Goal: Task Accomplishment & Management: Manage account settings

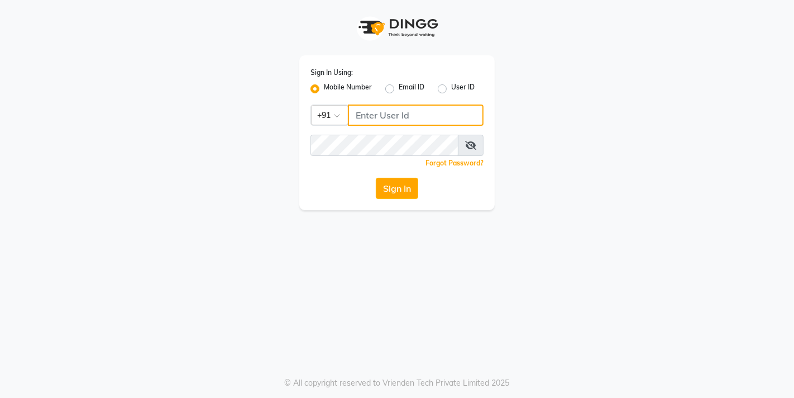
click at [397, 113] on input "Username" at bounding box center [416, 114] width 136 height 21
type input "9833248923"
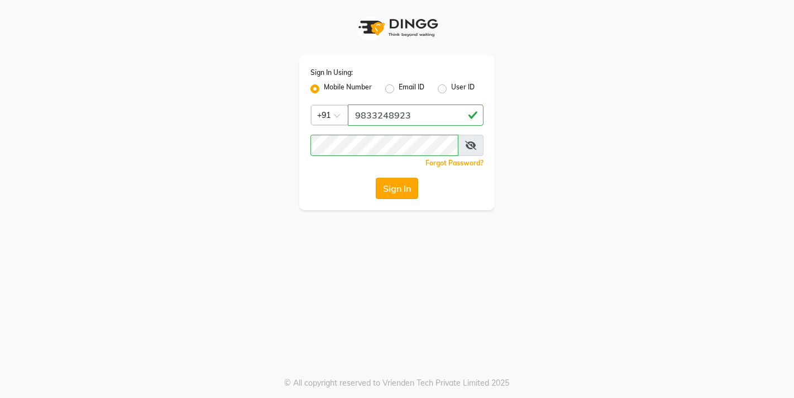
click at [405, 183] on button "Sign In" at bounding box center [397, 188] width 42 height 21
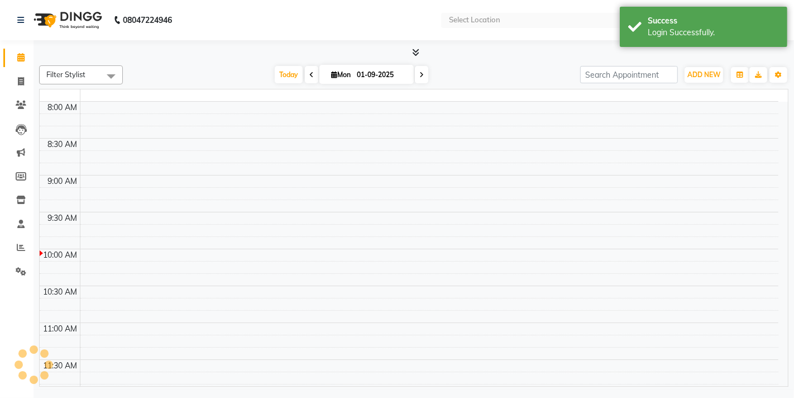
select select "en"
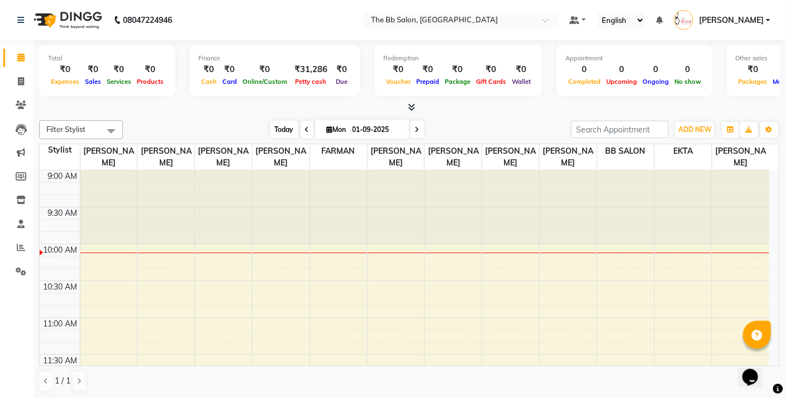
click at [276, 128] on span "Today" at bounding box center [284, 129] width 28 height 17
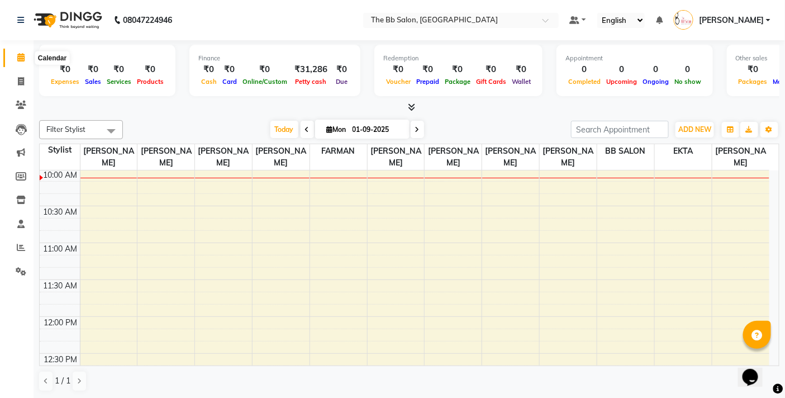
click at [20, 56] on icon at bounding box center [20, 57] width 7 height 8
click at [20, 77] on icon at bounding box center [21, 81] width 6 height 8
select select "service"
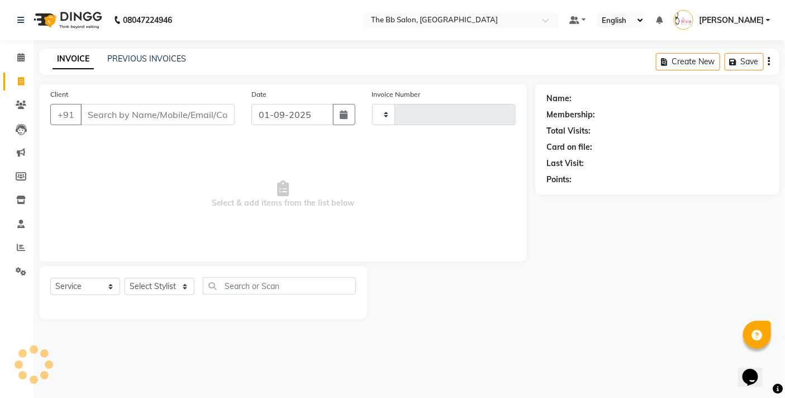
type input "3441"
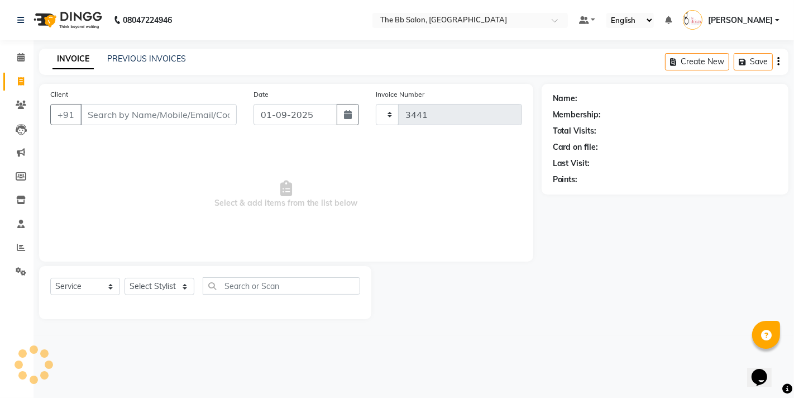
select select "6231"
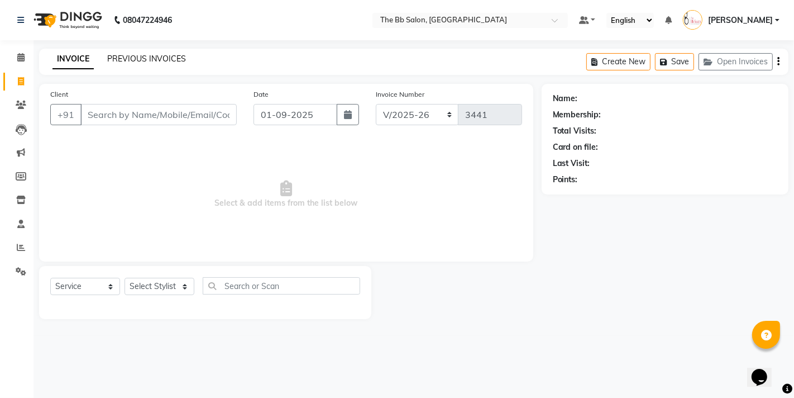
click at [168, 59] on link "PREVIOUS INVOICES" at bounding box center [146, 59] width 79 height 10
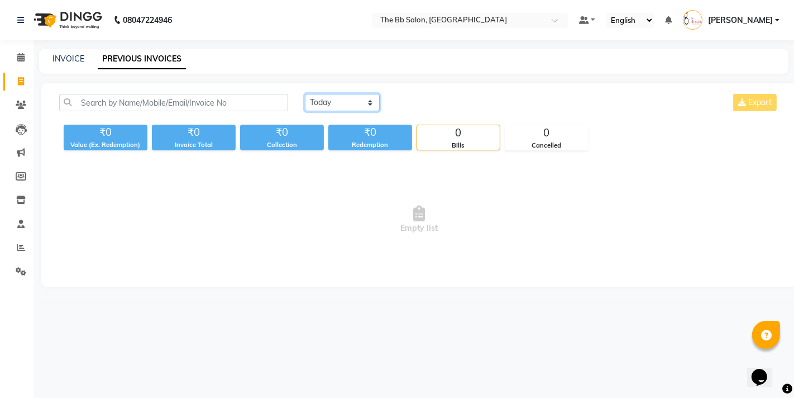
click at [370, 103] on select "Today Yesterday Custom Range" at bounding box center [342, 102] width 75 height 17
select select "yesterday"
click at [305, 94] on select "Today Yesterday Custom Range" at bounding box center [342, 102] width 75 height 17
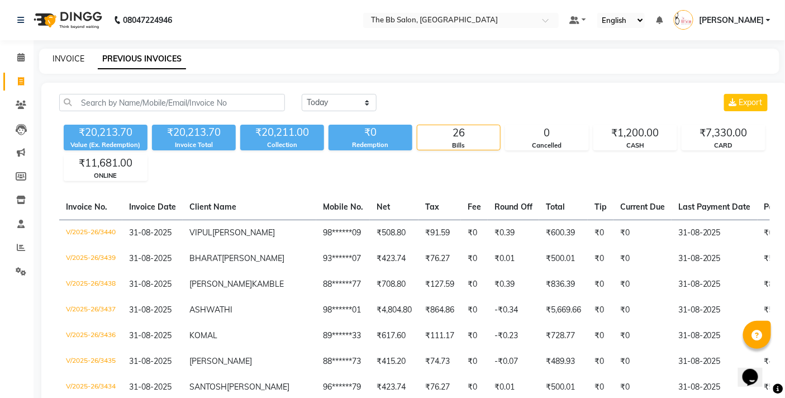
click at [75, 59] on link "INVOICE" at bounding box center [69, 59] width 32 height 10
select select "6231"
select select "service"
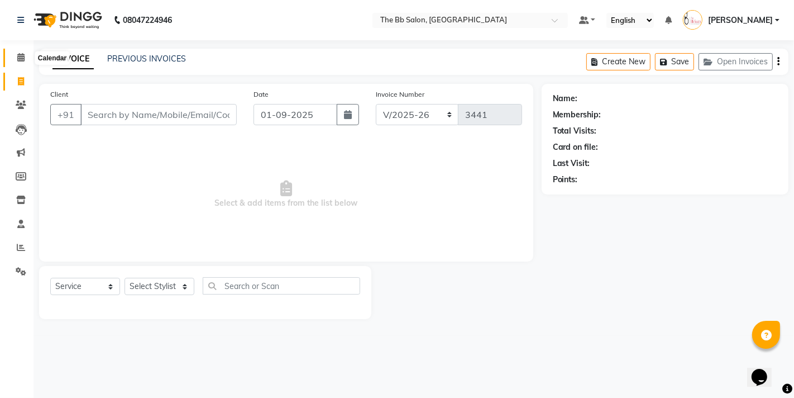
click at [21, 52] on span at bounding box center [21, 57] width 20 height 13
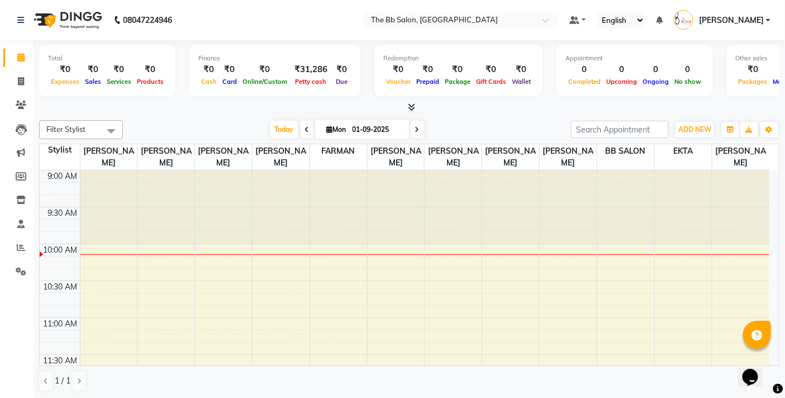
click at [327, 130] on icon at bounding box center [330, 129] width 6 height 7
select select "9"
select select "2025"
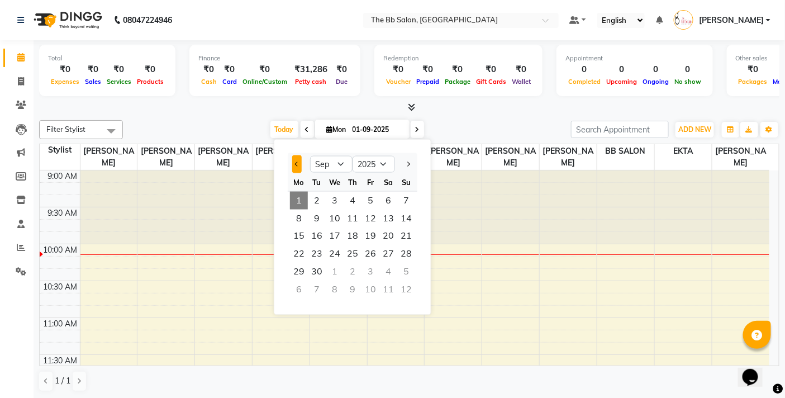
click at [297, 161] on span "Previous month" at bounding box center [297, 163] width 4 height 4
select select "8"
click at [408, 270] on span "31" at bounding box center [406, 272] width 18 height 18
type input "31-08-2025"
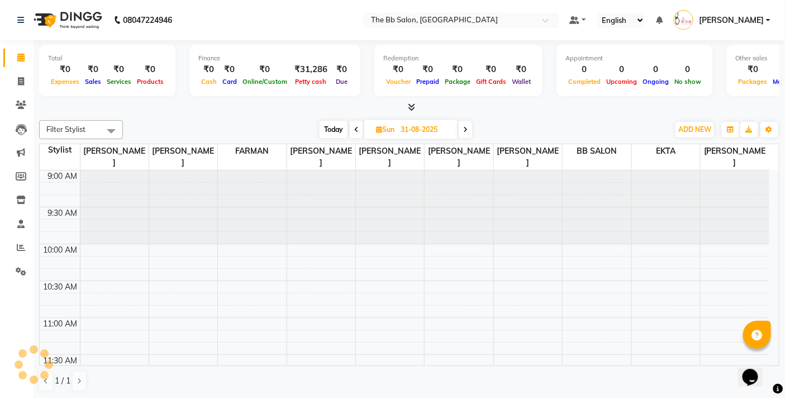
scroll to position [75, 0]
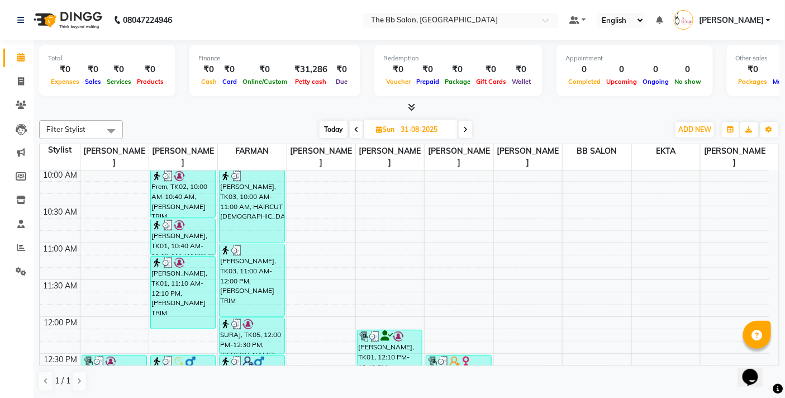
click at [514, 116] on div "Filter Stylist Select All Nazim Shaikh MANGESH TAVARE FARMAN SHILPA YADAV GOUSI…" at bounding box center [409, 256] width 740 height 280
click at [23, 80] on icon at bounding box center [21, 81] width 6 height 8
select select "6231"
select select "service"
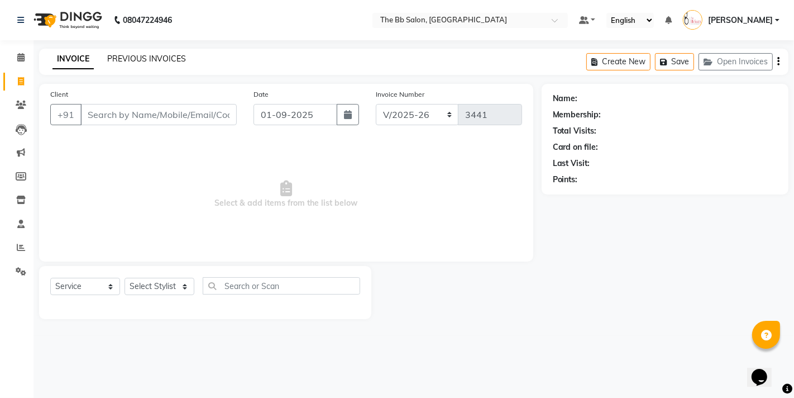
click at [134, 58] on link "PREVIOUS INVOICES" at bounding box center [146, 59] width 79 height 10
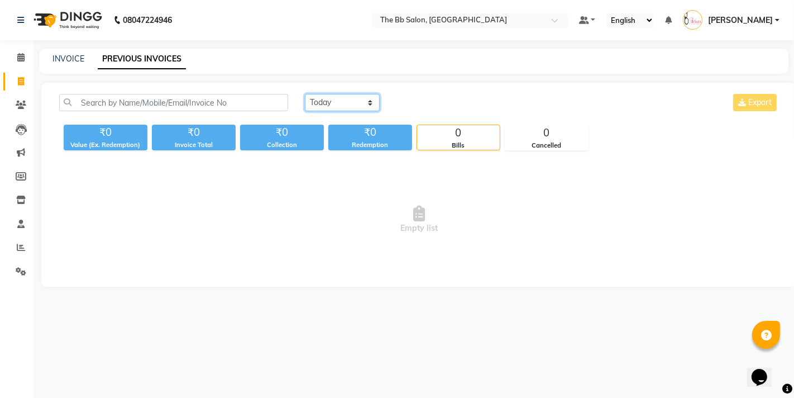
click at [371, 102] on select "Today Yesterday Custom Range" at bounding box center [342, 102] width 75 height 17
select select "yesterday"
click at [305, 94] on select "Today Yesterday Custom Range" at bounding box center [342, 102] width 75 height 17
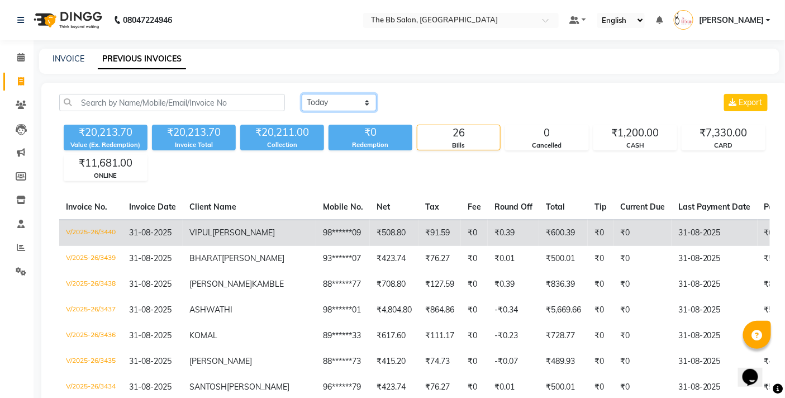
scroll to position [62, 0]
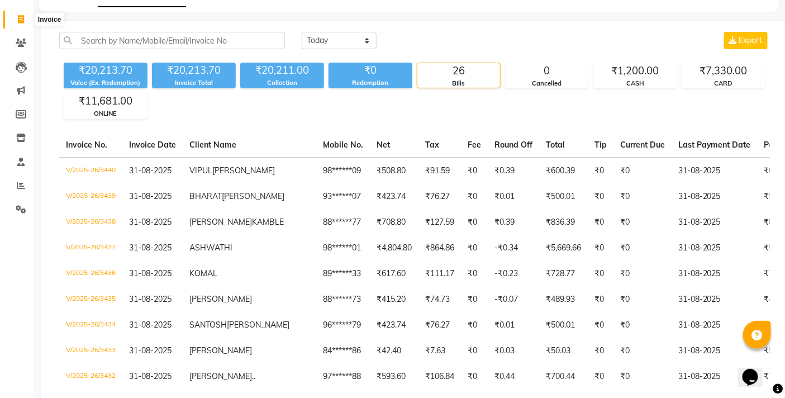
drag, startPoint x: 21, startPoint y: 19, endPoint x: 17, endPoint y: 24, distance: 6.4
click at [20, 19] on icon at bounding box center [21, 19] width 6 height 8
select select "6231"
select select "service"
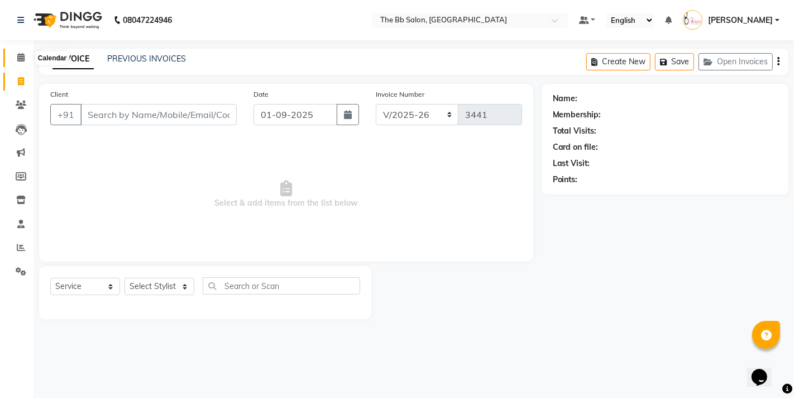
click at [21, 56] on icon at bounding box center [20, 57] width 7 height 8
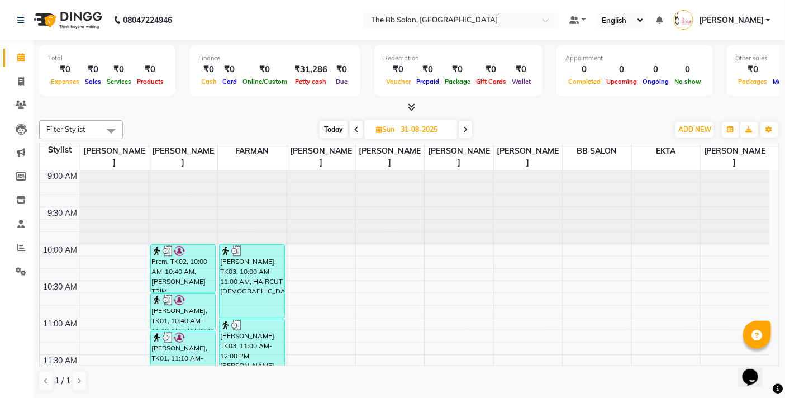
click at [336, 127] on span "Today" at bounding box center [334, 129] width 28 height 17
type input "01-09-2025"
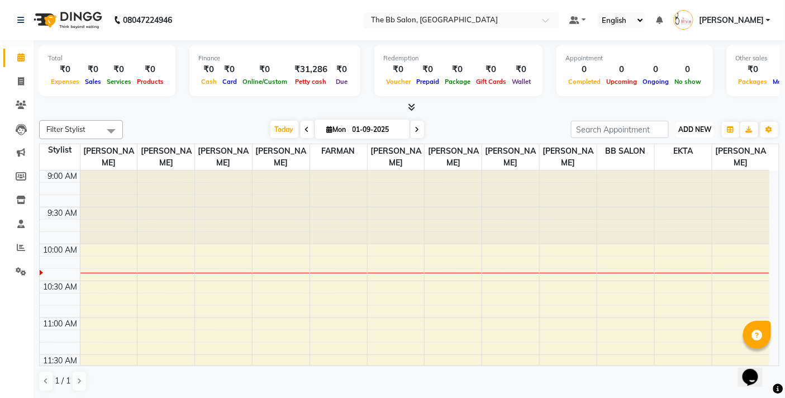
click at [704, 130] on span "ADD NEW" at bounding box center [694, 129] width 33 height 8
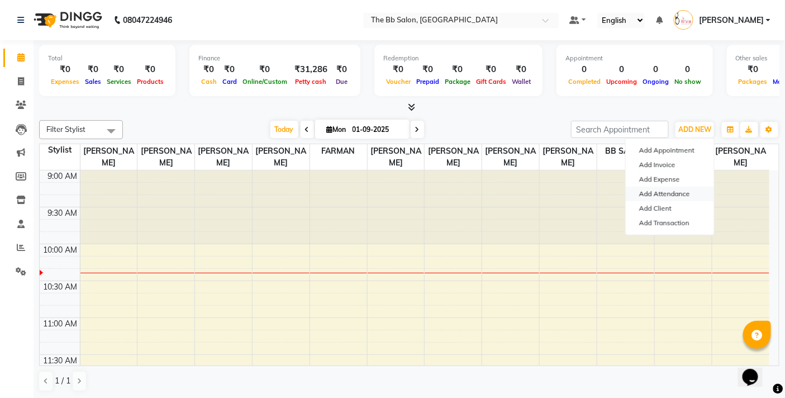
click at [682, 194] on link "Add Attendance" at bounding box center [670, 194] width 88 height 15
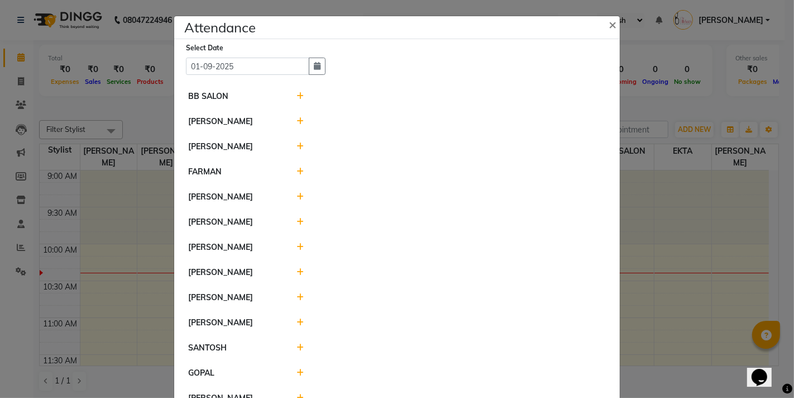
click at [300, 118] on div at bounding box center [452, 122] width 326 height 12
click at [297, 118] on icon at bounding box center [300, 121] width 7 height 8
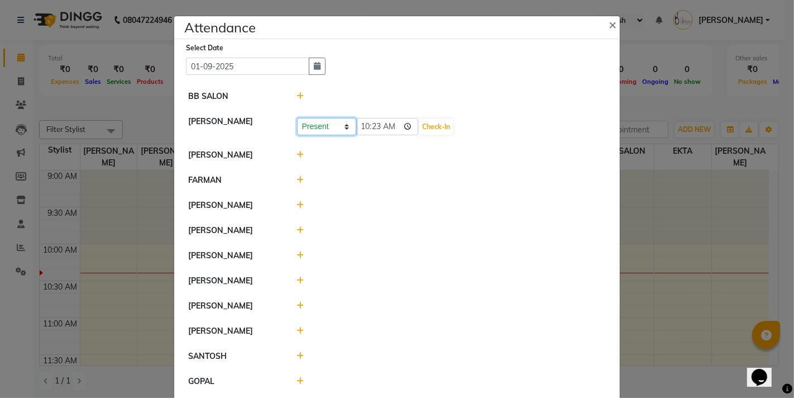
click at [342, 125] on select "Present Absent Late Half Day Weekly Off" at bounding box center [326, 126] width 59 height 17
select select "A"
click at [297, 118] on select "Present Absent Late Half Day Weekly Off" at bounding box center [326, 126] width 59 height 17
click at [368, 126] on button "Save" at bounding box center [369, 127] width 22 height 16
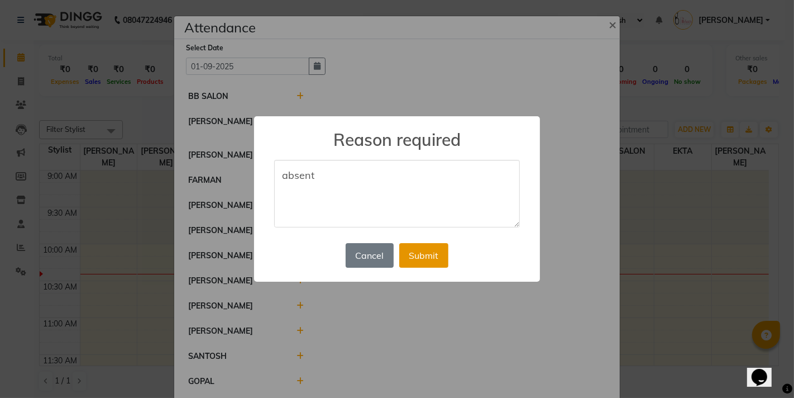
type textarea "absent"
click at [423, 261] on button "Submit" at bounding box center [423, 255] width 49 height 25
select select "A"
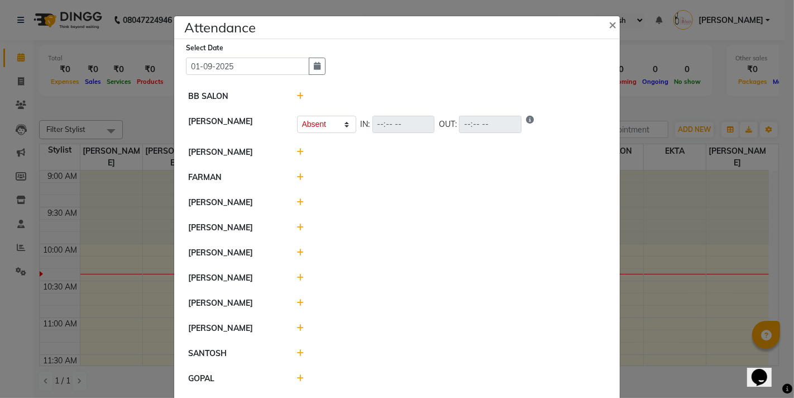
click at [299, 250] on icon at bounding box center [300, 253] width 7 height 8
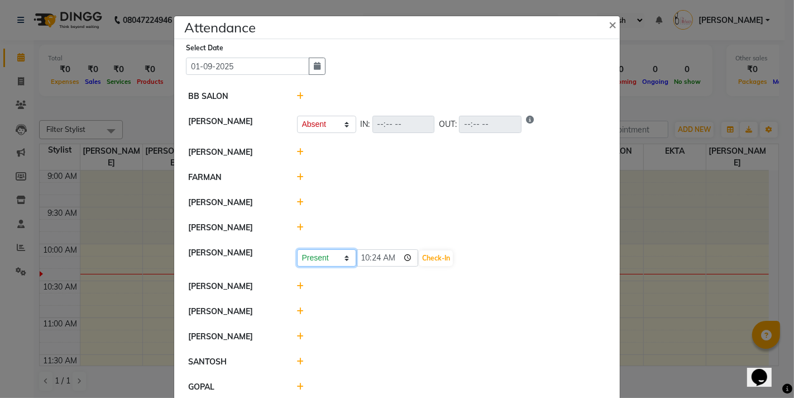
click at [341, 259] on select "Present Absent Late Half Day Weekly Off" at bounding box center [326, 257] width 59 height 17
select select "A"
click at [297, 250] on select "Present Absent Late Half Day Weekly Off" at bounding box center [326, 257] width 59 height 17
click at [364, 257] on button "Save" at bounding box center [369, 258] width 22 height 16
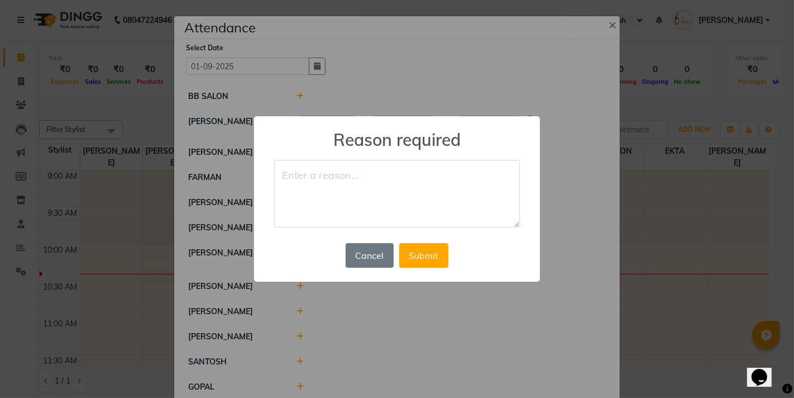
click at [375, 177] on textarea at bounding box center [397, 194] width 246 height 68
type textarea "absent"
click at [426, 252] on button "Submit" at bounding box center [423, 255] width 49 height 25
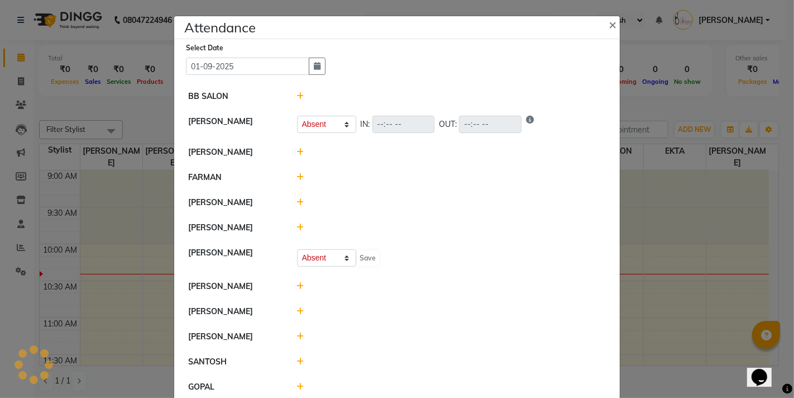
select select "A"
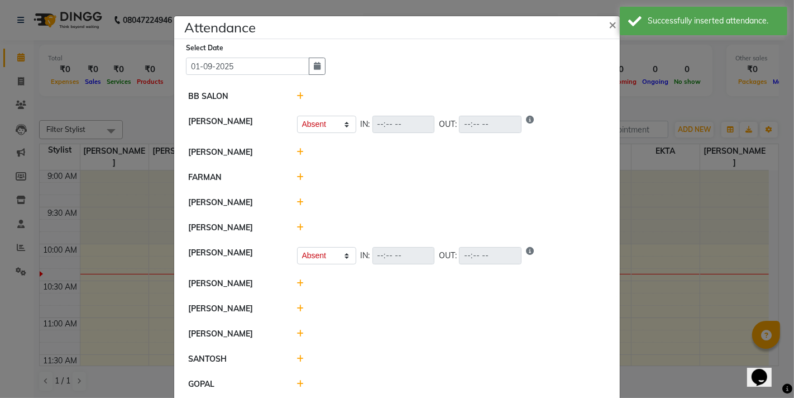
click at [297, 285] on icon at bounding box center [300, 283] width 7 height 8
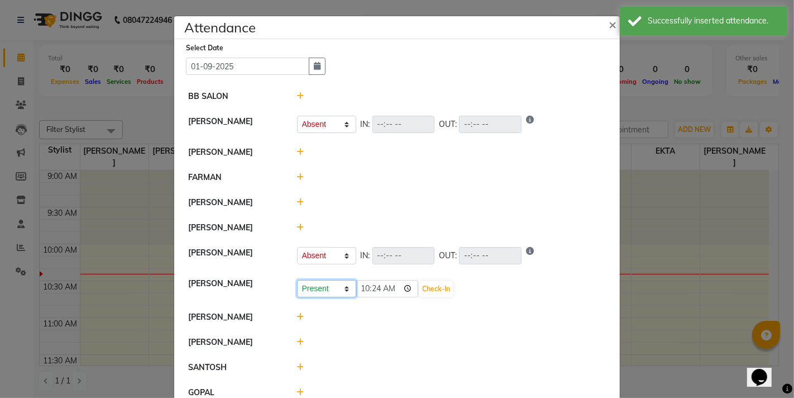
click at [340, 292] on select "Present Absent Late Half Day Weekly Off" at bounding box center [326, 288] width 59 height 17
select select "A"
click at [297, 280] on select "Present Absent Late Half Day Weekly Off" at bounding box center [326, 288] width 59 height 17
click at [366, 288] on button "Save" at bounding box center [369, 289] width 22 height 16
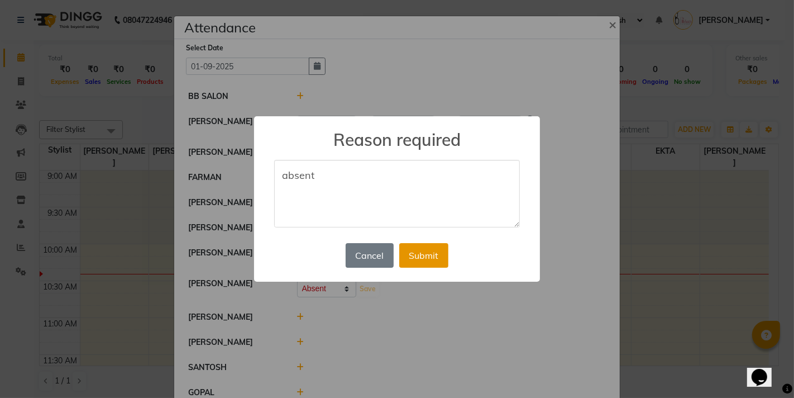
type textarea "absent"
click at [425, 255] on button "Submit" at bounding box center [423, 255] width 49 height 25
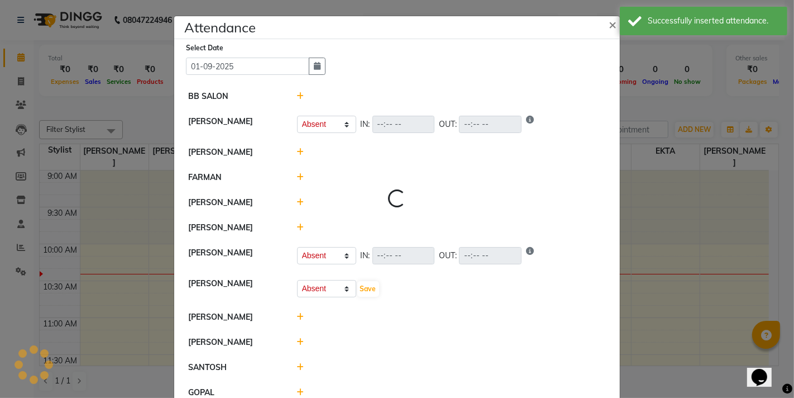
select select "A"
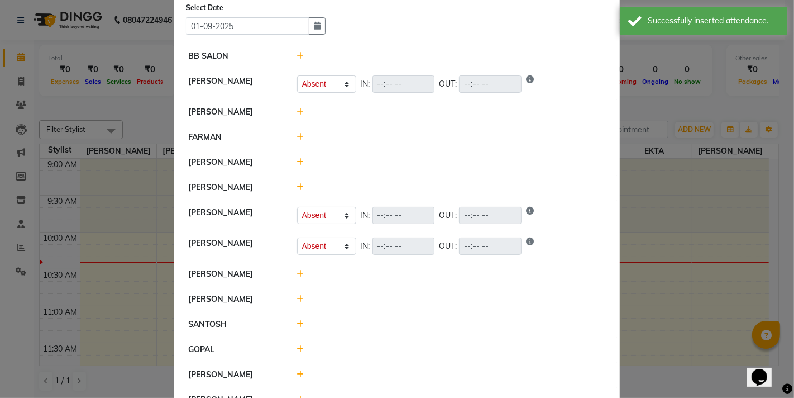
scroll to position [62, 0]
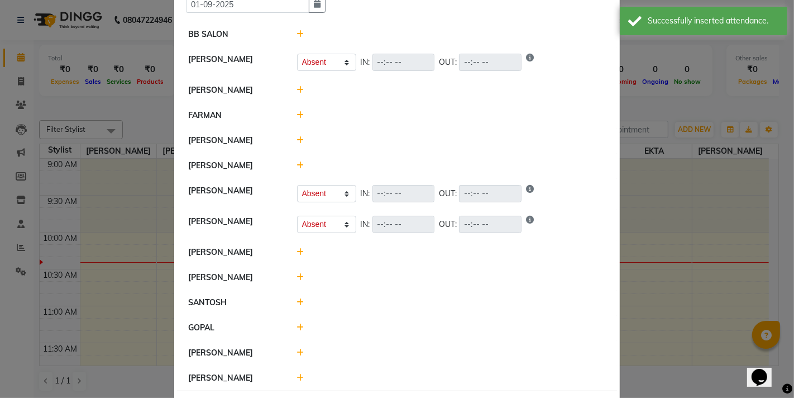
click at [297, 251] on icon at bounding box center [300, 252] width 7 height 8
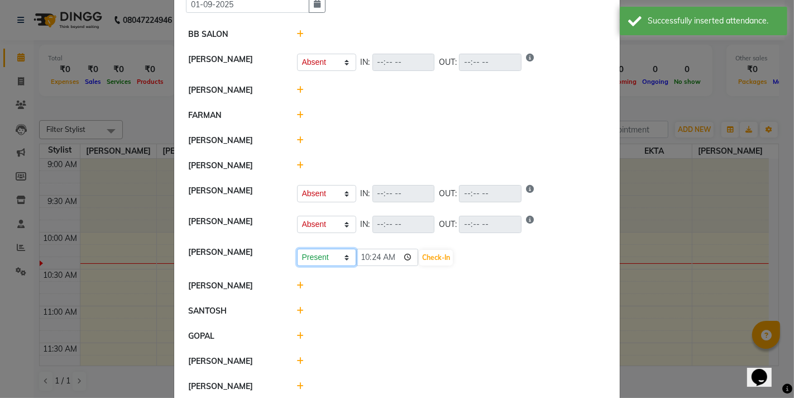
click at [343, 258] on select "Present Absent Late Half Day Weekly Off" at bounding box center [326, 257] width 59 height 17
select select "A"
click at [297, 249] on select "Present Absent Late Half Day Weekly Off" at bounding box center [326, 257] width 59 height 17
click at [364, 258] on button "Save" at bounding box center [369, 258] width 22 height 16
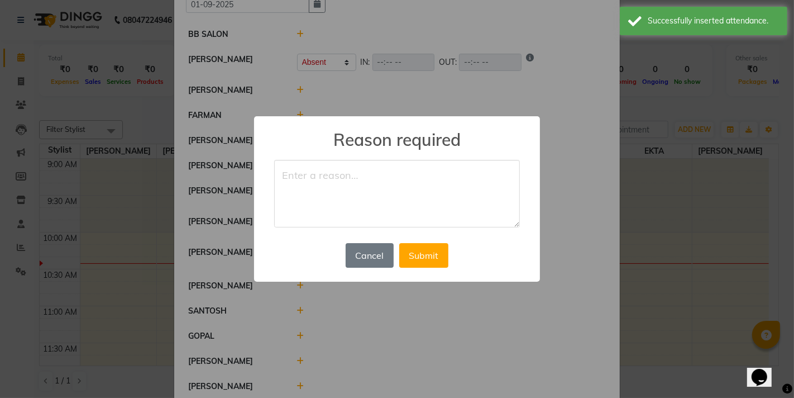
click at [362, 198] on textarea at bounding box center [397, 194] width 246 height 68
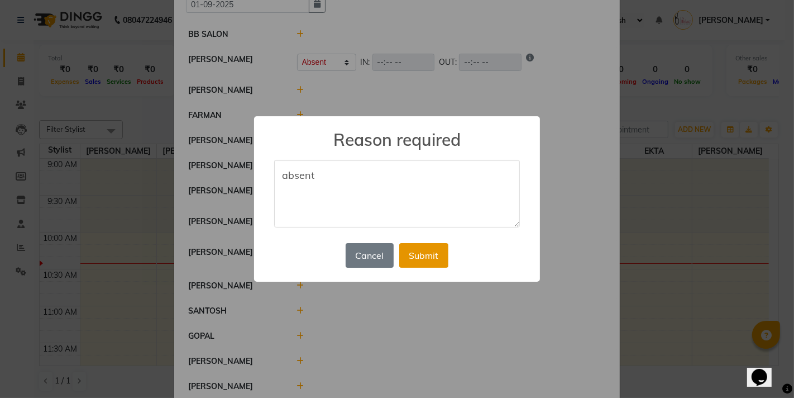
type textarea "absent"
click at [423, 248] on button "Submit" at bounding box center [423, 255] width 49 height 25
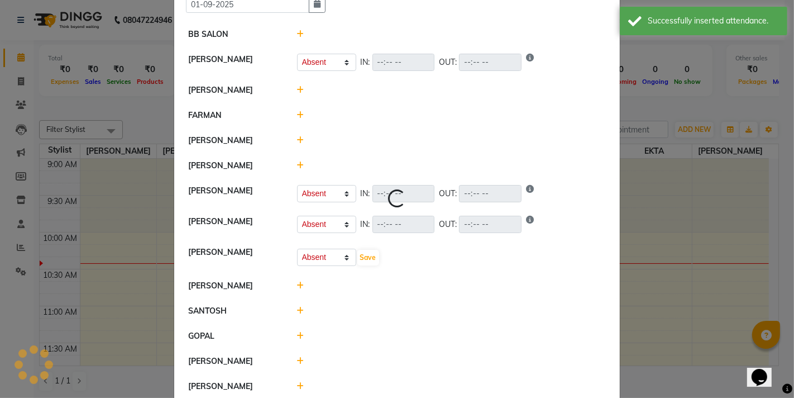
select select "A"
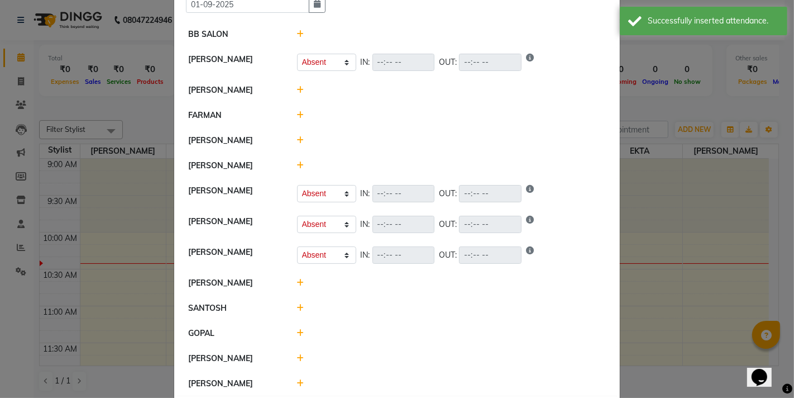
click at [297, 356] on icon at bounding box center [300, 358] width 7 height 8
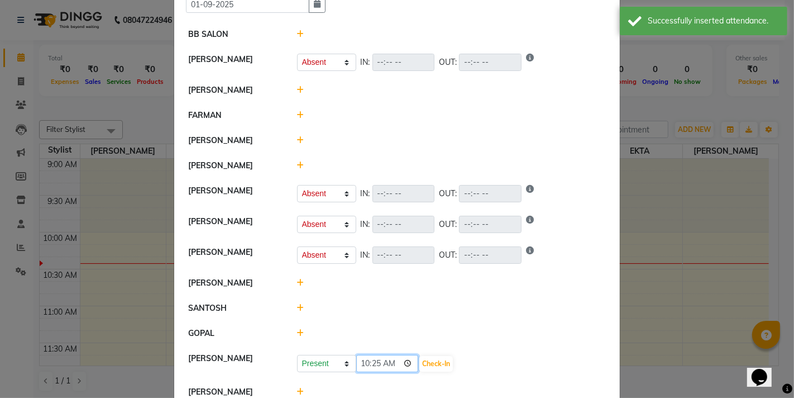
click at [404, 363] on input "10:25" at bounding box center [387, 363] width 63 height 17
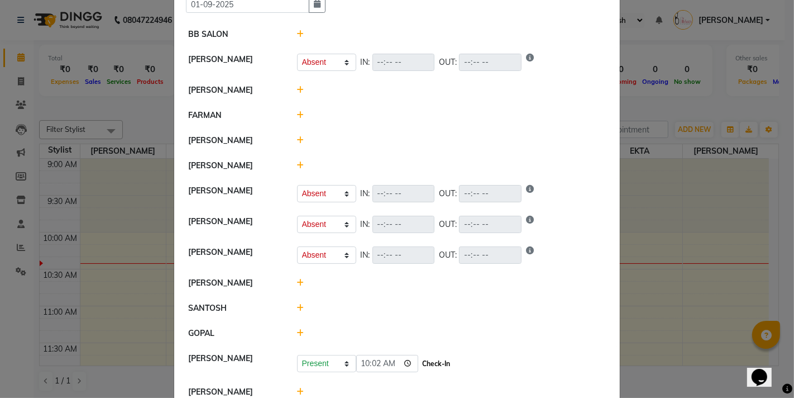
type input "10:02"
click at [435, 363] on button "Check-In" at bounding box center [437, 364] width 34 height 16
select select "A"
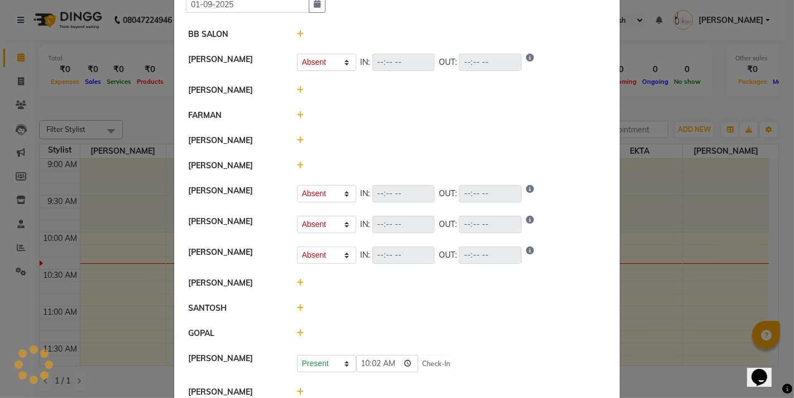
select select "A"
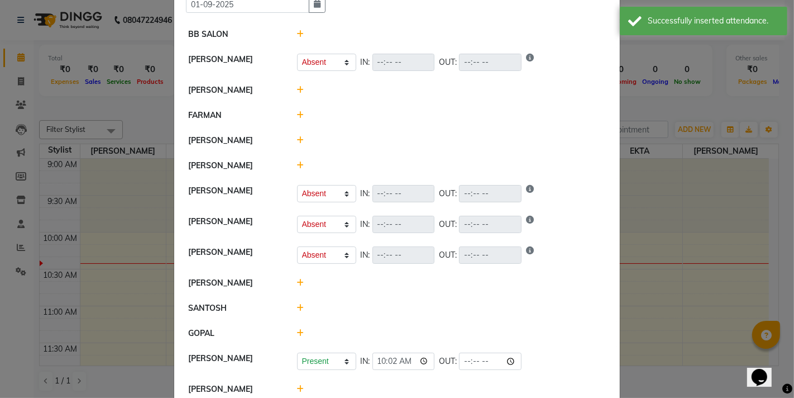
click at [297, 162] on icon at bounding box center [300, 165] width 7 height 8
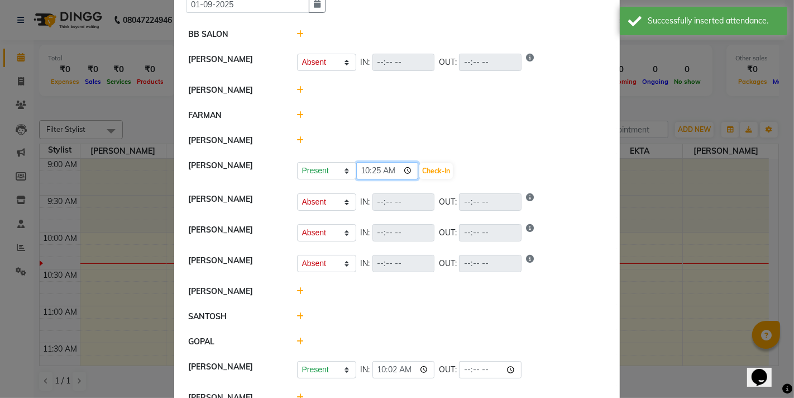
click at [408, 170] on input "10:25" at bounding box center [387, 170] width 63 height 17
type input "10:00"
click at [439, 169] on button "Check-In" at bounding box center [437, 171] width 34 height 16
select select "A"
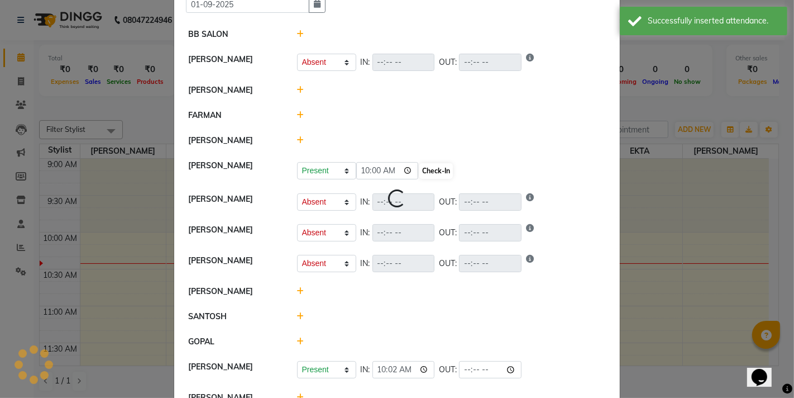
select select "A"
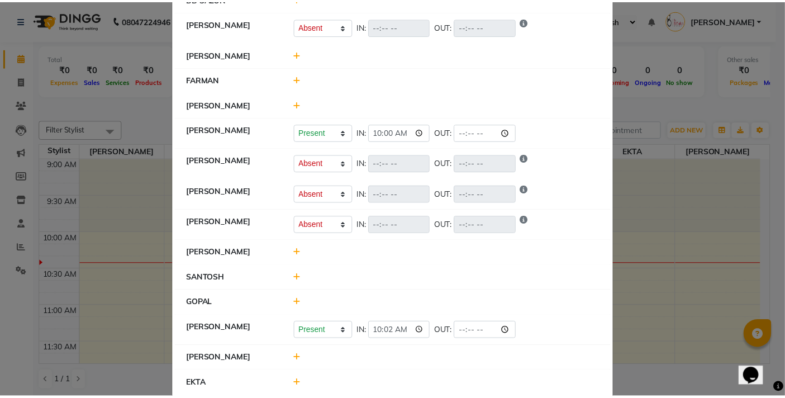
scroll to position [116, 0]
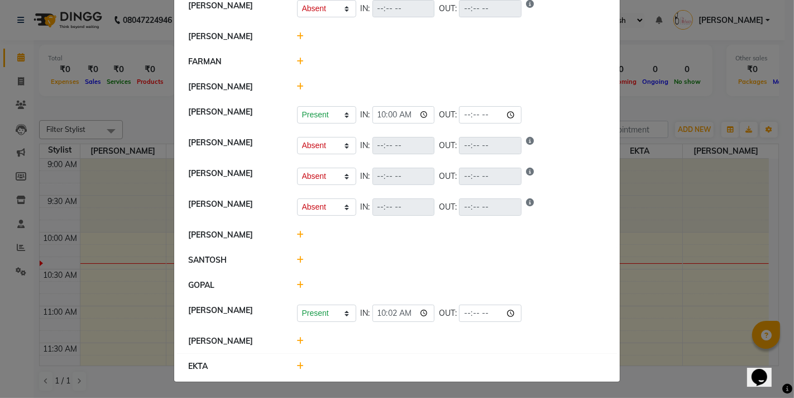
click at [297, 366] on icon at bounding box center [300, 366] width 7 height 8
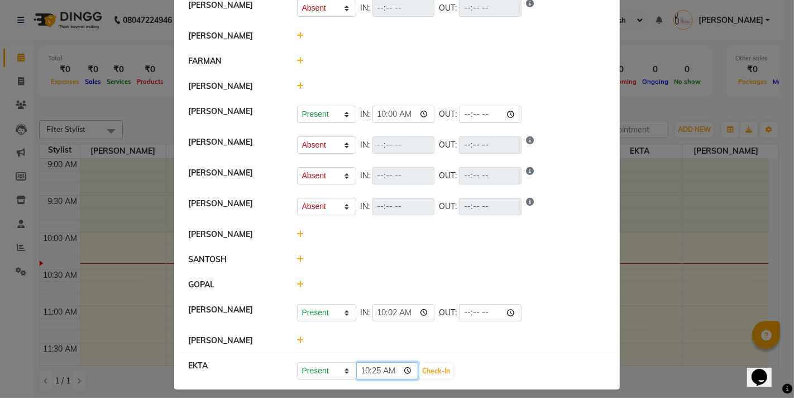
click at [404, 373] on input "10:25" at bounding box center [387, 370] width 63 height 17
type input "09:39"
click at [435, 370] on button "Check-In" at bounding box center [437, 371] width 34 height 16
select select "A"
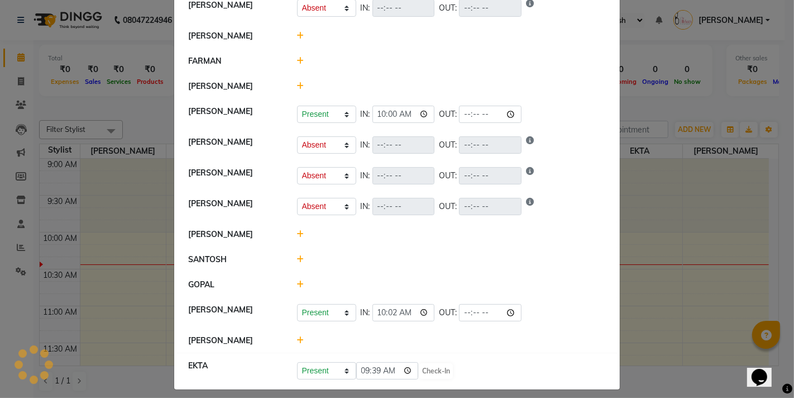
select select "A"
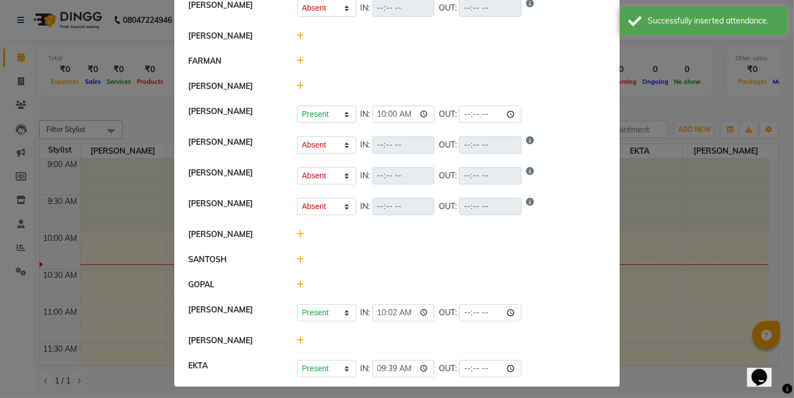
click at [645, 179] on ngb-modal-window "Attendance × Select Date 01-09-2025 BB SALON GOUSIYA SHAIKH Present Absent Late…" at bounding box center [397, 199] width 794 height 398
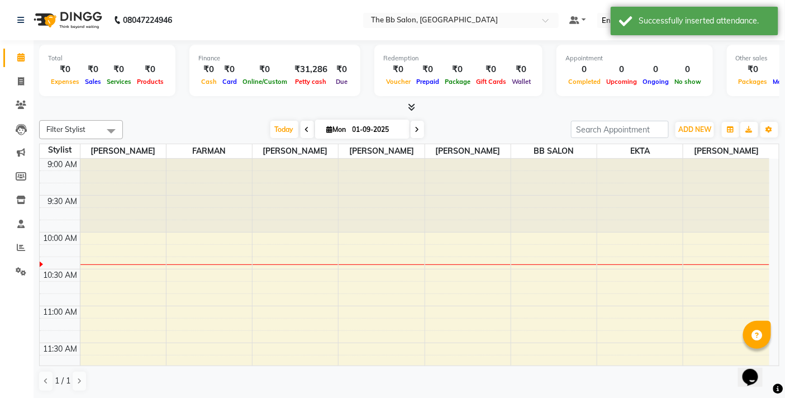
click at [475, 111] on div at bounding box center [409, 108] width 740 height 12
click at [269, 30] on nav "08047224946 Select Location × The Bb Salon, Kharghar Default Panel My Panel Eng…" at bounding box center [392, 20] width 785 height 40
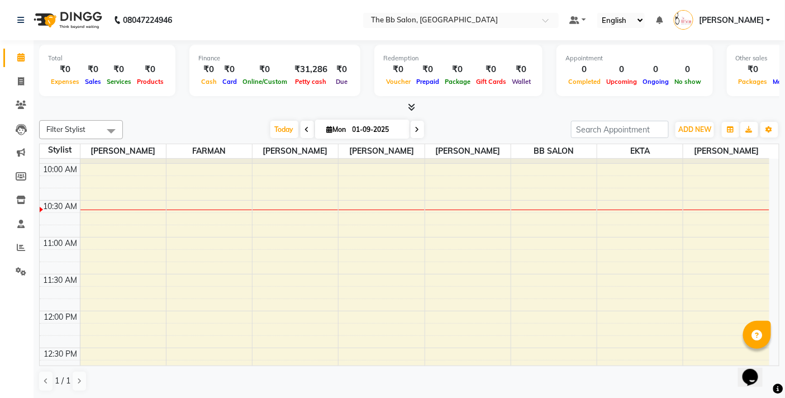
scroll to position [124, 0]
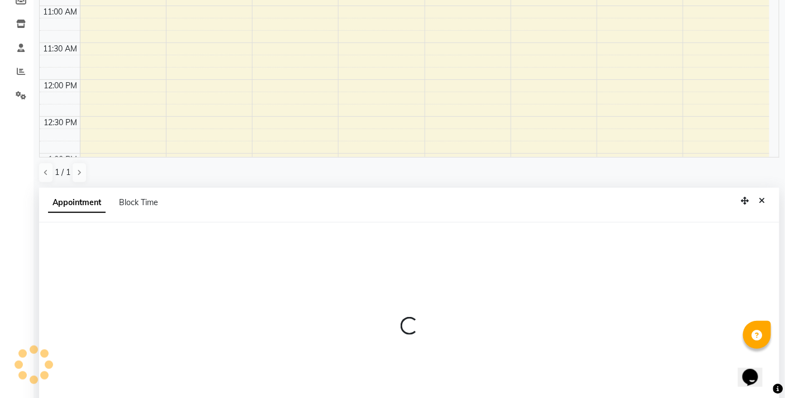
select select "84071"
select select "tentative"
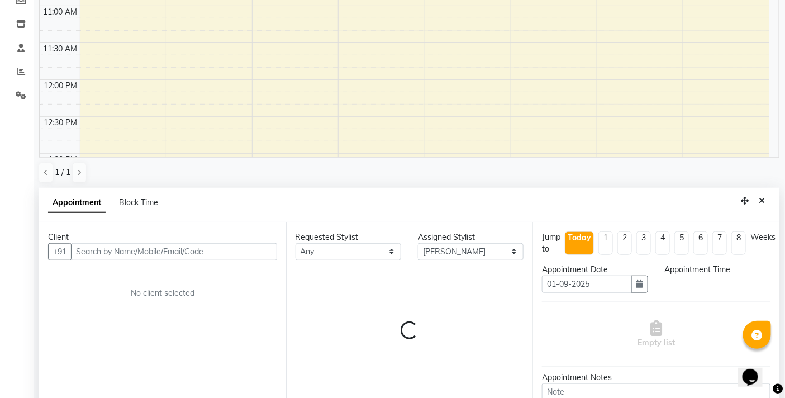
scroll to position [219, 0]
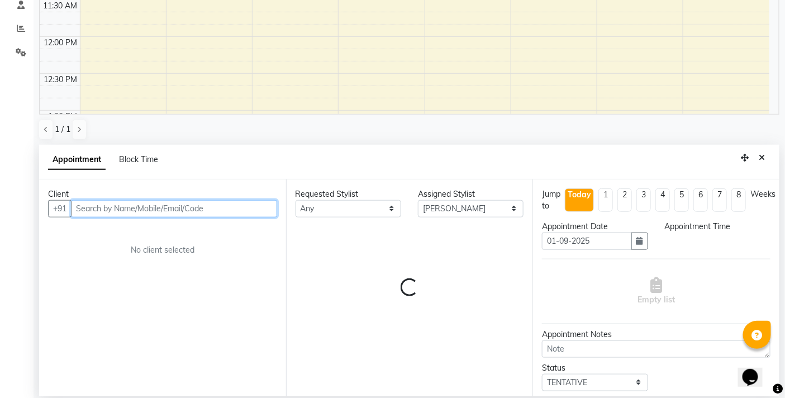
select select "690"
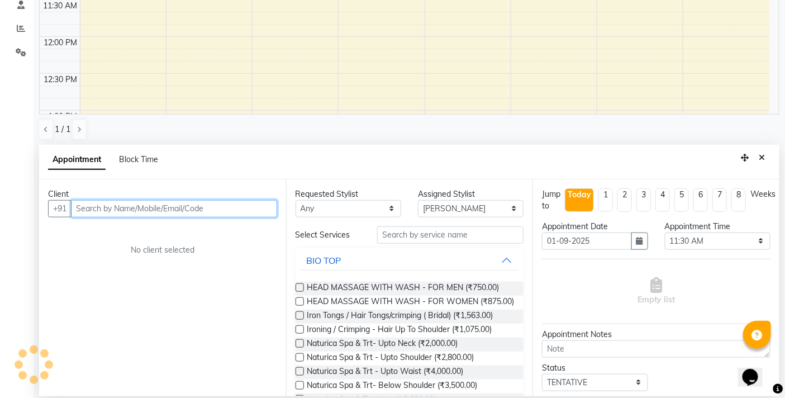
click at [180, 207] on input "text" at bounding box center [174, 208] width 206 height 17
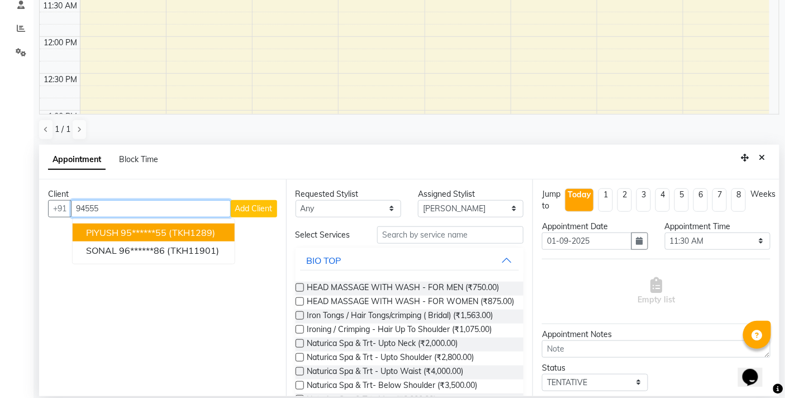
click at [189, 230] on span "(TKH1289)" at bounding box center [192, 232] width 46 height 11
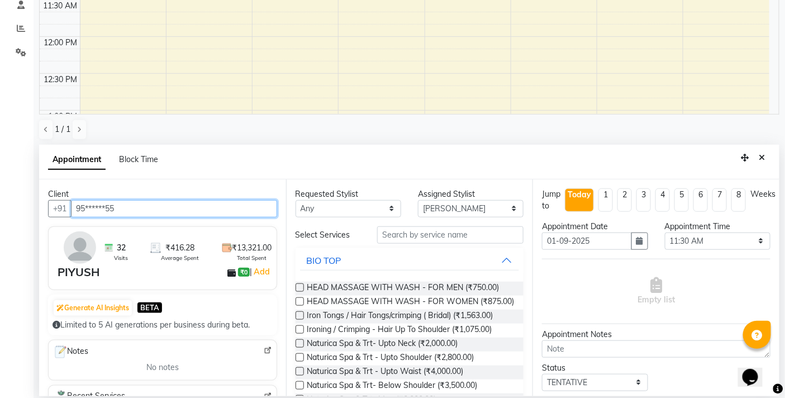
type input "95******55"
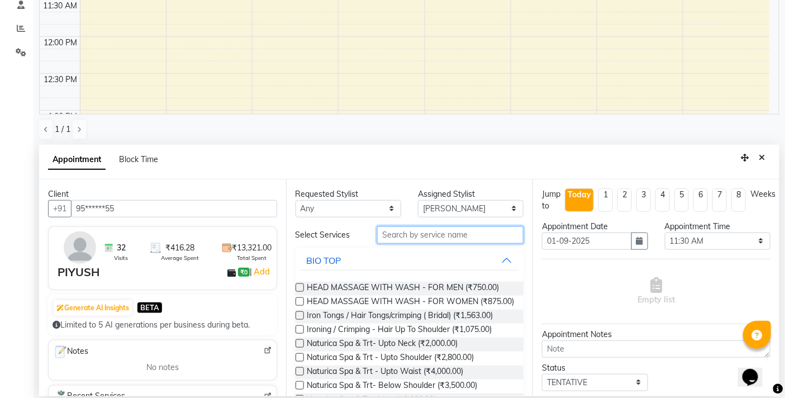
click at [411, 235] on input "text" at bounding box center [450, 234] width 146 height 17
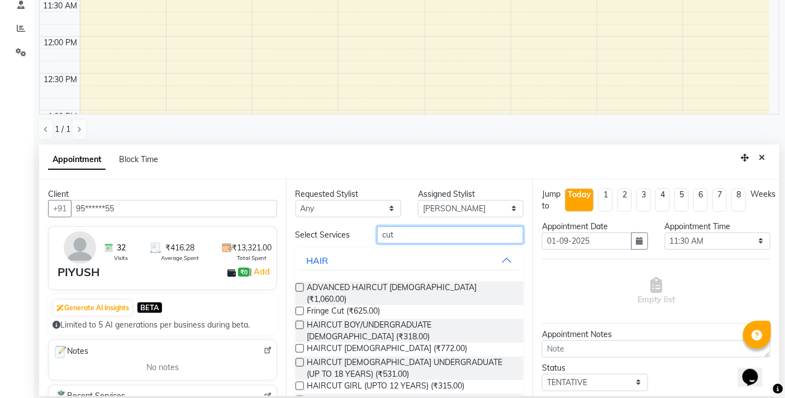
type input "cut"
click at [298, 396] on label at bounding box center [300, 400] width 8 height 8
click at [298, 397] on input "checkbox" at bounding box center [299, 400] width 7 height 7
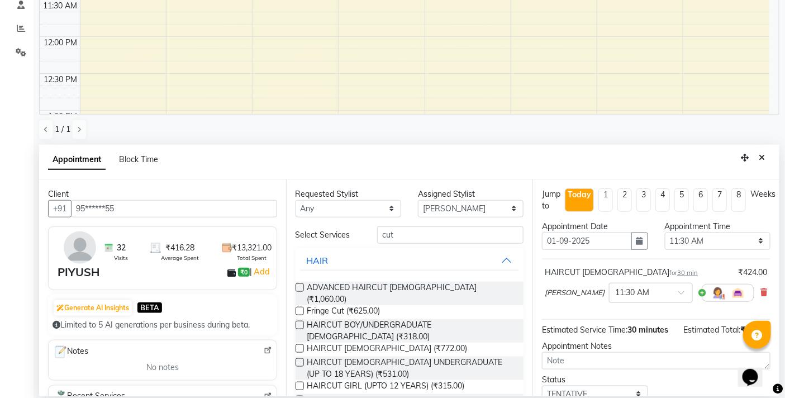
checkbox input "false"
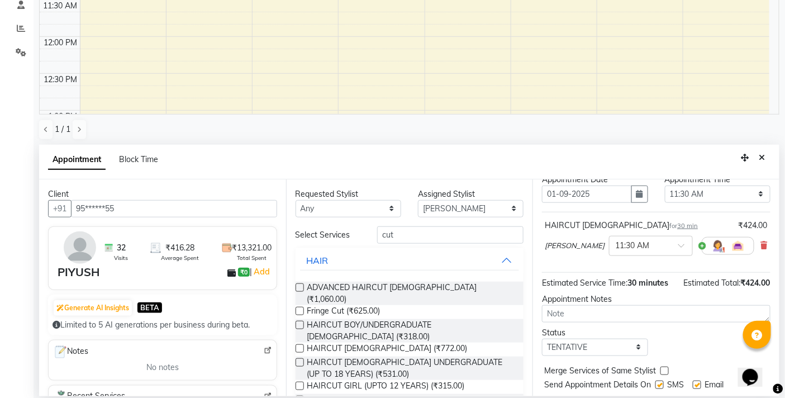
scroll to position [91, 0]
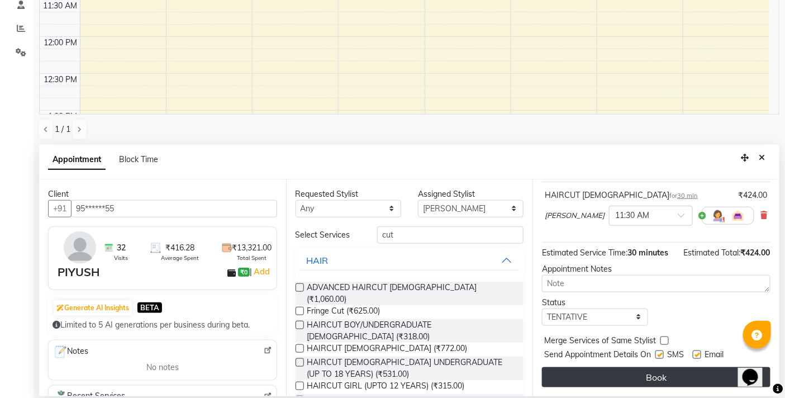
click at [628, 372] on button "Book" at bounding box center [656, 377] width 228 height 20
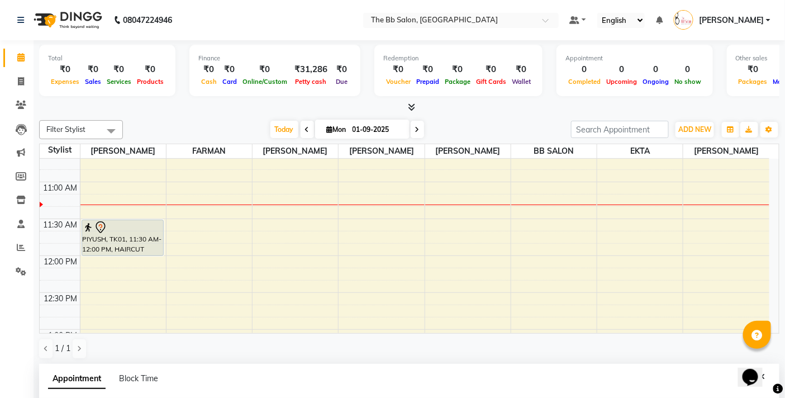
scroll to position [186, 0]
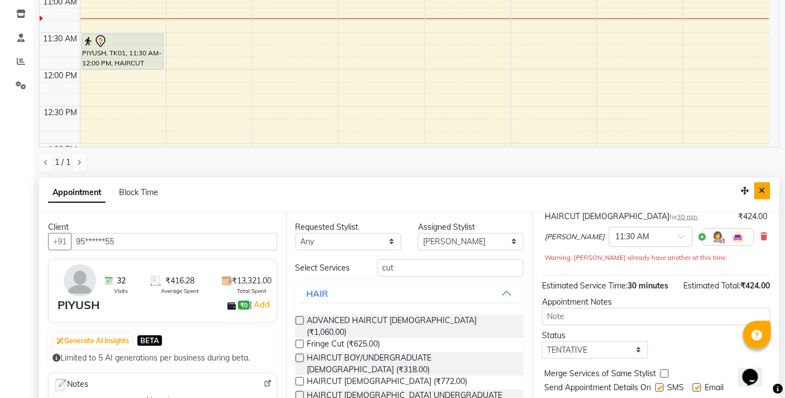
click at [762, 189] on icon "Close" at bounding box center [762, 191] width 6 height 8
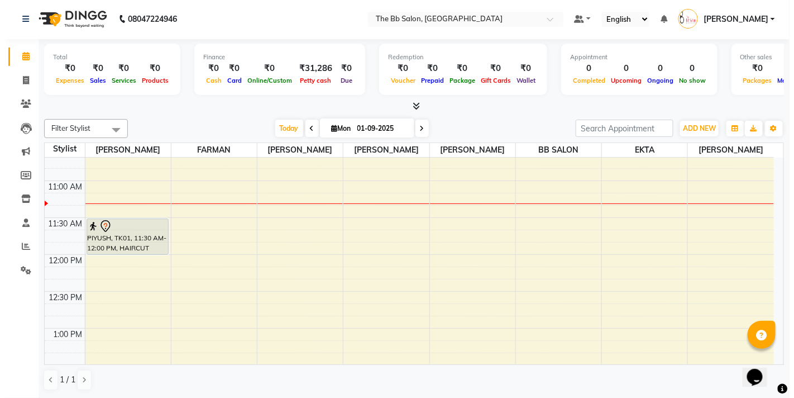
scroll to position [1, 0]
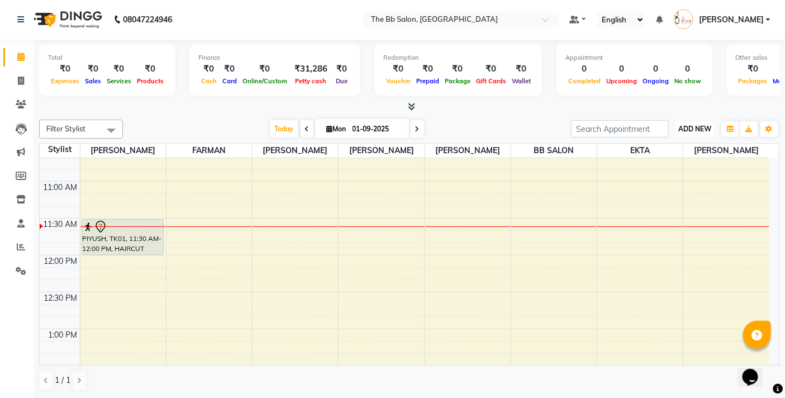
click at [701, 128] on span "ADD NEW" at bounding box center [694, 129] width 33 height 8
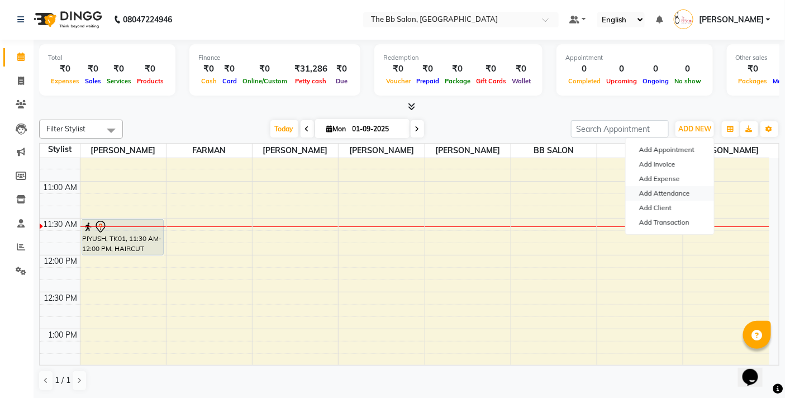
click at [688, 196] on link "Add Attendance" at bounding box center [670, 193] width 88 height 15
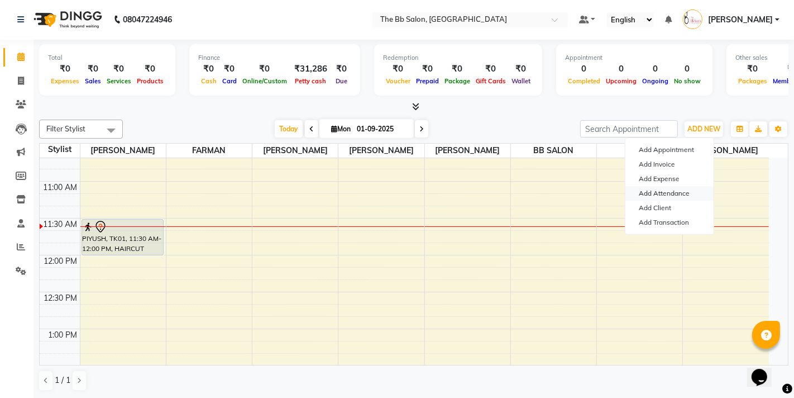
select select "A"
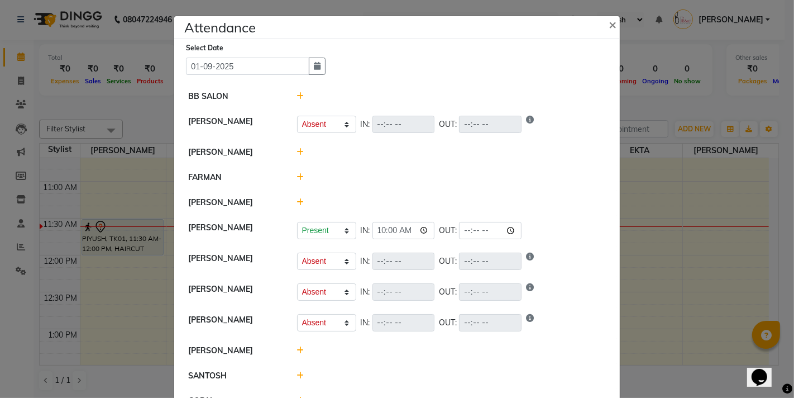
click at [298, 149] on icon at bounding box center [300, 152] width 7 height 8
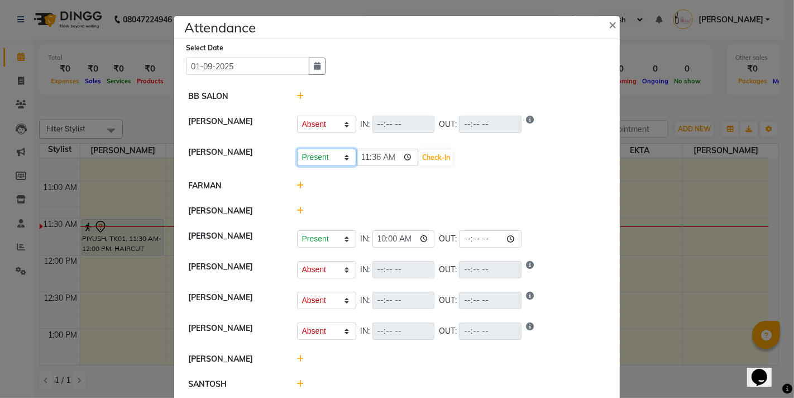
click at [344, 158] on select "Present Absent Late Half Day Weekly Off" at bounding box center [326, 157] width 59 height 17
click at [407, 156] on input "11:36" at bounding box center [387, 157] width 63 height 17
type input "11:16"
click at [440, 154] on button "Check-In" at bounding box center [437, 158] width 34 height 16
select select "A"
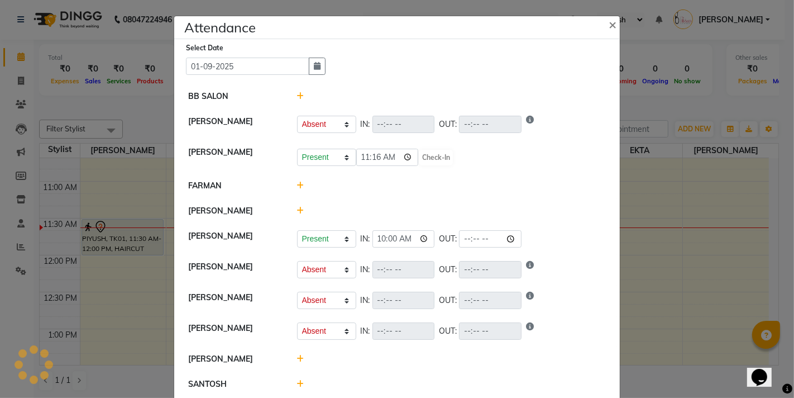
select select "A"
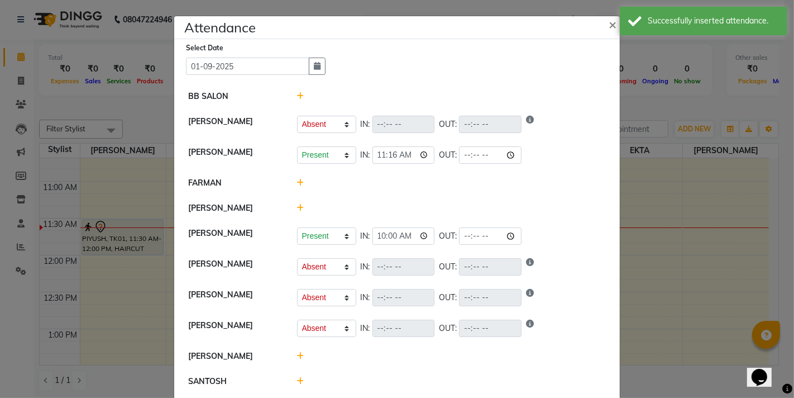
click at [297, 354] on icon at bounding box center [300, 356] width 7 height 8
click at [433, 362] on button "Check-In" at bounding box center [437, 362] width 34 height 16
select select "A"
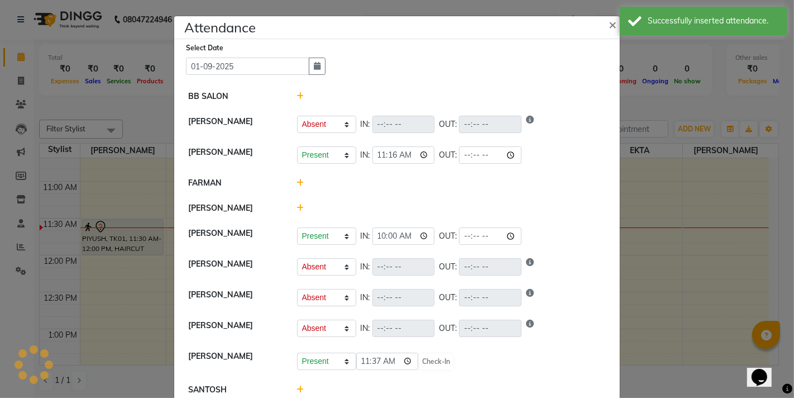
select select "A"
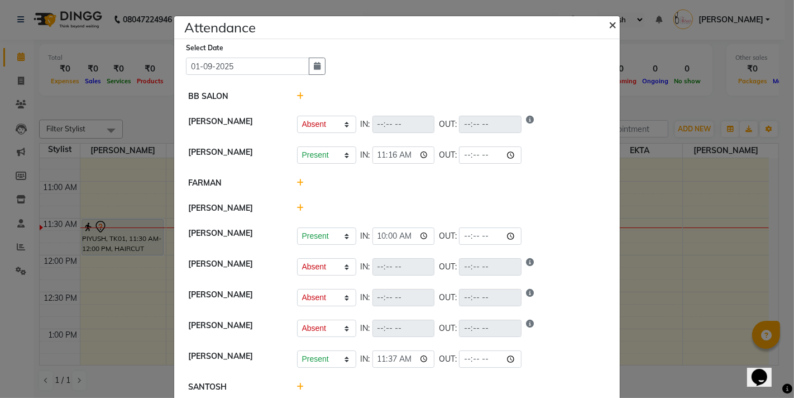
click at [609, 23] on span "×" at bounding box center [613, 24] width 8 height 17
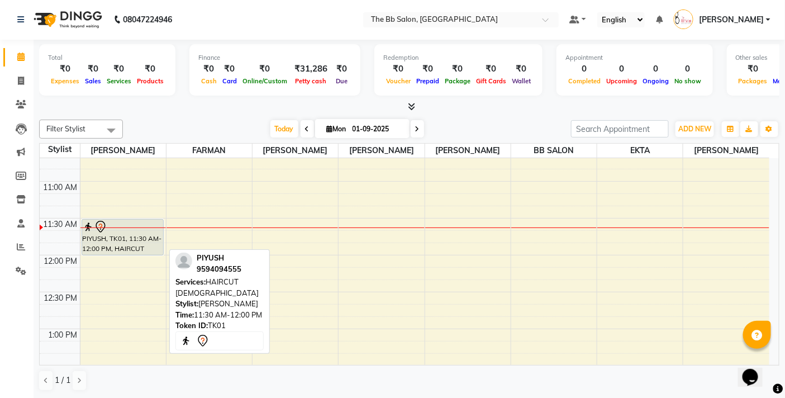
click at [113, 242] on div "PIYUSH, TK01, 11:30 AM-12:00 PM, HAIRCUT [DEMOGRAPHIC_DATA]" at bounding box center [122, 237] width 81 height 35
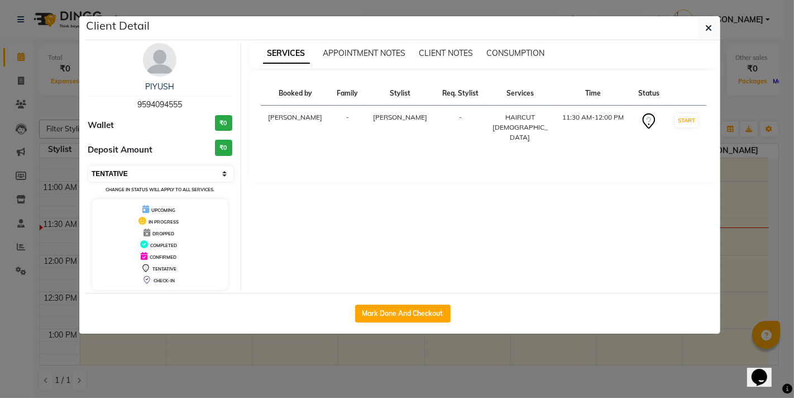
click at [226, 174] on select "Select IN SERVICE CONFIRMED TENTATIVE CHECK IN MARK DONE DROPPED UPCOMING" at bounding box center [161, 174] width 145 height 16
select select "8"
click at [89, 166] on select "Select IN SERVICE CONFIRMED TENTATIVE CHECK IN MARK DONE DROPPED UPCOMING" at bounding box center [161, 174] width 145 height 16
click at [504, 341] on ngb-modal-window "Client Detail PIYUSH 9594094555 Wallet ₹0 Deposit Amount ₹0 Select IN SERVICE C…" at bounding box center [397, 199] width 794 height 398
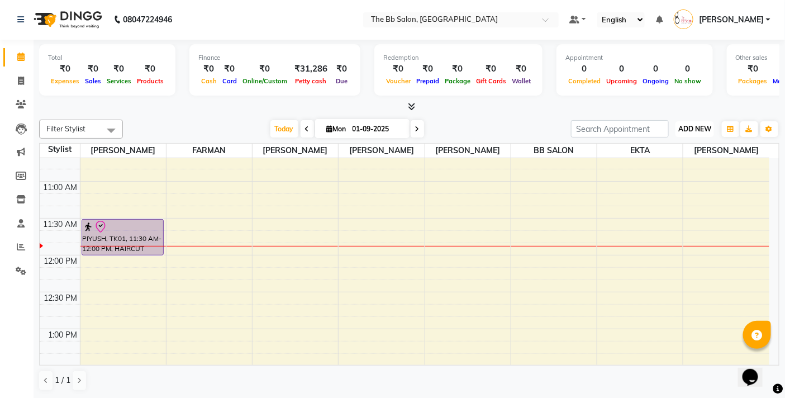
click at [701, 126] on span "ADD NEW" at bounding box center [694, 129] width 33 height 8
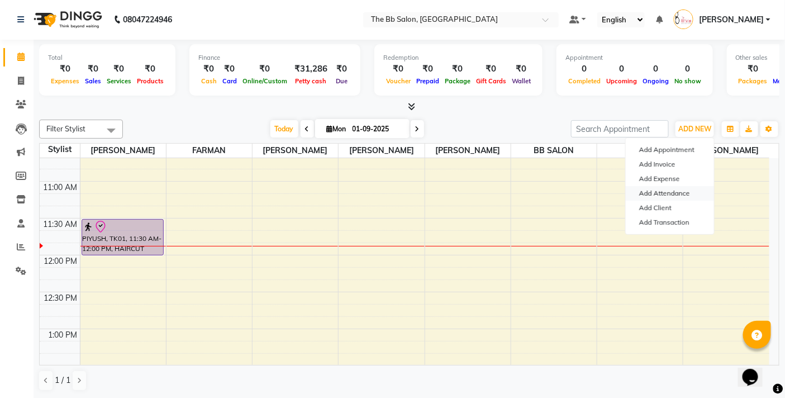
click at [672, 191] on link "Add Attendance" at bounding box center [670, 193] width 88 height 15
select select "A"
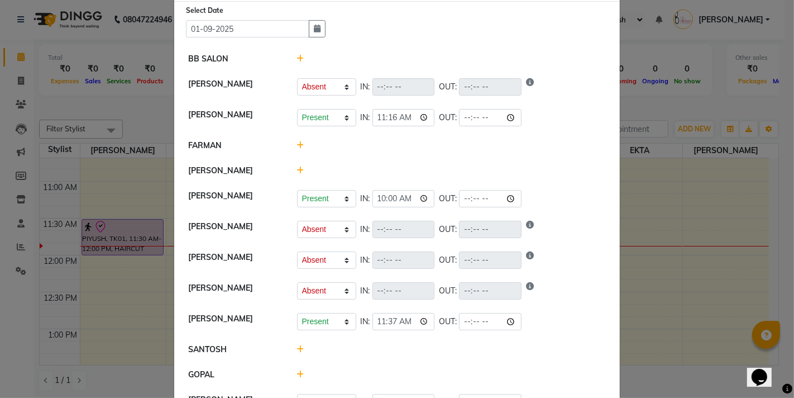
scroll to position [133, 0]
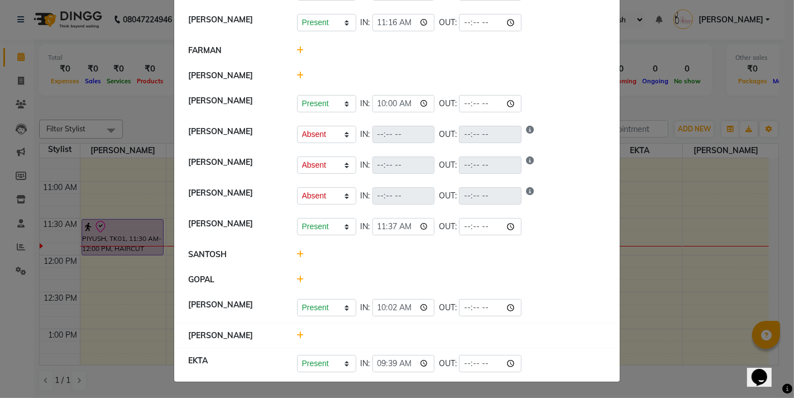
click at [298, 332] on icon at bounding box center [300, 335] width 7 height 8
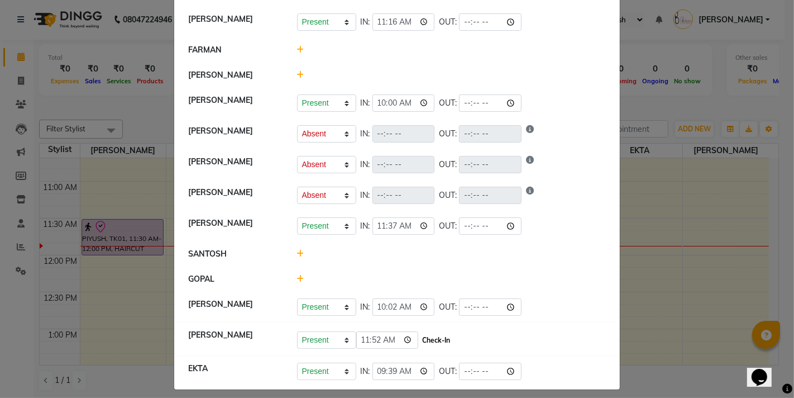
click at [427, 341] on button "Check-In" at bounding box center [437, 340] width 34 height 16
select select "A"
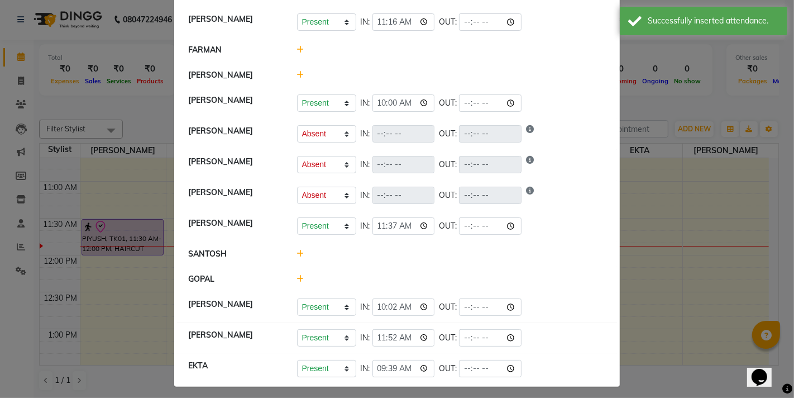
click at [297, 49] on icon at bounding box center [300, 50] width 7 height 8
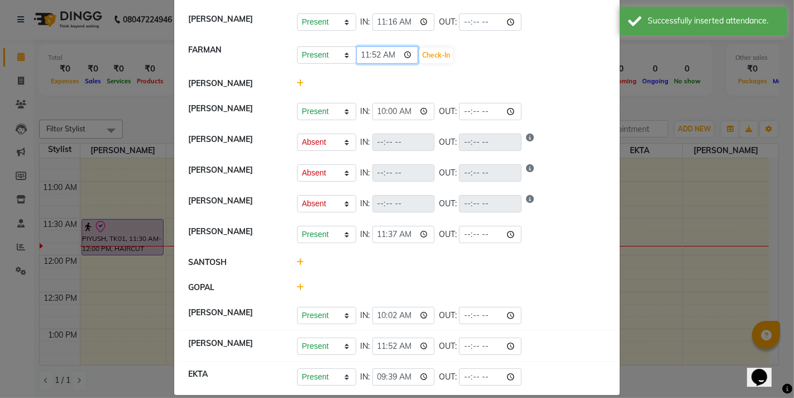
click at [408, 53] on input "11:52" at bounding box center [387, 54] width 63 height 17
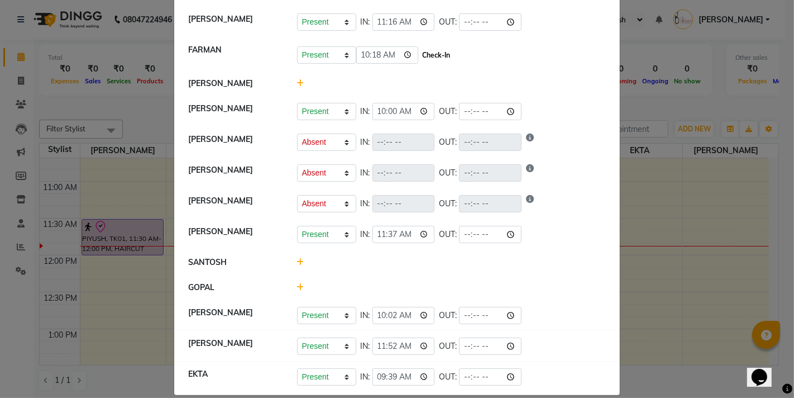
type input "10:18"
click at [445, 56] on button "Check-In" at bounding box center [437, 55] width 34 height 16
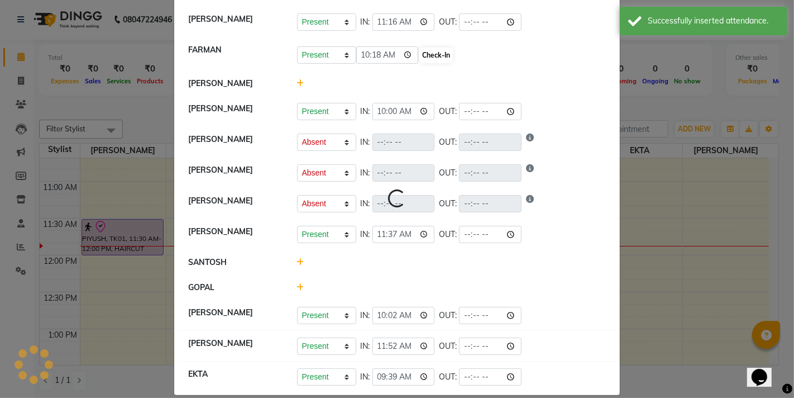
select select "A"
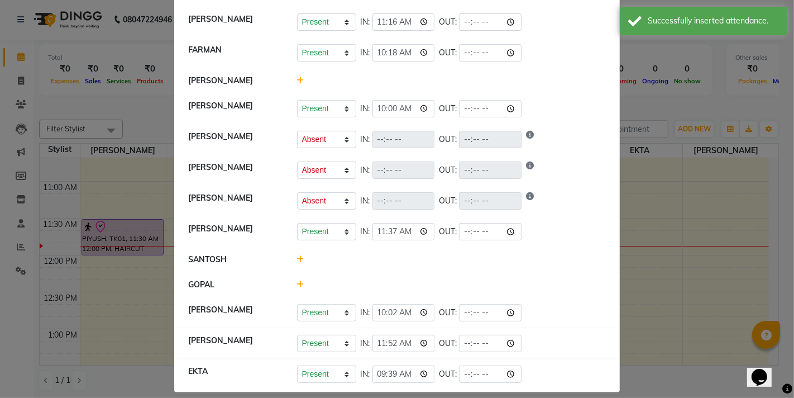
click at [297, 259] on icon at bounding box center [300, 259] width 7 height 8
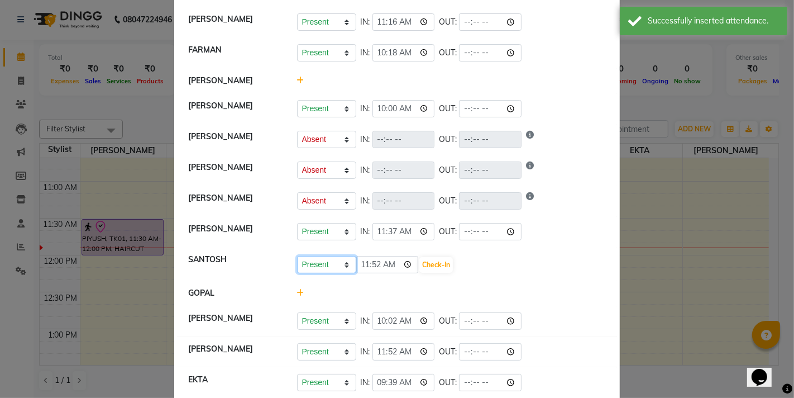
click at [342, 265] on select "Present Absent Late Half Day Weekly Off" at bounding box center [326, 264] width 59 height 17
click at [407, 265] on input "11:52" at bounding box center [387, 264] width 63 height 17
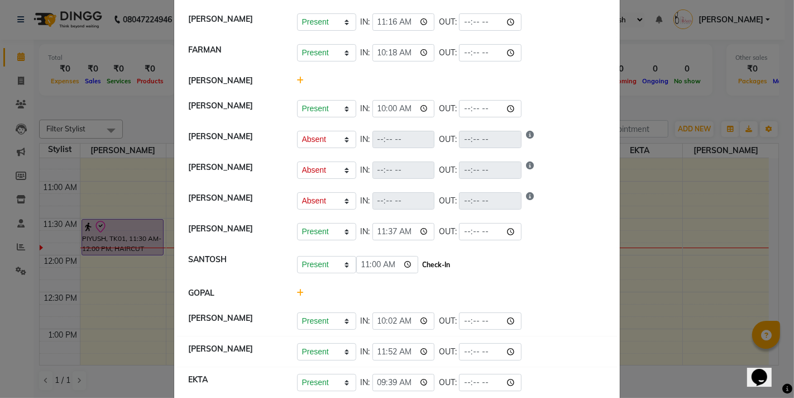
type input "11:00"
click at [437, 266] on button "Check-In" at bounding box center [437, 265] width 34 height 16
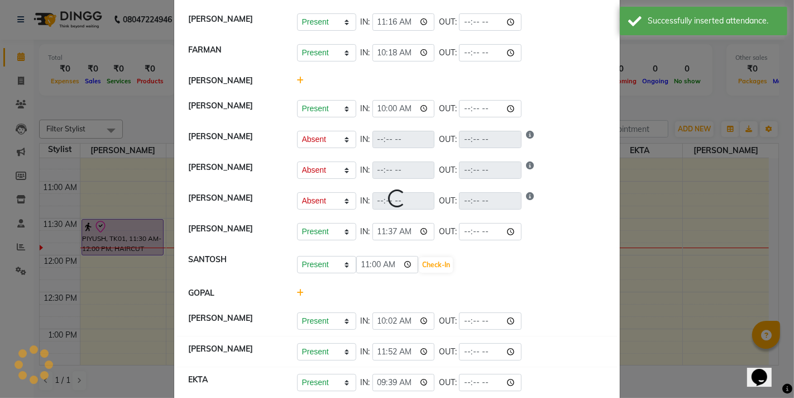
select select "A"
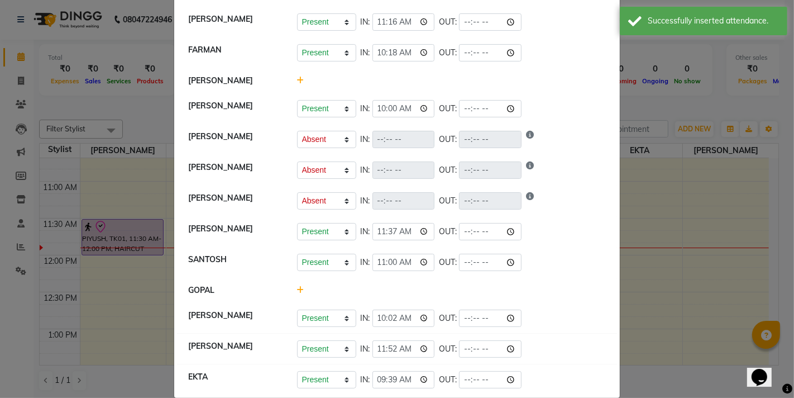
click at [297, 291] on icon at bounding box center [300, 290] width 7 height 8
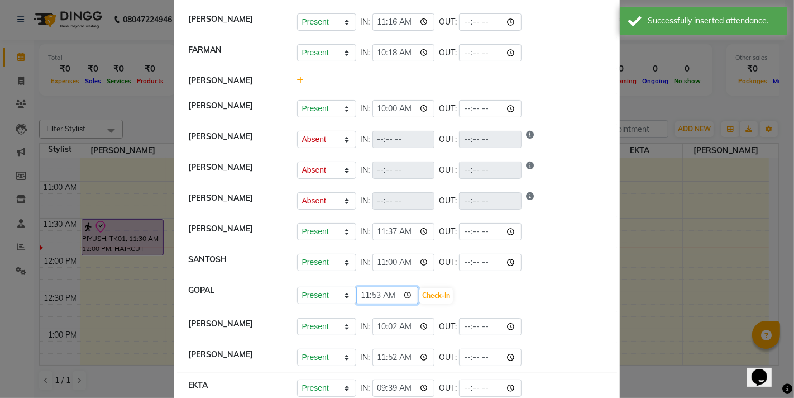
click at [404, 298] on input "11:53" at bounding box center [387, 295] width 63 height 17
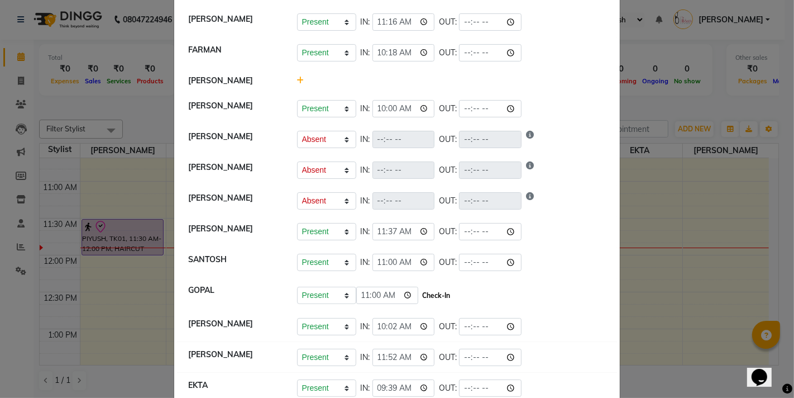
type input "11:00"
click at [440, 299] on button "Check-In" at bounding box center [437, 296] width 34 height 16
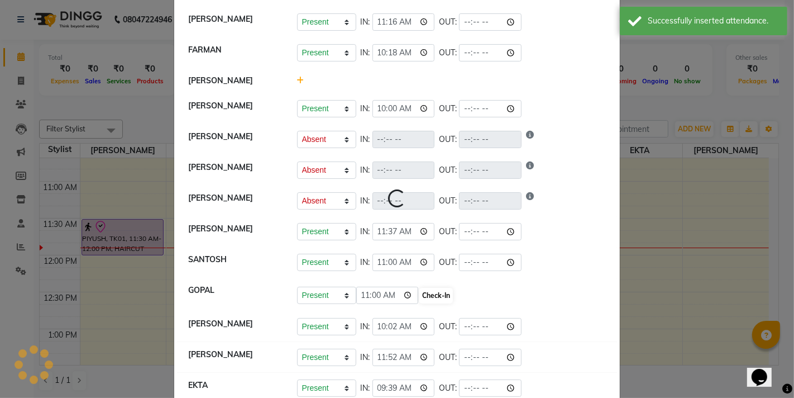
select select "A"
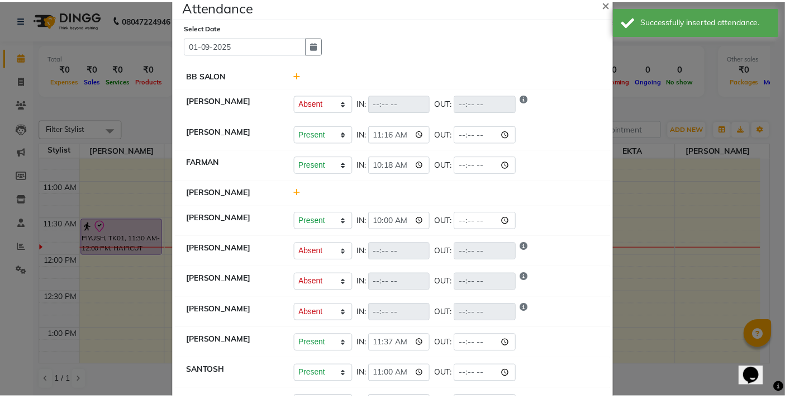
scroll to position [0, 0]
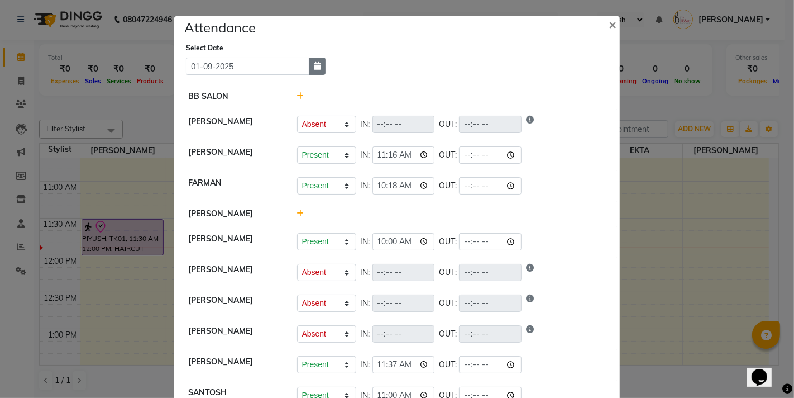
click at [314, 69] on icon "button" at bounding box center [317, 66] width 7 height 8
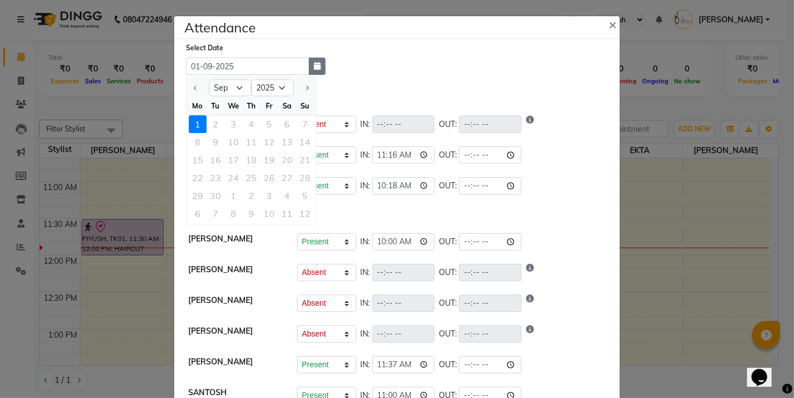
click at [314, 69] on icon "button" at bounding box center [317, 66] width 7 height 8
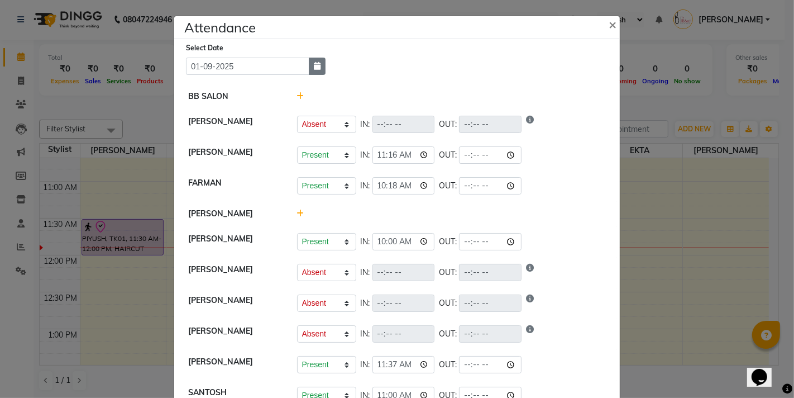
click at [314, 69] on icon "button" at bounding box center [317, 66] width 7 height 8
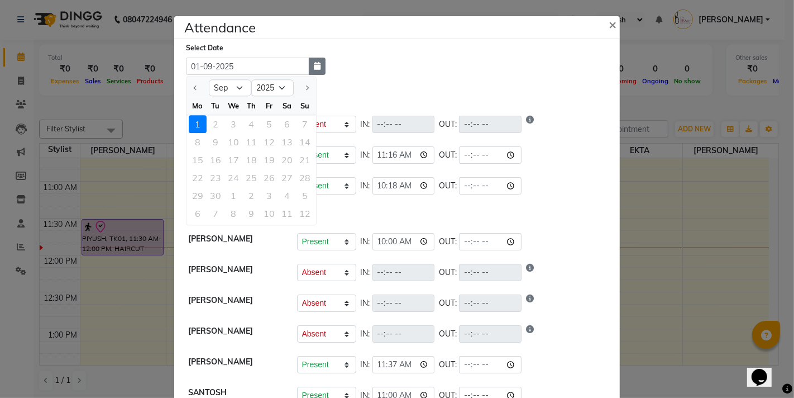
click at [314, 69] on icon "button" at bounding box center [317, 66] width 7 height 8
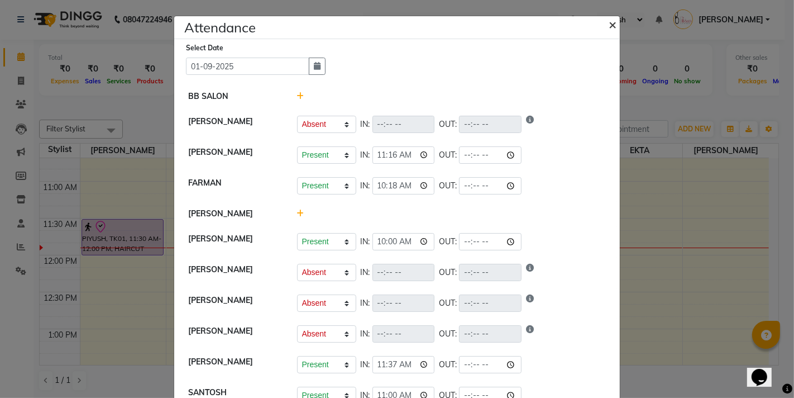
click at [609, 23] on span "×" at bounding box center [613, 24] width 8 height 17
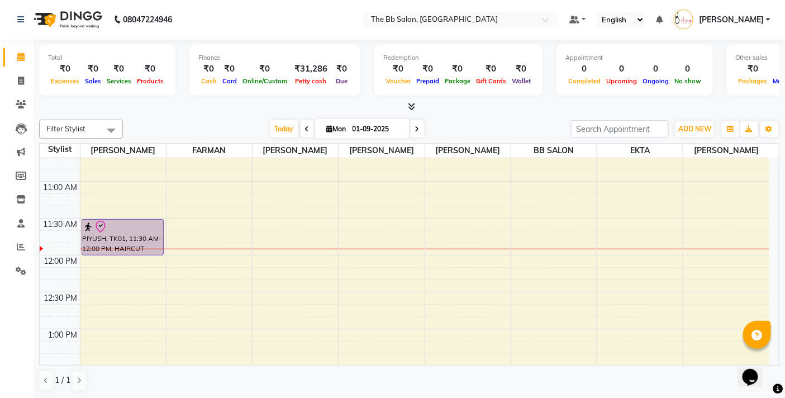
click at [314, 20] on nav "08047224946 Select Location × The Bb Salon, Kharghar Default Panel My Panel Eng…" at bounding box center [392, 19] width 785 height 40
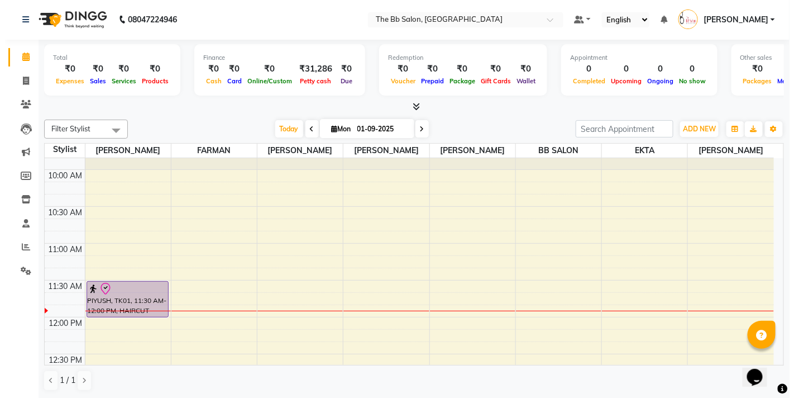
scroll to position [124, 0]
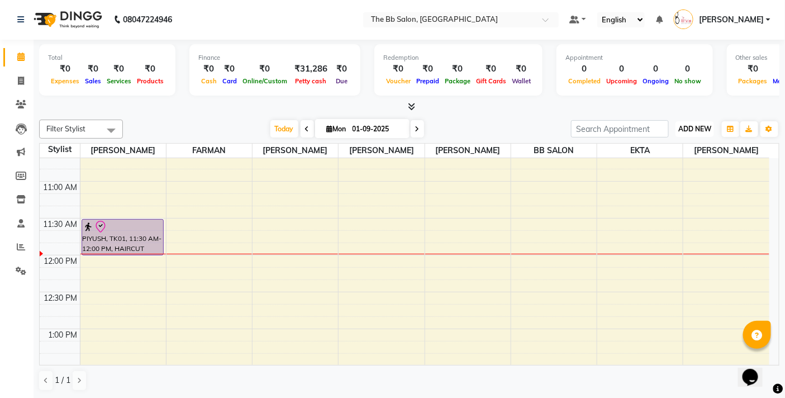
click at [706, 125] on span "ADD NEW" at bounding box center [694, 129] width 33 height 8
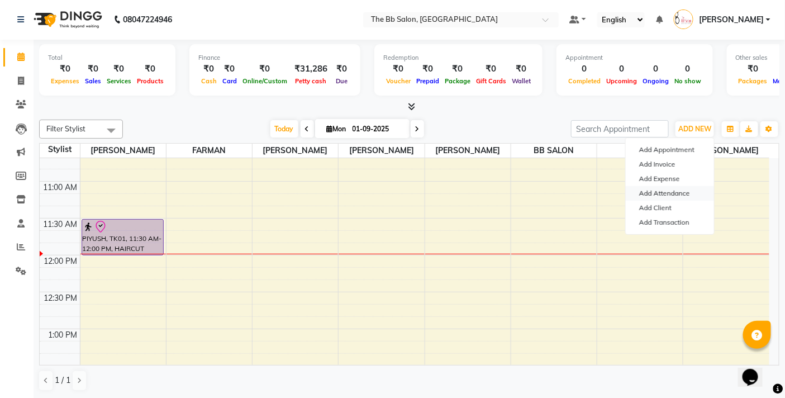
click at [685, 192] on link "Add Attendance" at bounding box center [670, 193] width 88 height 15
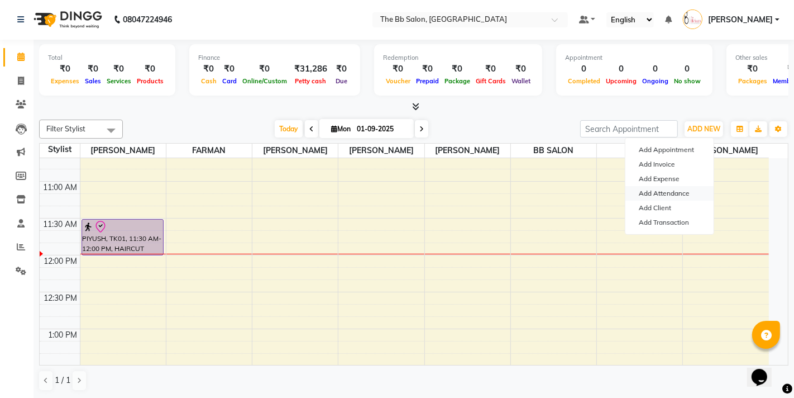
select select "A"
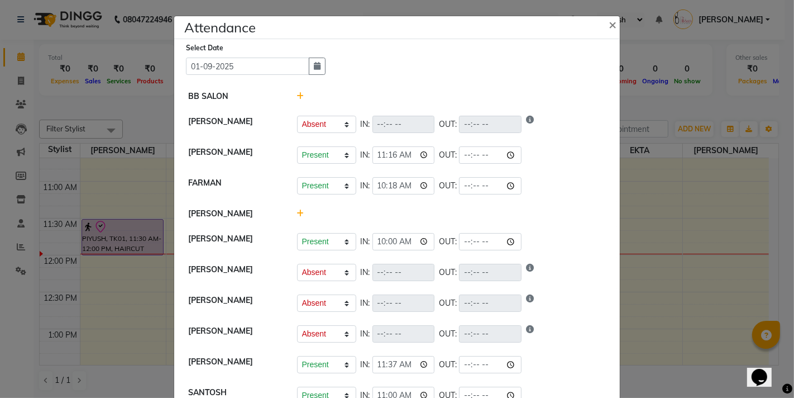
click at [297, 210] on span at bounding box center [300, 213] width 7 height 10
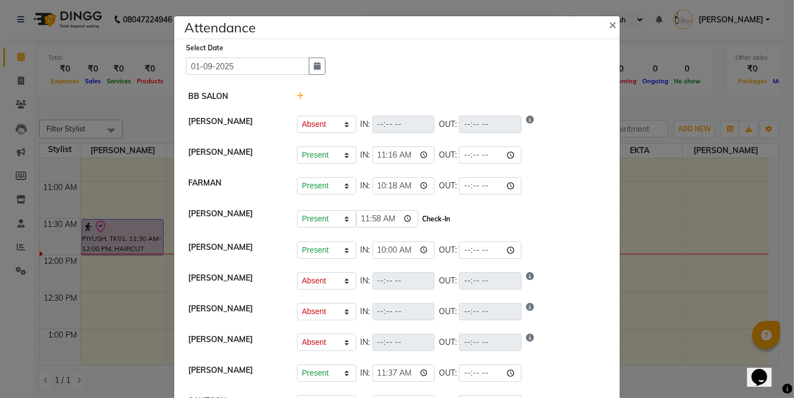
click at [437, 221] on button "Check-In" at bounding box center [437, 219] width 34 height 16
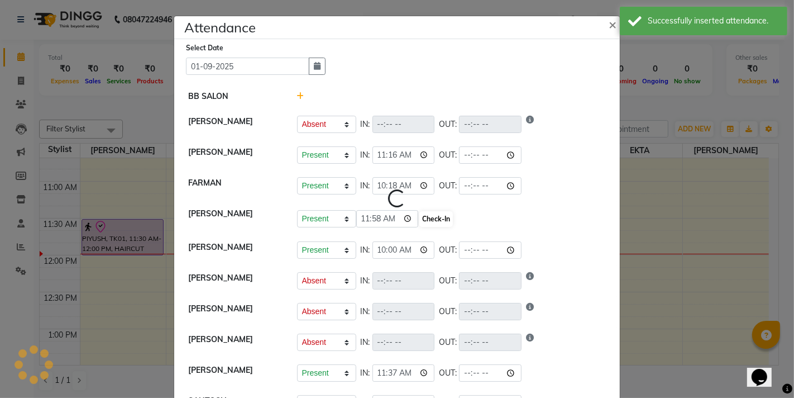
select select "A"
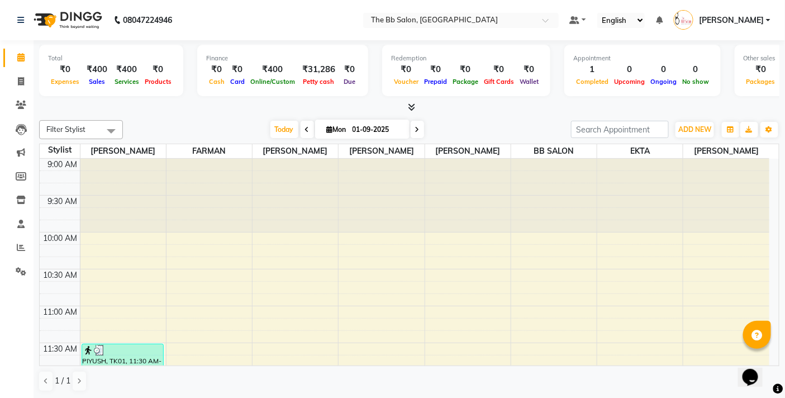
click at [316, 23] on nav "08047224946 Select Location × The Bb Salon, Kharghar Default Panel My Panel Eng…" at bounding box center [392, 20] width 785 height 40
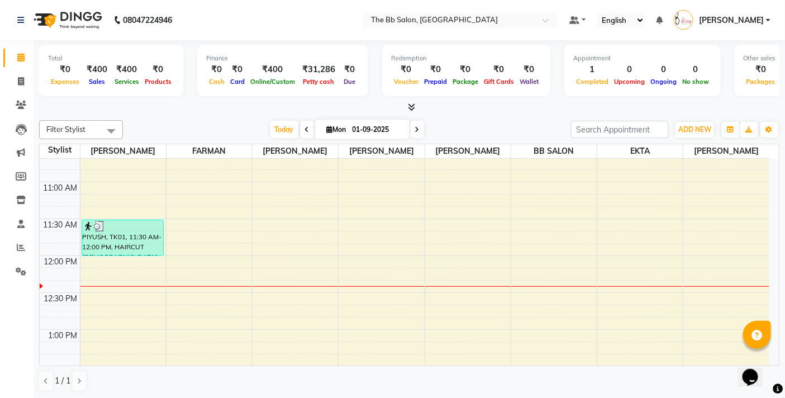
scroll to position [186, 0]
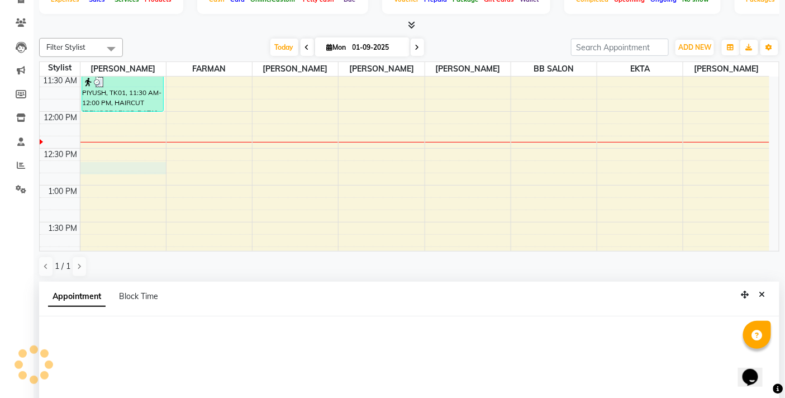
select select "84071"
select select "tentative"
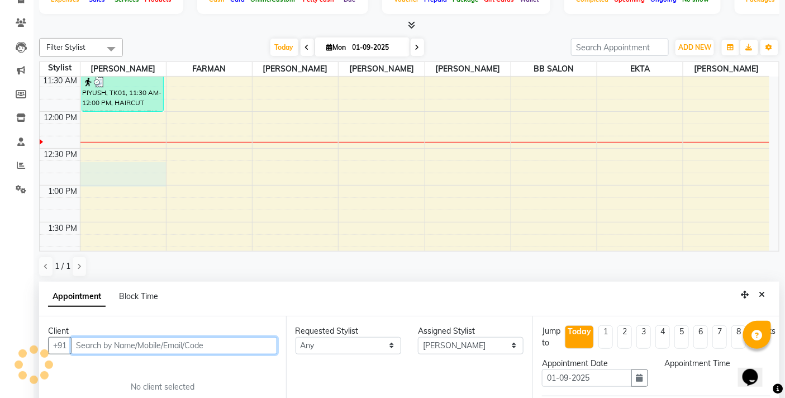
scroll to position [219, 0]
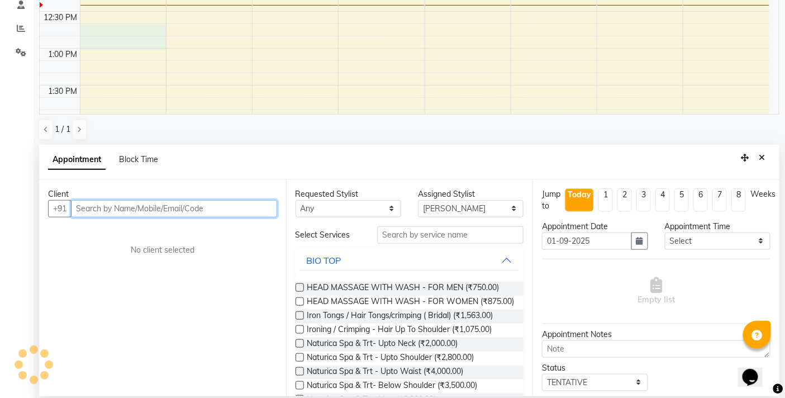
click at [194, 210] on input "text" at bounding box center [174, 208] width 206 height 17
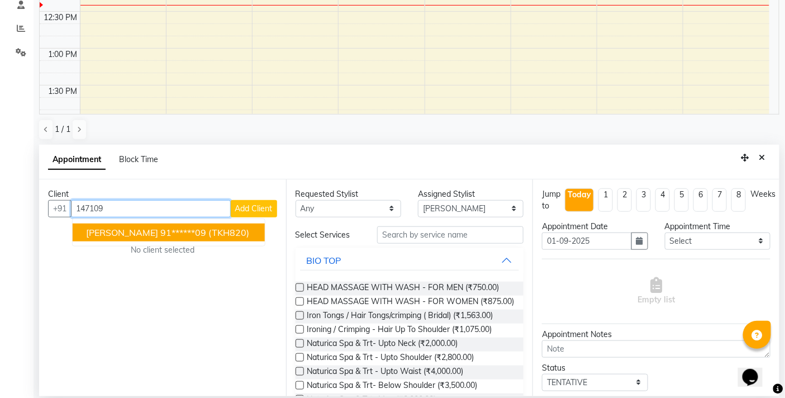
click at [216, 232] on span "(TKH820)" at bounding box center [228, 232] width 41 height 11
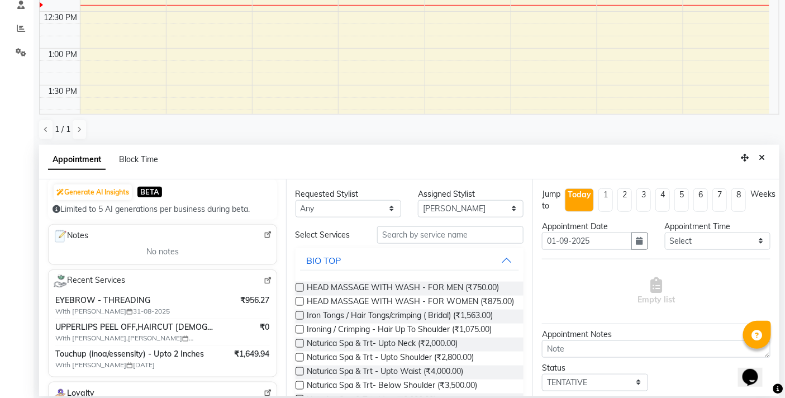
scroll to position [124, 0]
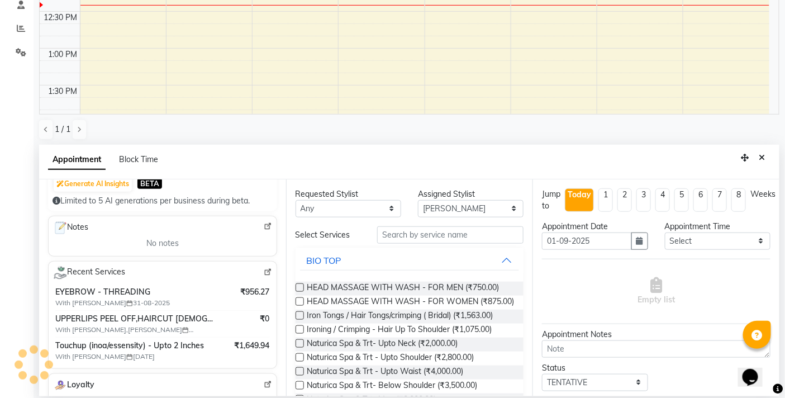
type input "91******09"
click at [393, 232] on input "text" at bounding box center [450, 234] width 146 height 17
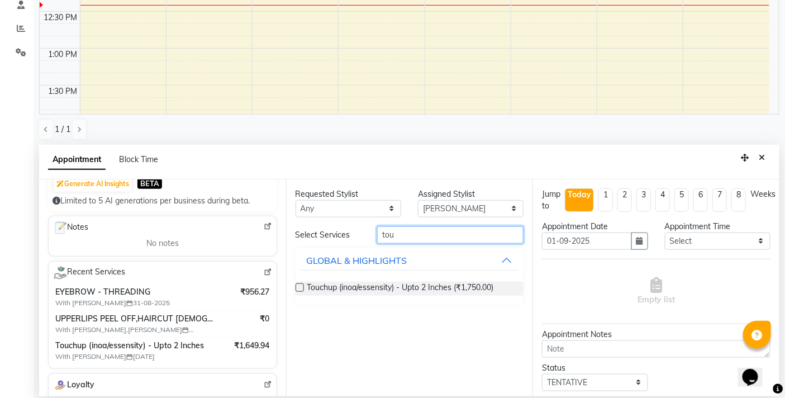
type input "tou"
click at [299, 286] on label at bounding box center [300, 287] width 8 height 8
click at [299, 286] on input "checkbox" at bounding box center [299, 288] width 7 height 7
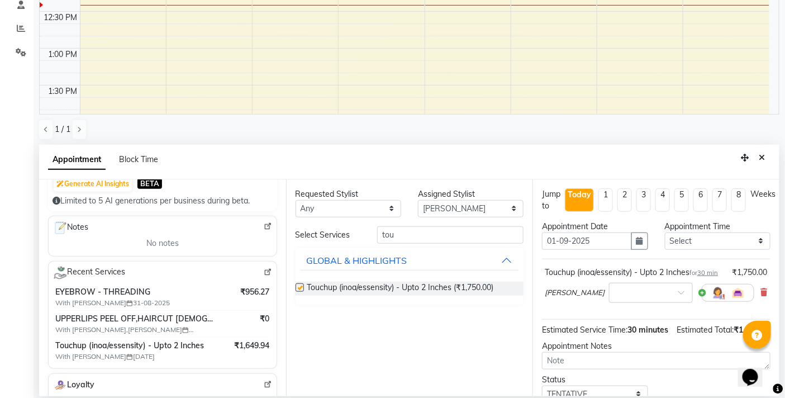
checkbox input "false"
click at [390, 207] on select "Any BB SALON DIPALI EKTA FARMAN GOUSIYA SHAIKH MANGESH TAVARE Nazim Shaikh Rupe…" at bounding box center [349, 208] width 106 height 17
select select "83516"
click at [296, 200] on select "Any BB SALON DIPALI EKTA FARMAN GOUSIYA SHAIKH MANGESH TAVARE Nazim Shaikh Rupe…" at bounding box center [349, 208] width 106 height 17
select select "83516"
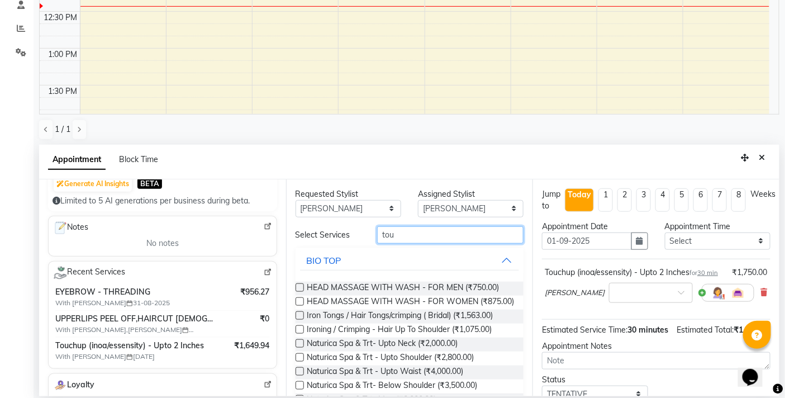
drag, startPoint x: 406, startPoint y: 235, endPoint x: 360, endPoint y: 230, distance: 46.1
click at [360, 230] on div "Select Services tou" at bounding box center [409, 234] width 245 height 17
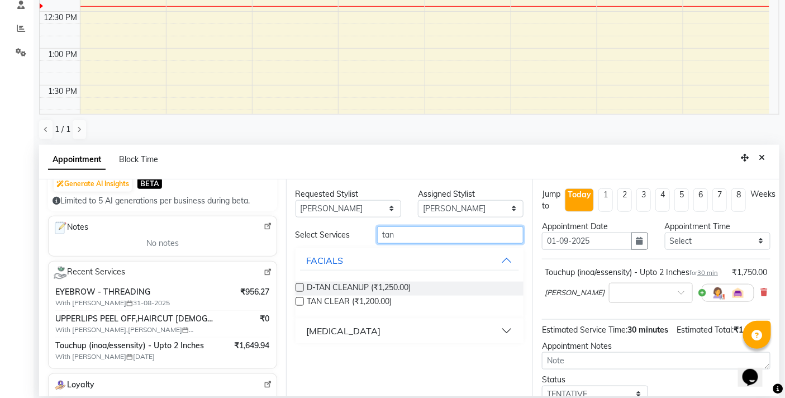
type input "tan"
click at [298, 284] on label at bounding box center [300, 287] width 8 height 8
click at [298, 285] on input "checkbox" at bounding box center [299, 288] width 7 height 7
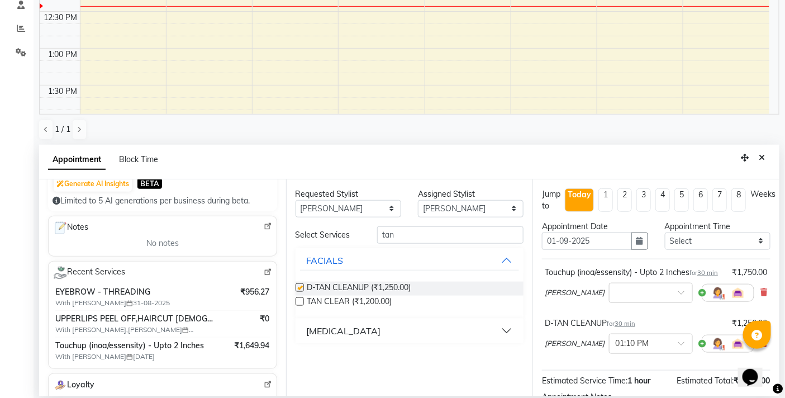
checkbox input "false"
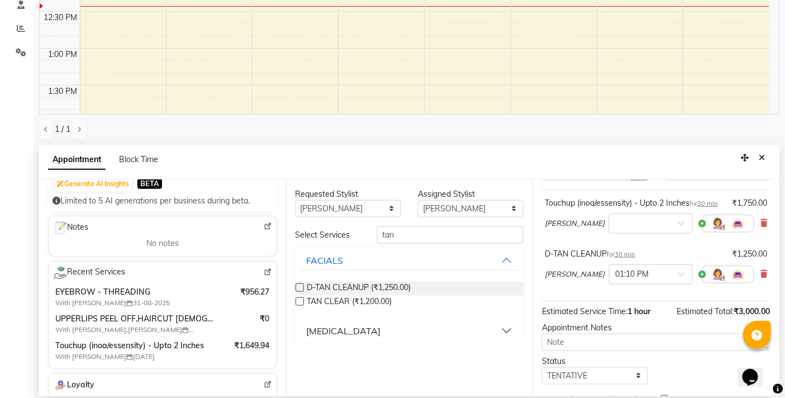
scroll to position [141, 0]
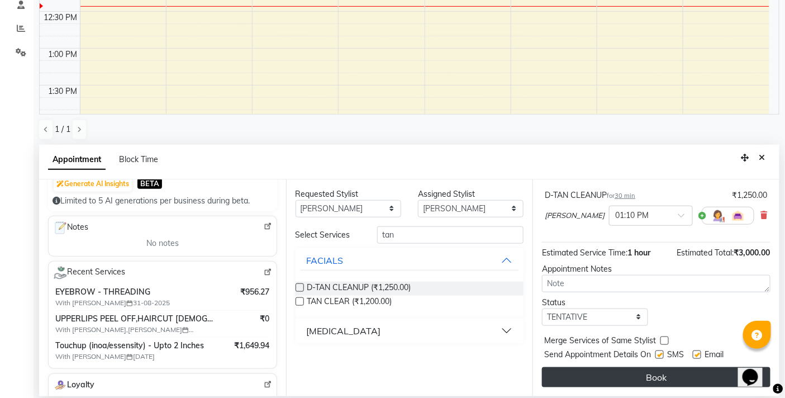
click at [628, 380] on button "Book" at bounding box center [656, 377] width 228 height 20
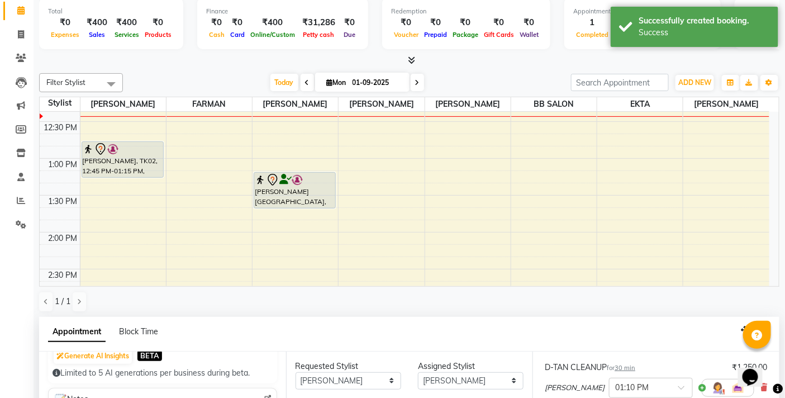
scroll to position [124, 0]
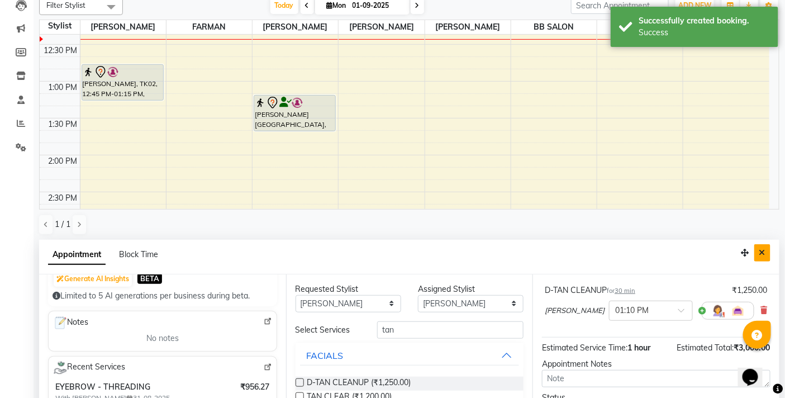
click at [762, 251] on icon "Close" at bounding box center [762, 253] width 6 height 8
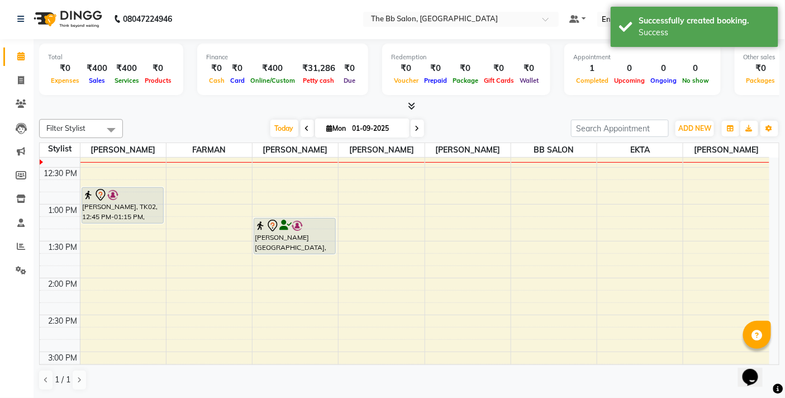
scroll to position [1, 0]
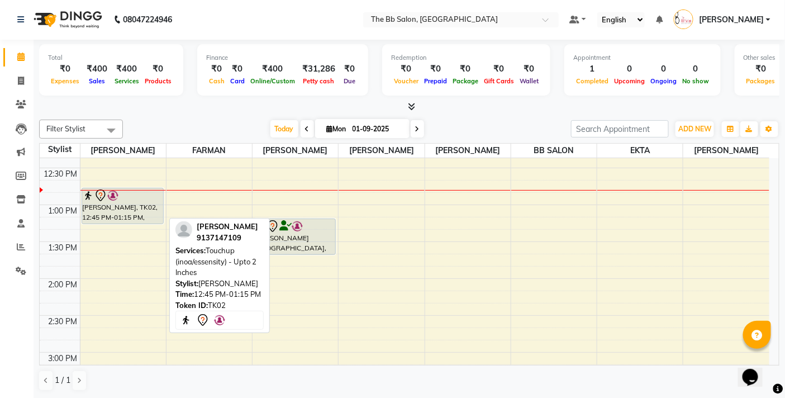
click at [125, 214] on div "[PERSON_NAME], TK02, 12:45 PM-01:15 PM, Touchup (inoa/essensity) - Upto 2 Inches" at bounding box center [122, 205] width 81 height 35
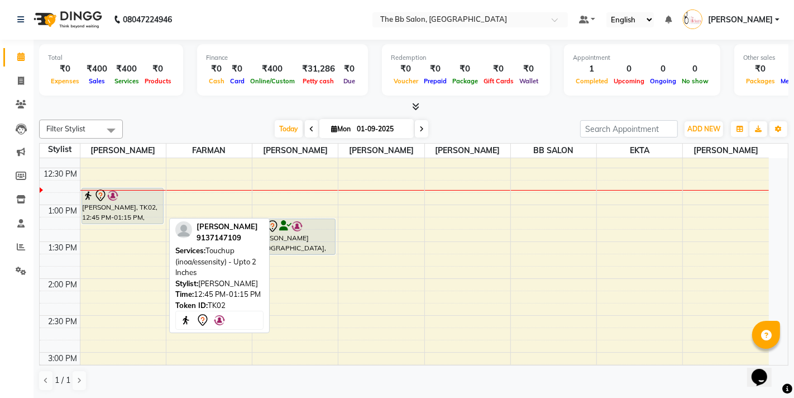
select select "7"
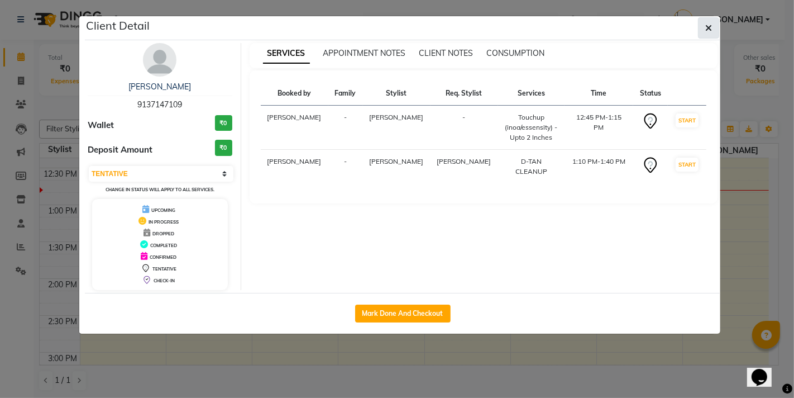
click at [712, 25] on button "button" at bounding box center [708, 27] width 21 height 21
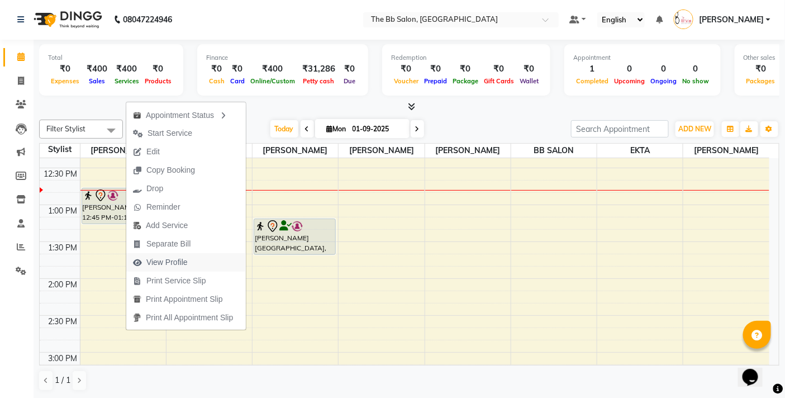
click at [179, 260] on span "View Profile" at bounding box center [166, 262] width 41 height 12
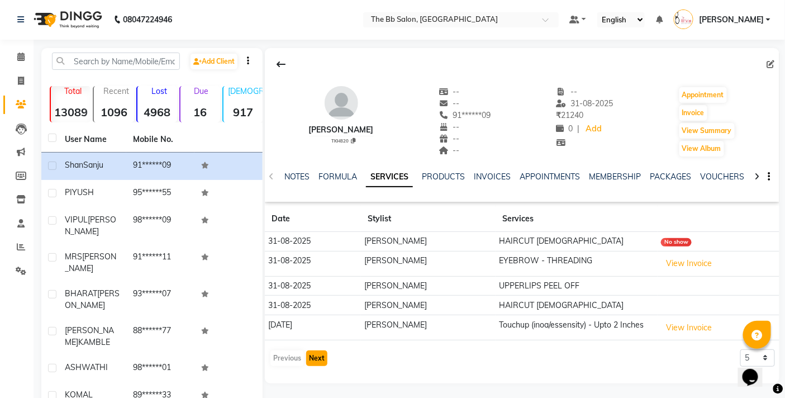
click at [310, 359] on button "Next" at bounding box center [316, 358] width 21 height 16
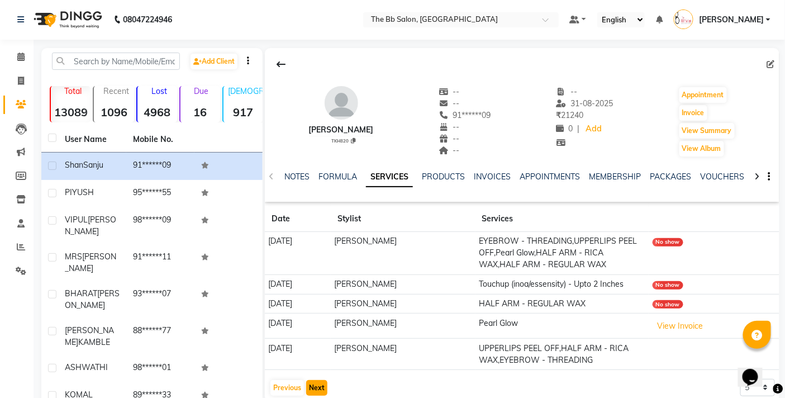
click at [320, 385] on button "Next" at bounding box center [316, 388] width 21 height 16
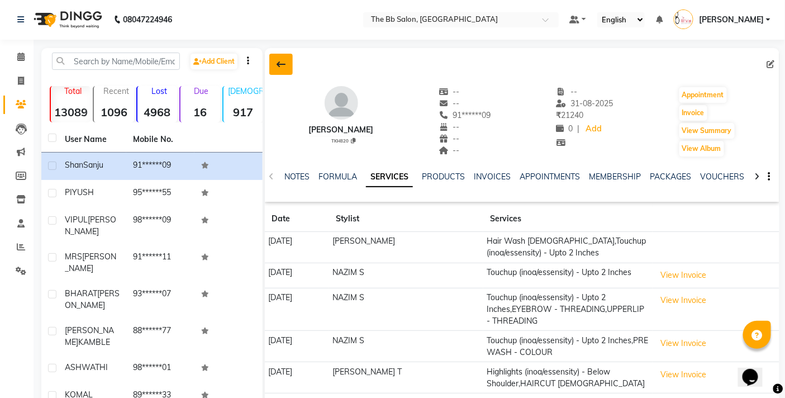
click at [279, 64] on icon at bounding box center [281, 64] width 9 height 9
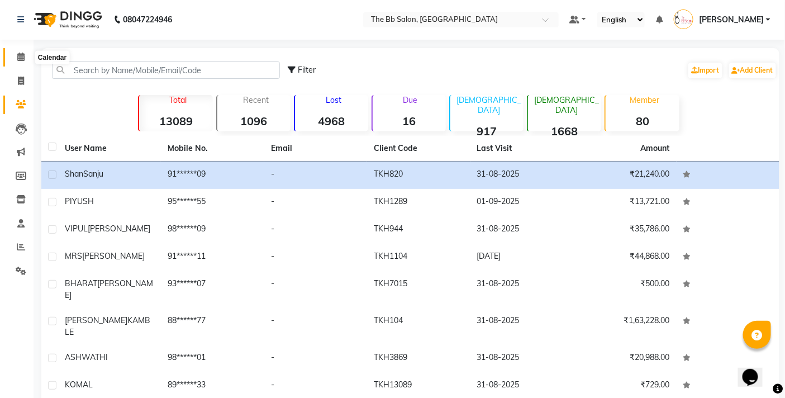
click at [18, 53] on icon at bounding box center [20, 57] width 7 height 8
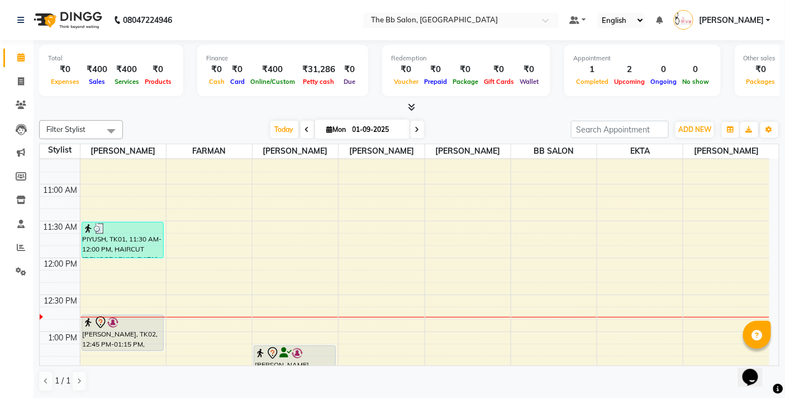
scroll to position [124, 0]
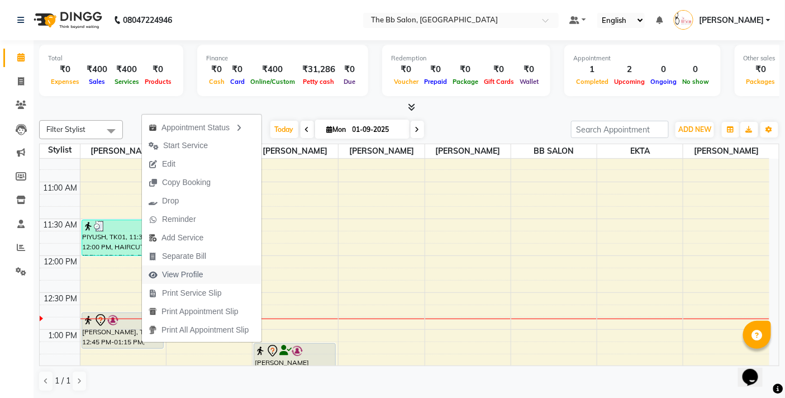
click at [192, 269] on span "View Profile" at bounding box center [182, 275] width 41 height 12
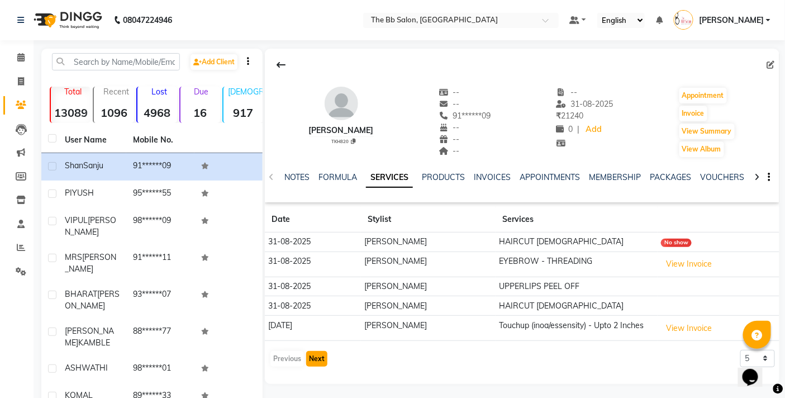
click at [315, 358] on button "Next" at bounding box center [316, 359] width 21 height 16
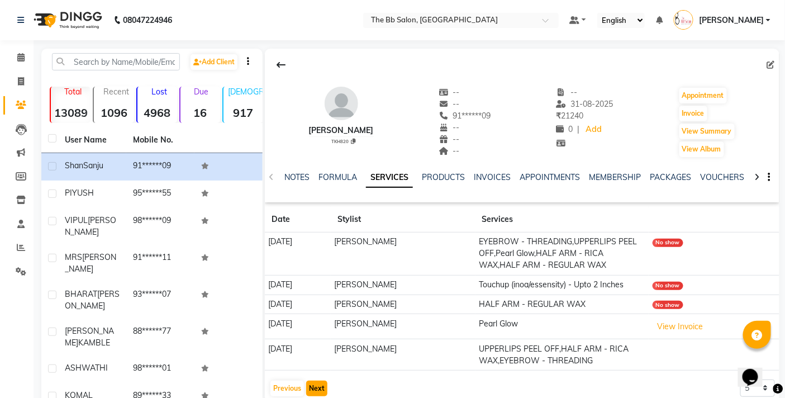
click at [315, 387] on button "Next" at bounding box center [316, 388] width 21 height 16
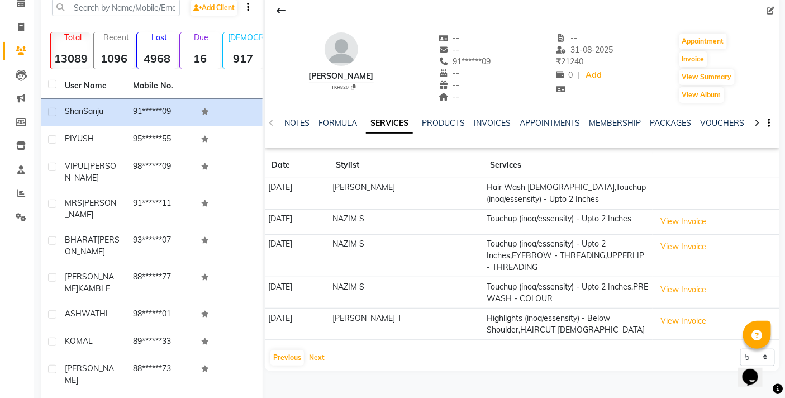
scroll to position [62, 0]
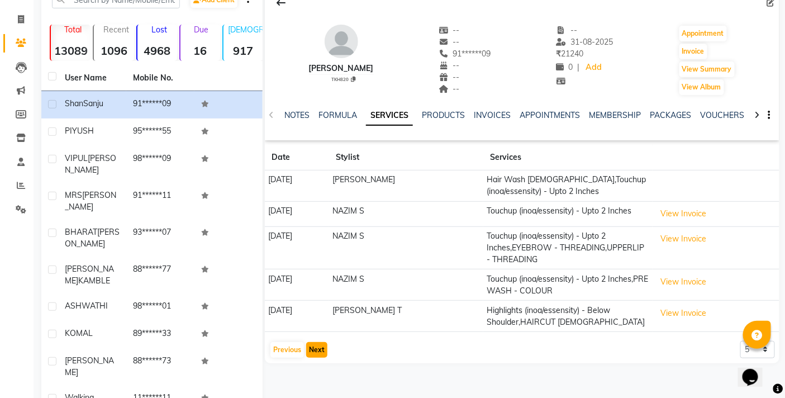
click at [314, 350] on button "Next" at bounding box center [316, 350] width 21 height 16
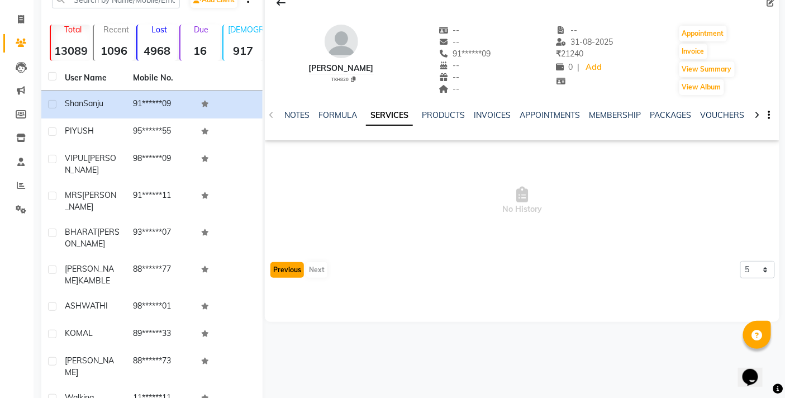
click at [287, 272] on button "Previous" at bounding box center [287, 270] width 34 height 16
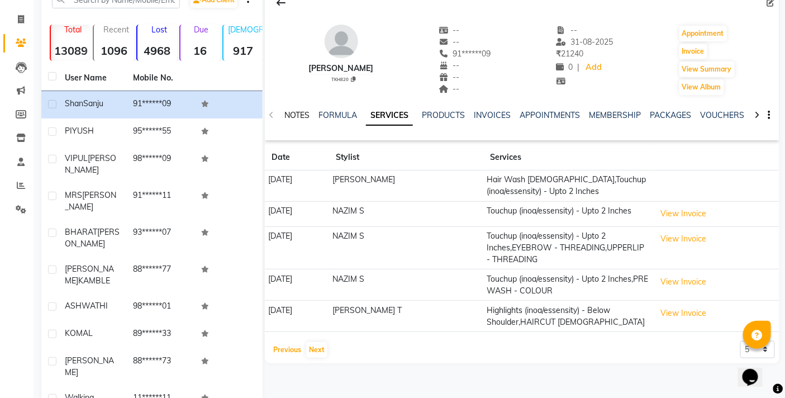
scroll to position [0, 0]
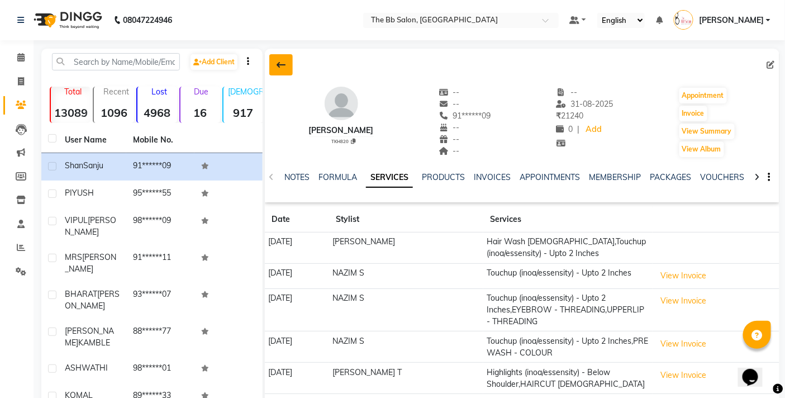
click at [275, 64] on button at bounding box center [280, 64] width 23 height 21
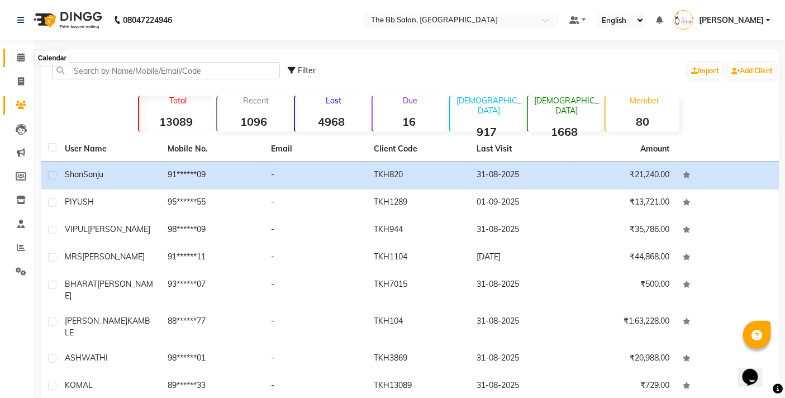
click at [20, 59] on icon at bounding box center [20, 57] width 7 height 8
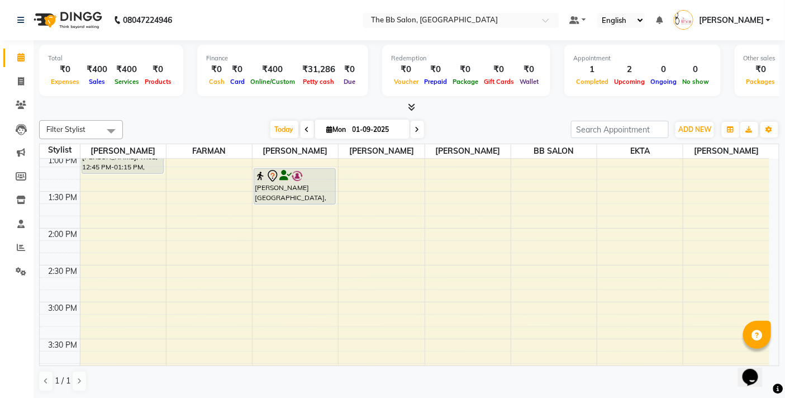
scroll to position [310, 0]
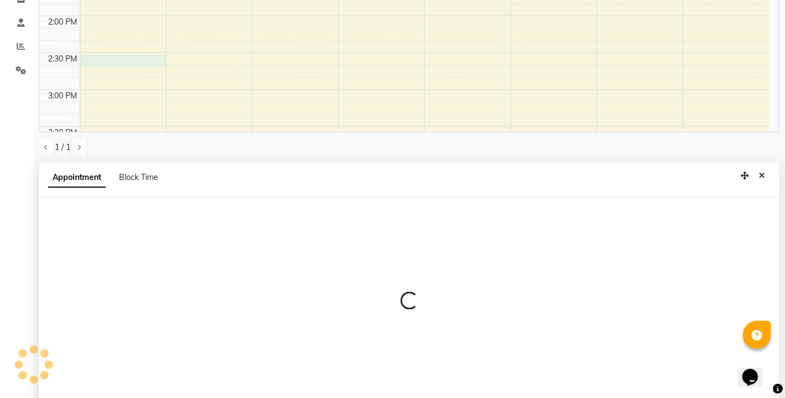
select select "84071"
select select "870"
select select "tentative"
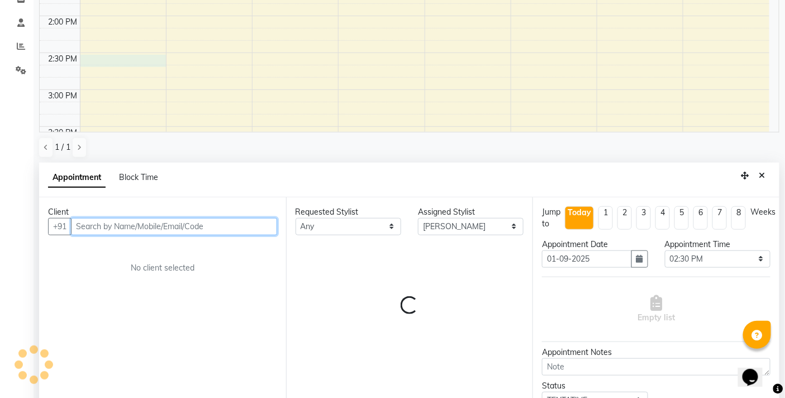
scroll to position [219, 0]
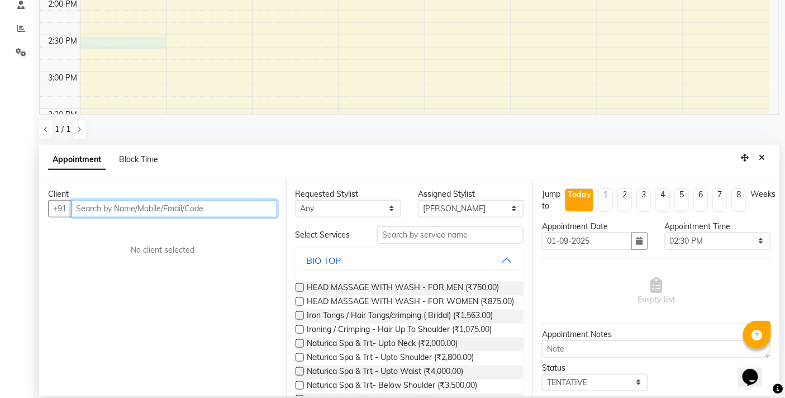
click at [177, 208] on input "text" at bounding box center [174, 208] width 206 height 17
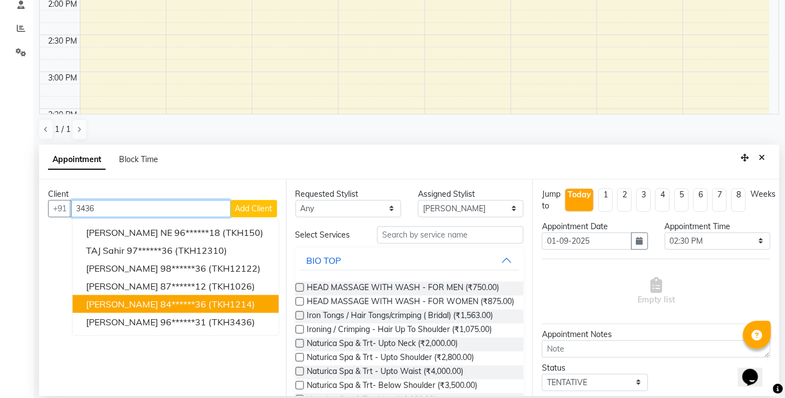
click at [138, 303] on span "PREETI GARG" at bounding box center [122, 303] width 72 height 11
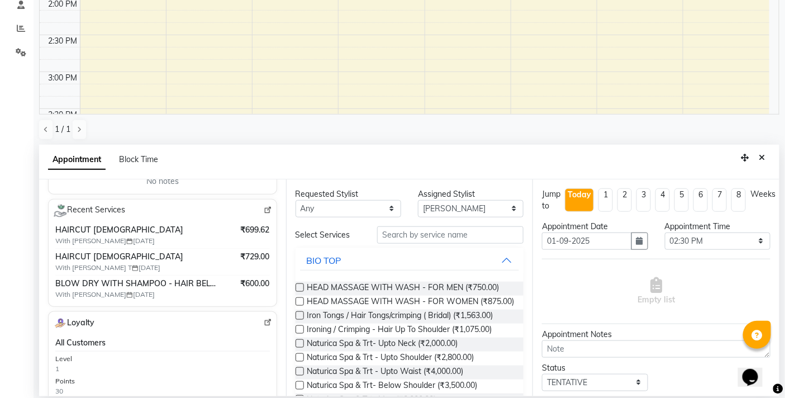
scroll to position [124, 0]
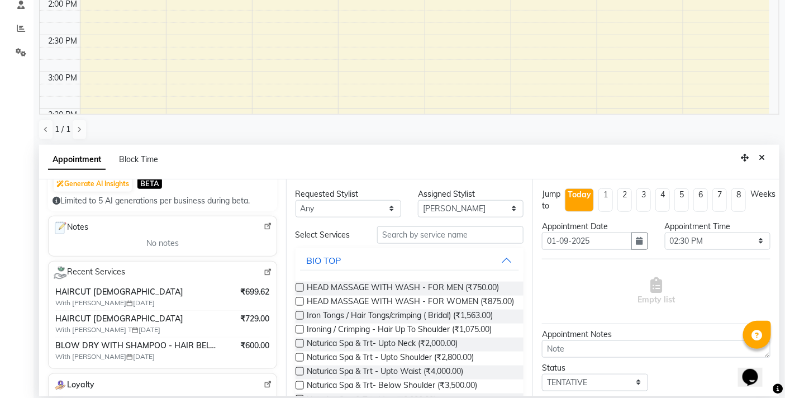
type input "84******36"
click at [405, 236] on input "text" at bounding box center [450, 234] width 146 height 17
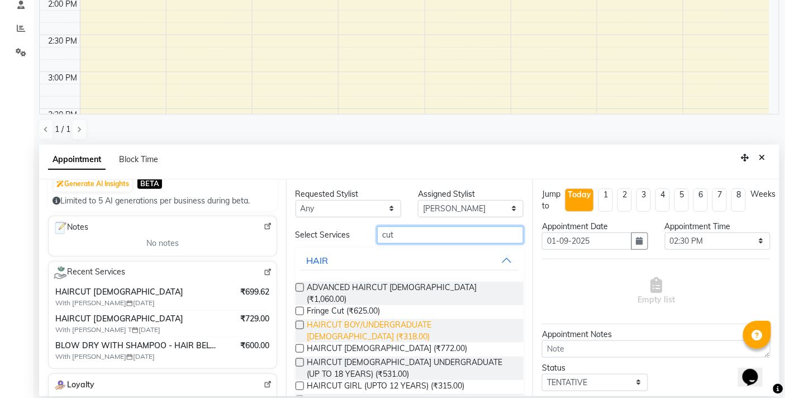
scroll to position [35, 0]
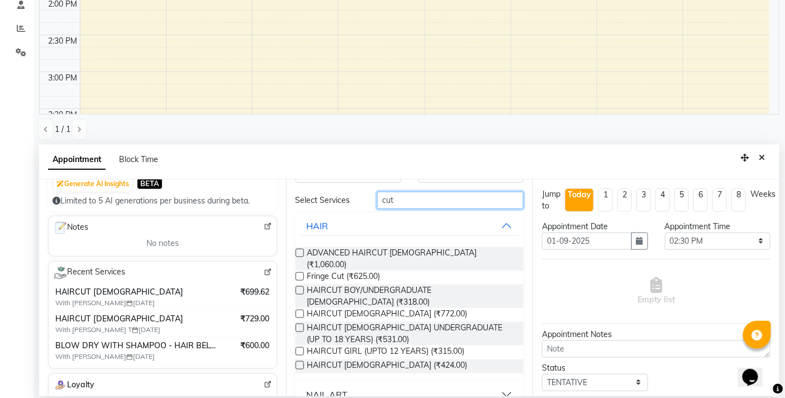
type input "cut"
click at [298, 310] on label at bounding box center [300, 314] width 8 height 8
click at [298, 311] on input "checkbox" at bounding box center [299, 314] width 7 height 7
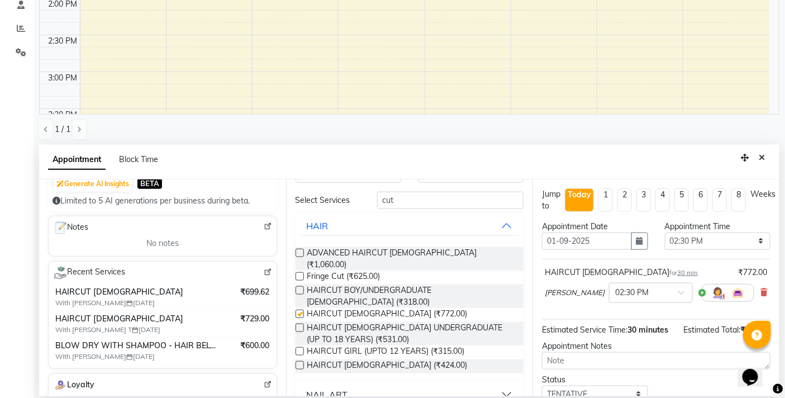
checkbox input "false"
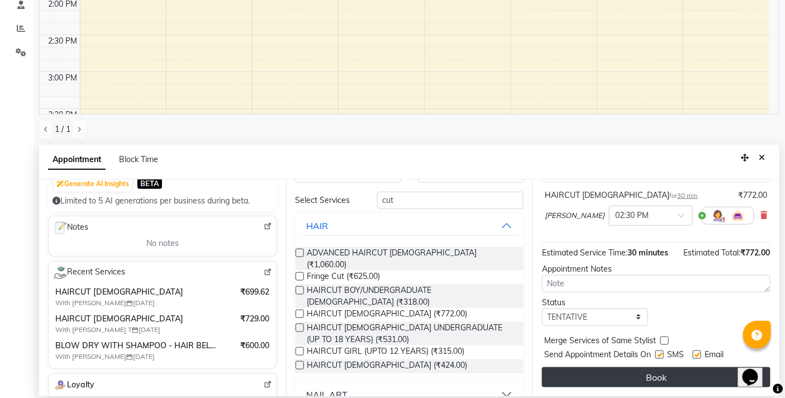
click at [660, 382] on button "Book" at bounding box center [656, 377] width 228 height 20
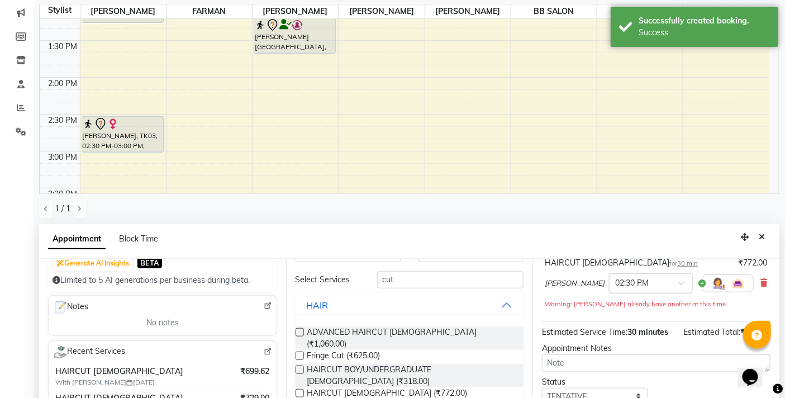
scroll to position [186, 0]
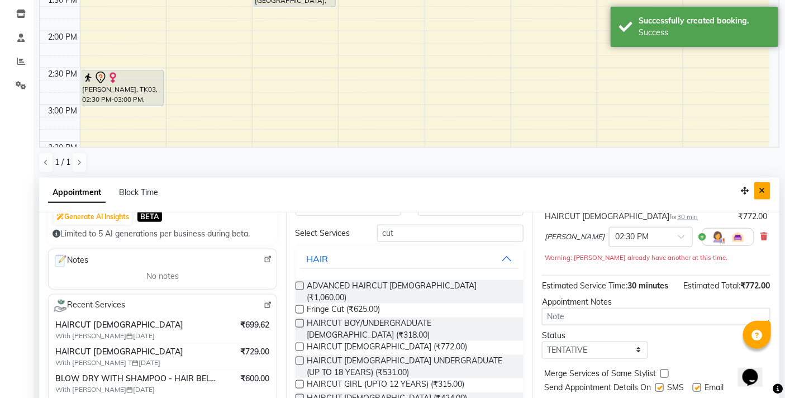
click at [767, 189] on button "Close" at bounding box center [762, 190] width 16 height 17
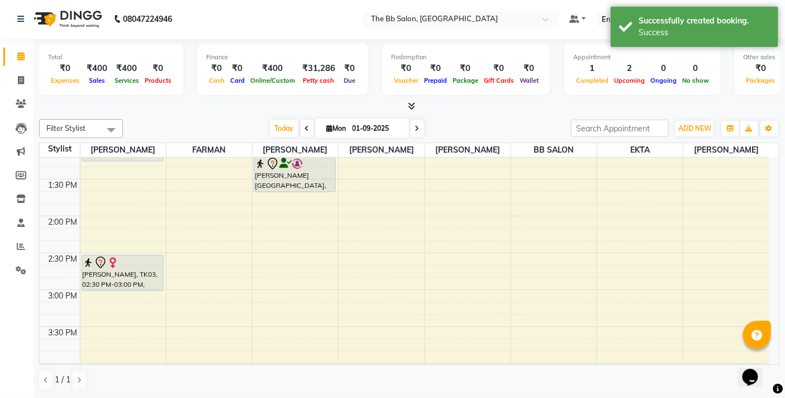
scroll to position [1, 0]
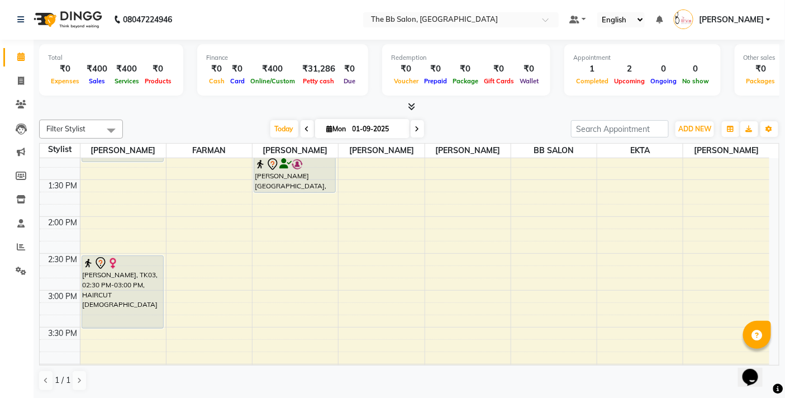
drag, startPoint x: 112, startPoint y: 292, endPoint x: 107, endPoint y: 322, distance: 30.7
click at [107, 322] on div "PIYUSH, TK01, 11:30 AM-12:00 PM, HAIRCUT MALE Shan Sanju, TK02, 12:45 PM-01:15 …" at bounding box center [122, 364] width 85 height 1032
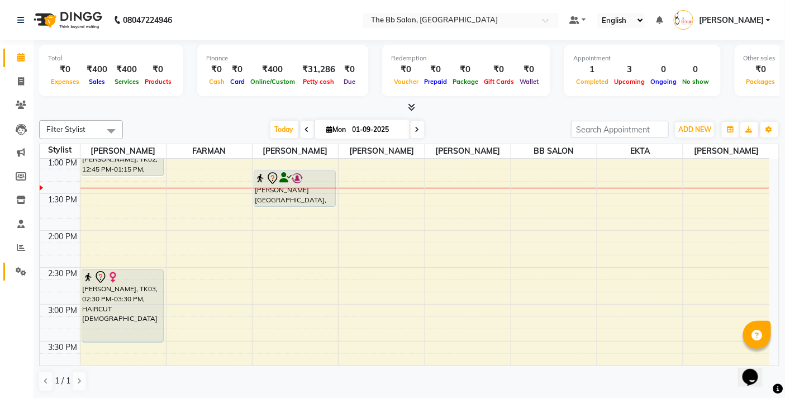
click at [19, 264] on link "Settings" at bounding box center [16, 272] width 27 height 18
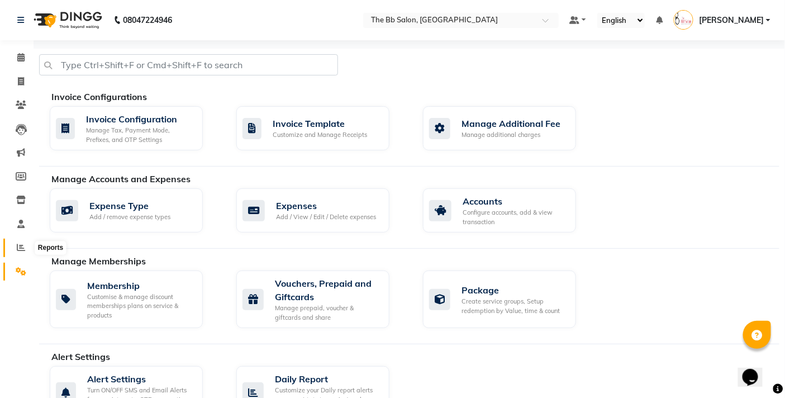
click at [21, 248] on icon at bounding box center [21, 247] width 8 height 8
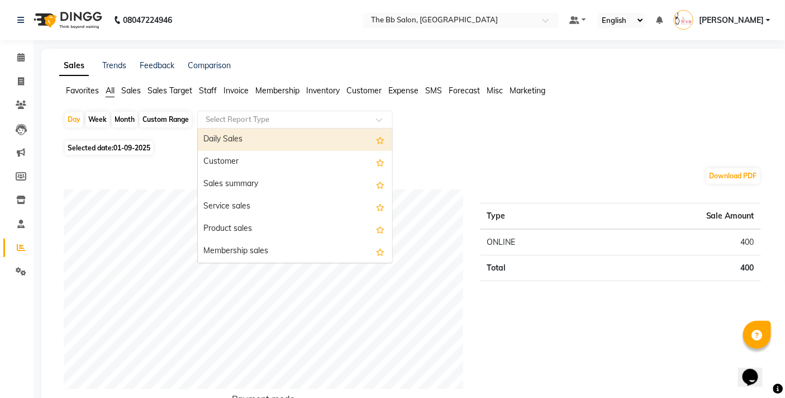
click at [266, 123] on input "text" at bounding box center [283, 119] width 161 height 11
click at [527, 126] on div "Day Week Month Custom Range Select Report Type Daily Sales Customer Sales summa…" at bounding box center [415, 124] width 702 height 27
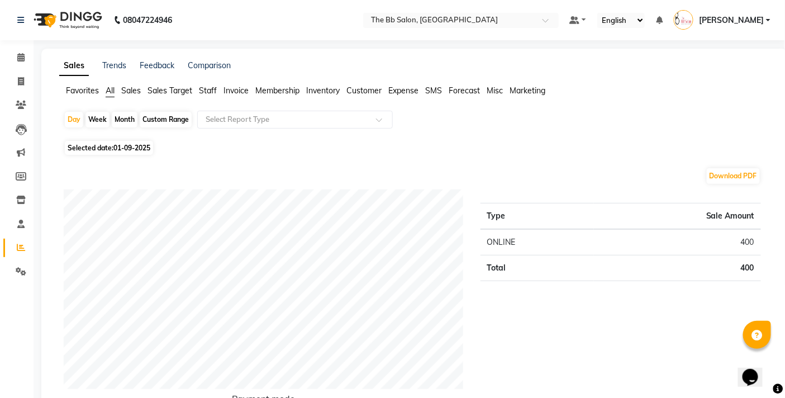
click at [169, 116] on div "Custom Range" at bounding box center [166, 120] width 52 height 16
select select "9"
select select "2025"
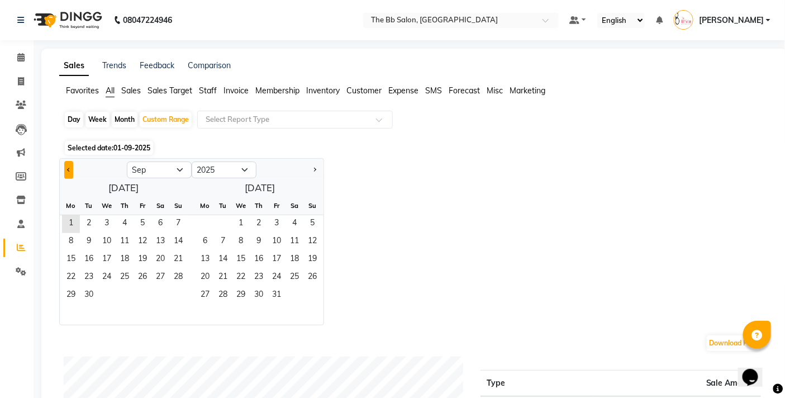
click at [70, 170] on span "Previous month" at bounding box center [69, 169] width 4 height 4
select select "8"
click at [140, 221] on span "1" at bounding box center [143, 224] width 18 height 18
click at [180, 294] on span "31" at bounding box center [178, 296] width 18 height 18
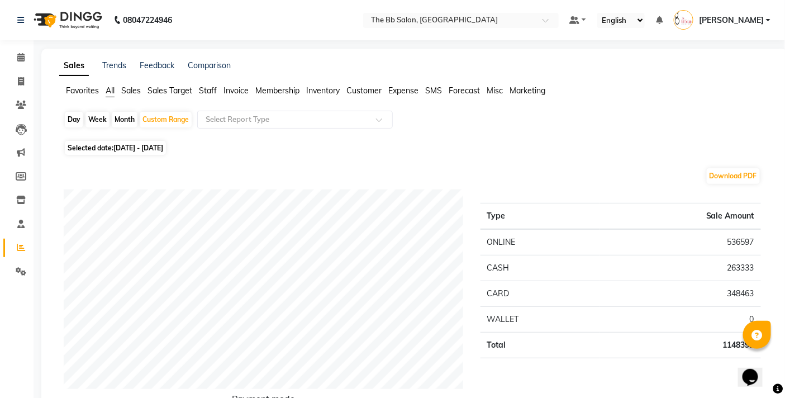
click at [506, 142] on div "Selected date: [DATE] - [DATE]" at bounding box center [417, 148] width 706 height 12
click at [17, 253] on span at bounding box center [21, 247] width 20 height 13
click at [20, 273] on icon at bounding box center [21, 271] width 11 height 8
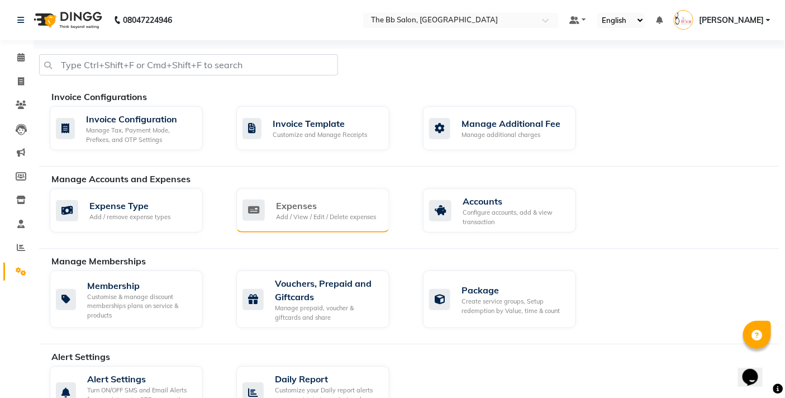
click at [303, 215] on div "Add / View / Edit / Delete expenses" at bounding box center [326, 216] width 100 height 9
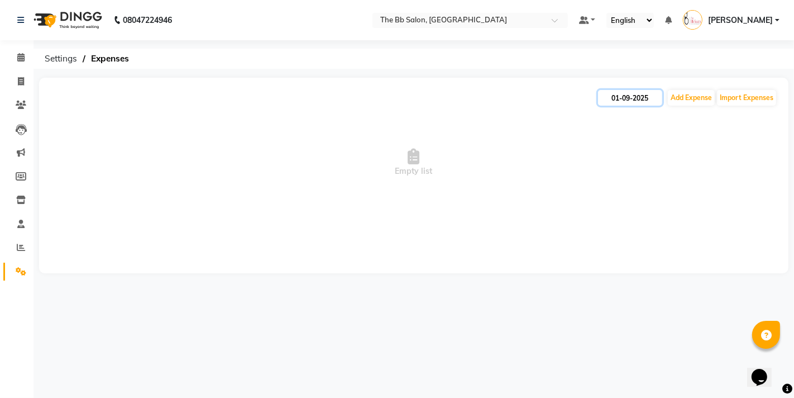
click at [634, 95] on input "01-09-2025" at bounding box center [630, 98] width 64 height 16
select select "9"
select select "2025"
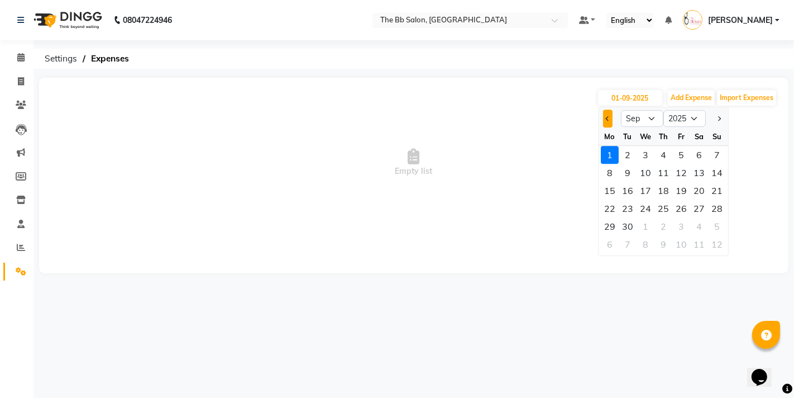
click at [608, 117] on span "Previous month" at bounding box center [608, 118] width 4 height 4
select select "8"
click at [641, 170] on div "6" at bounding box center [646, 173] width 18 height 18
type input "[DATE]"
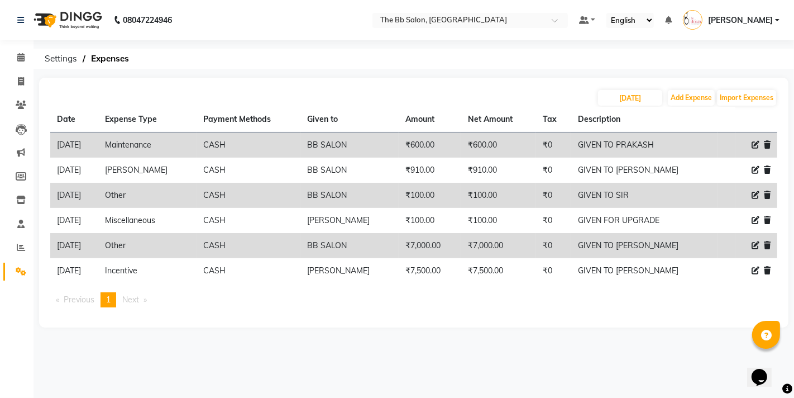
click at [666, 97] on div "[DATE] Add Expense Import Expenses" at bounding box center [413, 98] width 727 height 18
click at [641, 101] on input "[DATE]" at bounding box center [630, 98] width 64 height 16
select select "8"
select select "2025"
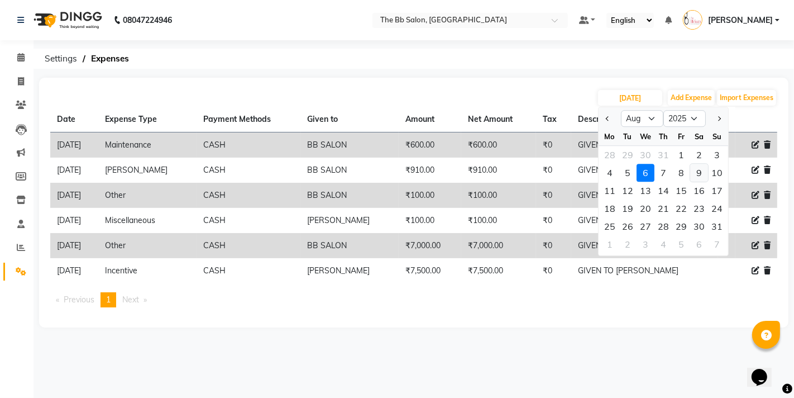
click at [704, 171] on div "9" at bounding box center [700, 173] width 18 height 18
type input "09-08-2025"
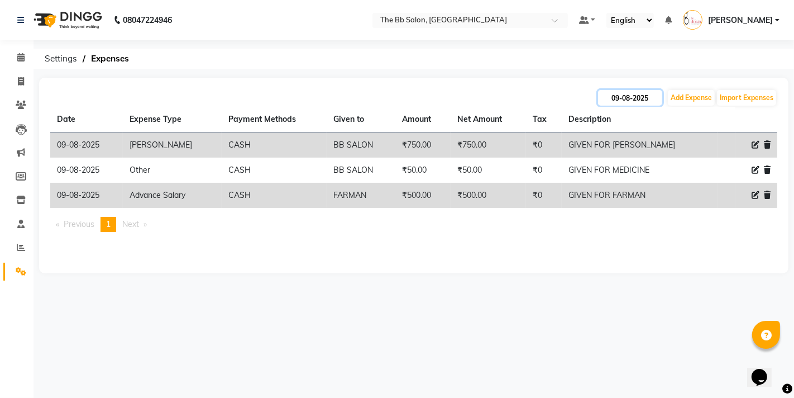
click at [633, 102] on input "09-08-2025" at bounding box center [630, 98] width 64 height 16
select select "8"
select select "2025"
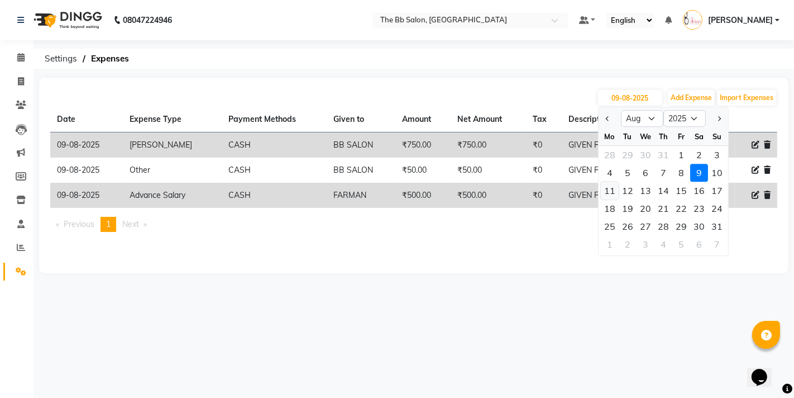
click at [611, 189] on div "11" at bounding box center [610, 191] width 18 height 18
type input "[DATE]"
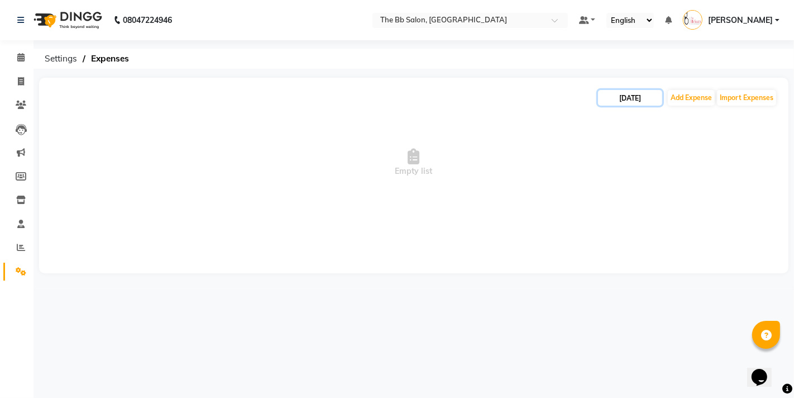
click at [644, 99] on input "[DATE]" at bounding box center [630, 98] width 64 height 16
select select "8"
select select "2025"
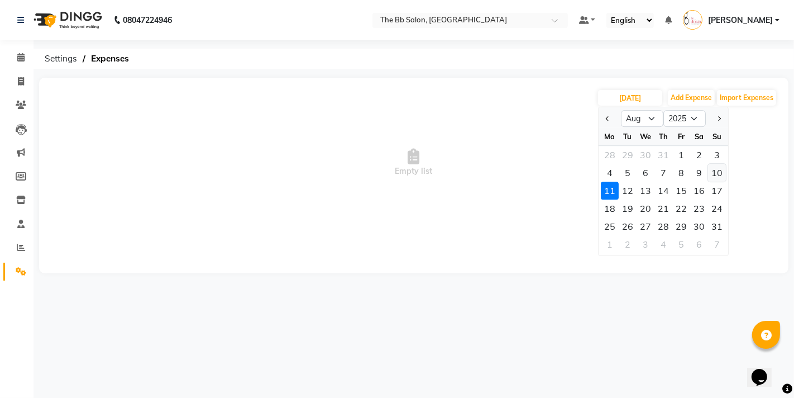
click at [712, 172] on div "10" at bounding box center [717, 173] width 18 height 18
type input "[DATE]"
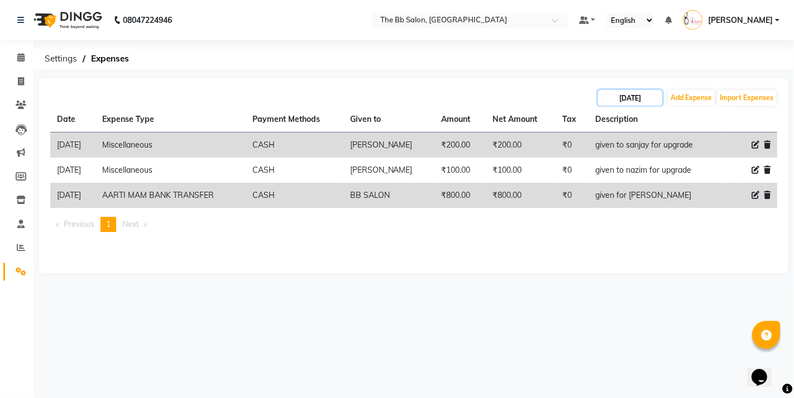
click at [643, 95] on input "[DATE]" at bounding box center [630, 98] width 64 height 16
select select "8"
select select "2025"
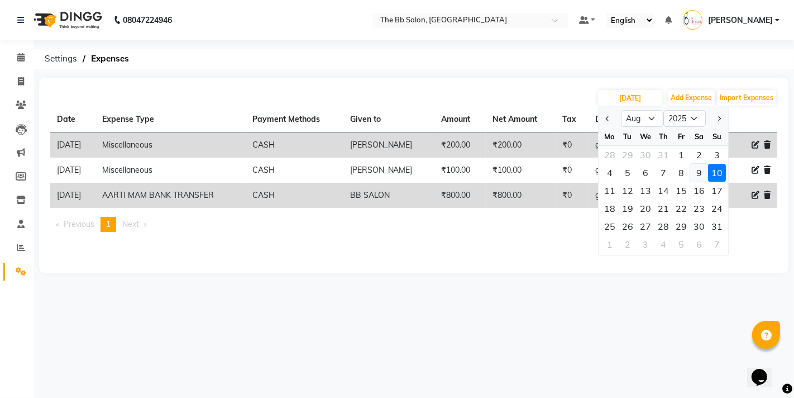
click at [699, 170] on div "9" at bounding box center [700, 173] width 18 height 18
type input "09-08-2025"
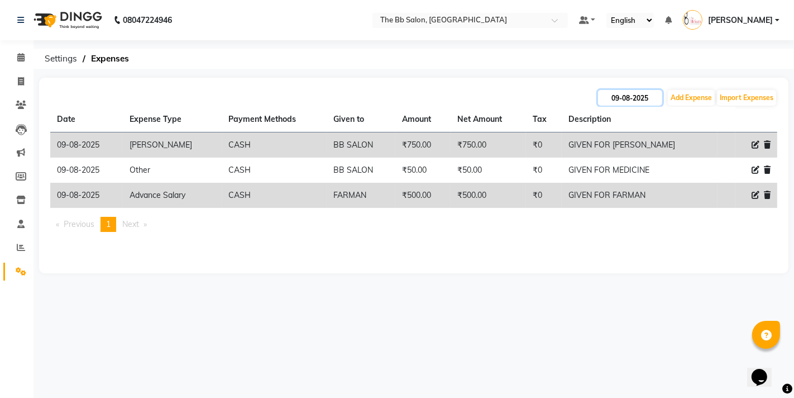
click at [637, 105] on input "09-08-2025" at bounding box center [630, 98] width 64 height 16
select select "8"
select select "2025"
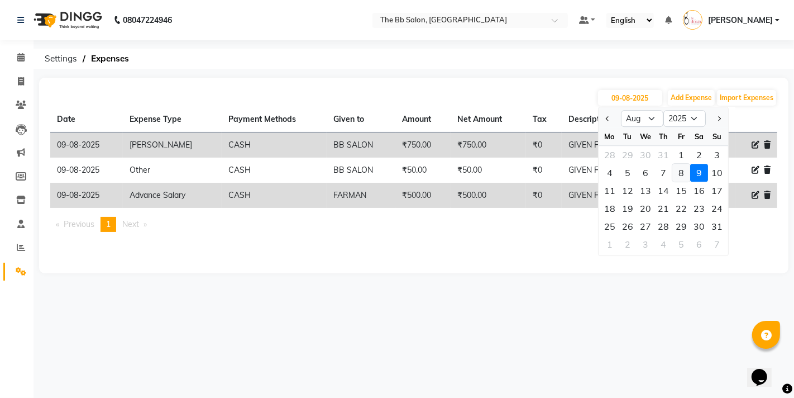
click at [683, 170] on div "8" at bounding box center [682, 173] width 18 height 18
type input "08-08-2025"
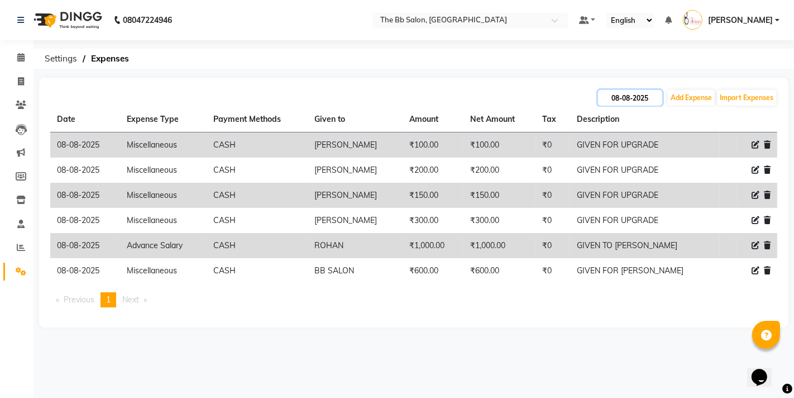
click at [645, 101] on input "08-08-2025" at bounding box center [630, 98] width 64 height 16
select select "8"
select select "2025"
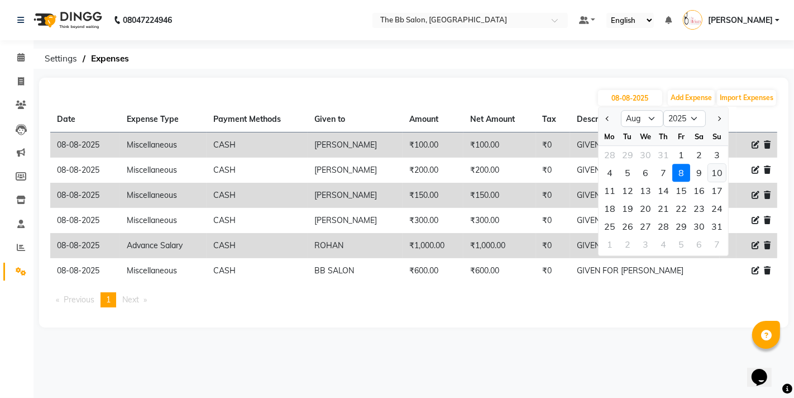
click at [718, 172] on div "10" at bounding box center [717, 173] width 18 height 18
type input "[DATE]"
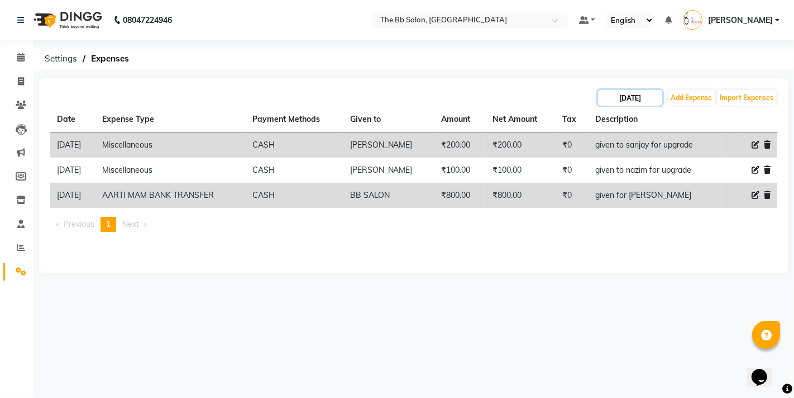
click at [640, 96] on input "[DATE]" at bounding box center [630, 98] width 64 height 16
select select "8"
select select "2025"
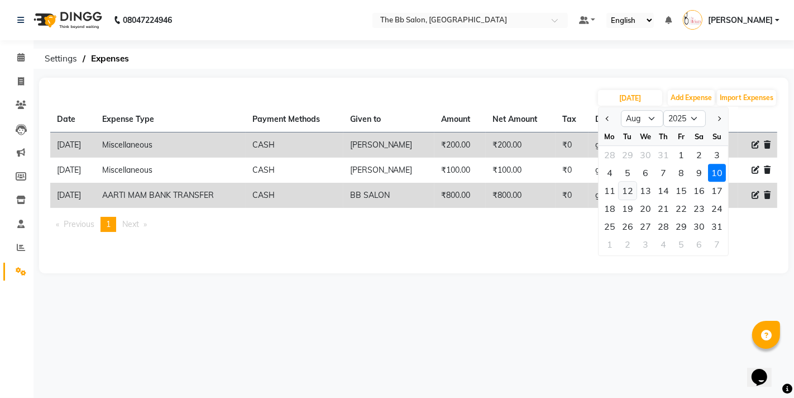
click at [622, 190] on div "12" at bounding box center [628, 191] width 18 height 18
type input "[DATE]"
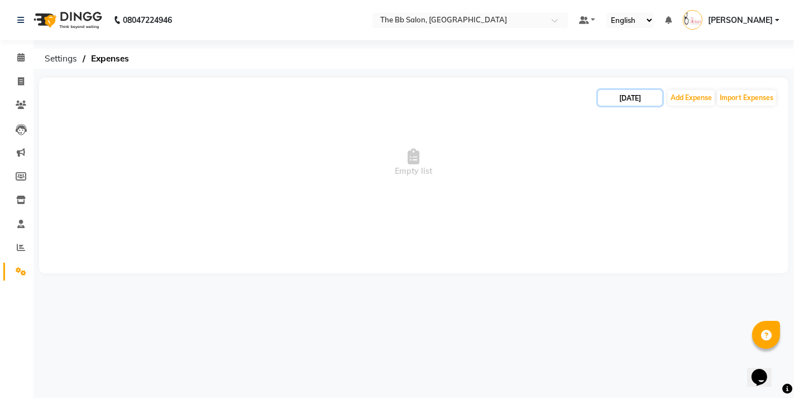
click at [637, 93] on input "[DATE]" at bounding box center [630, 98] width 64 height 16
select select "8"
select select "2025"
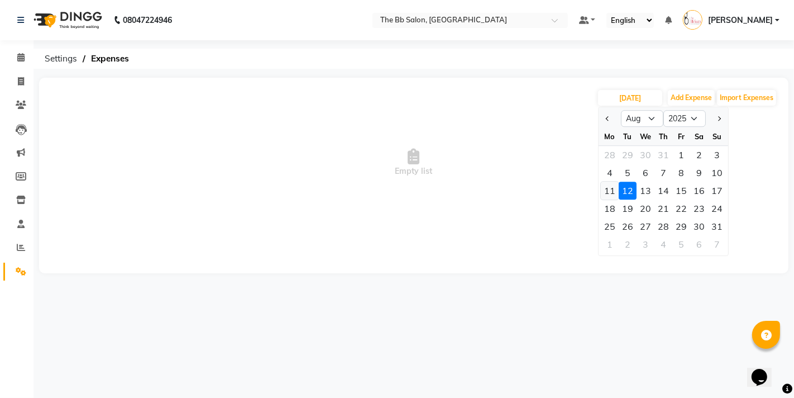
click at [606, 186] on div "11" at bounding box center [610, 191] width 18 height 18
type input "[DATE]"
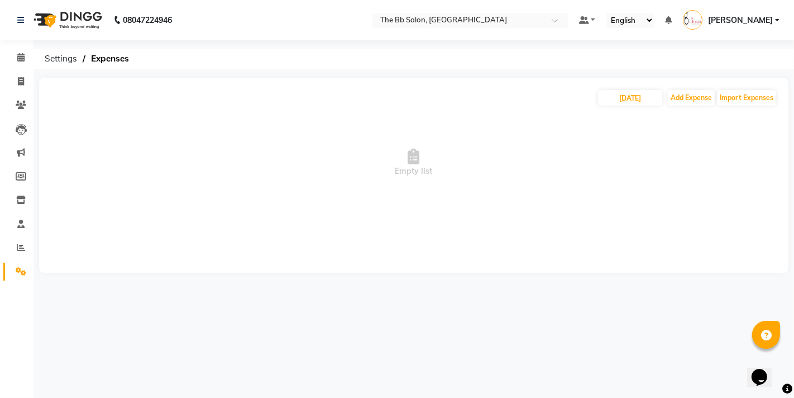
click at [504, 255] on div "[DATE] Add Expense Import Expenses Empty list" at bounding box center [414, 176] width 750 height 196
click at [694, 95] on button "Add Expense" at bounding box center [691, 98] width 47 height 16
select select "1"
select select "5223"
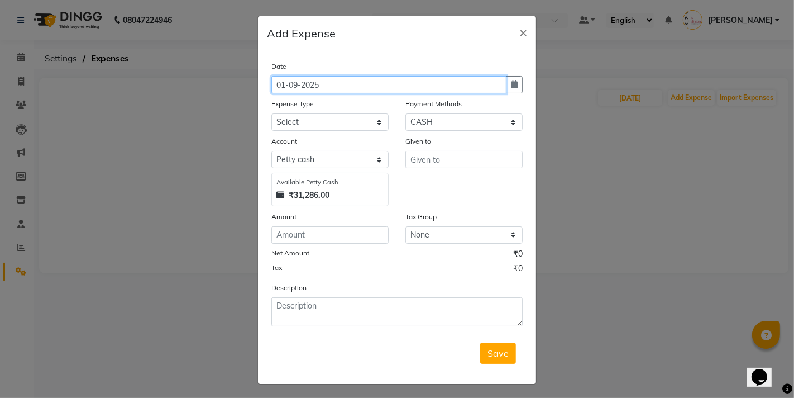
click at [316, 84] on input "01-09-2025" at bounding box center [389, 84] width 235 height 17
click at [511, 80] on button "button" at bounding box center [514, 84] width 17 height 17
select select "9"
select select "2025"
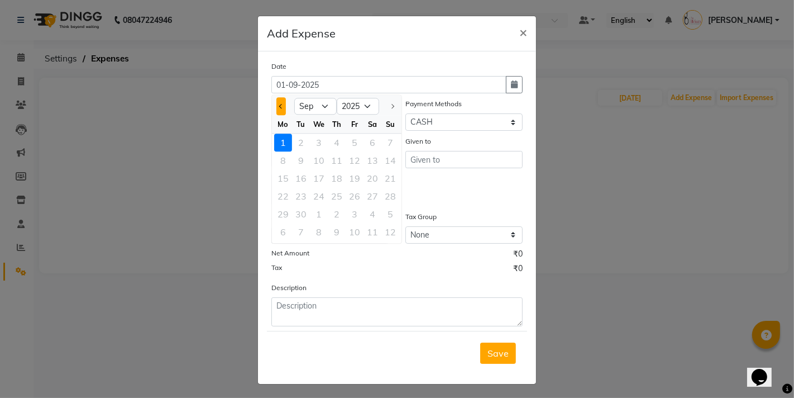
click at [280, 105] on button "Previous month" at bounding box center [281, 106] width 9 height 18
select select "8"
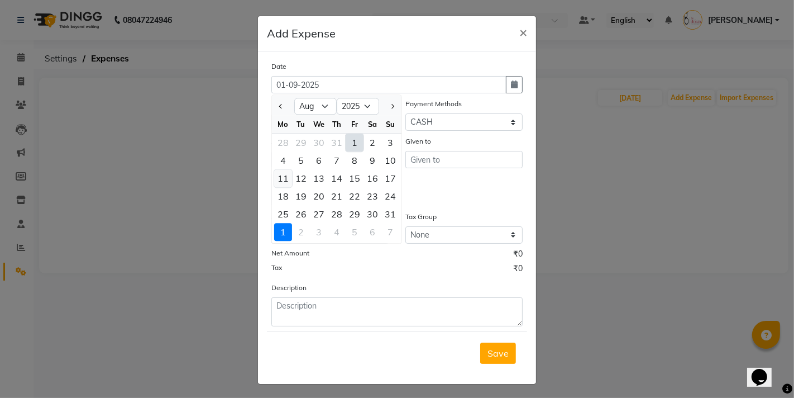
click at [280, 180] on div "11" at bounding box center [283, 178] width 18 height 18
type input "[DATE]"
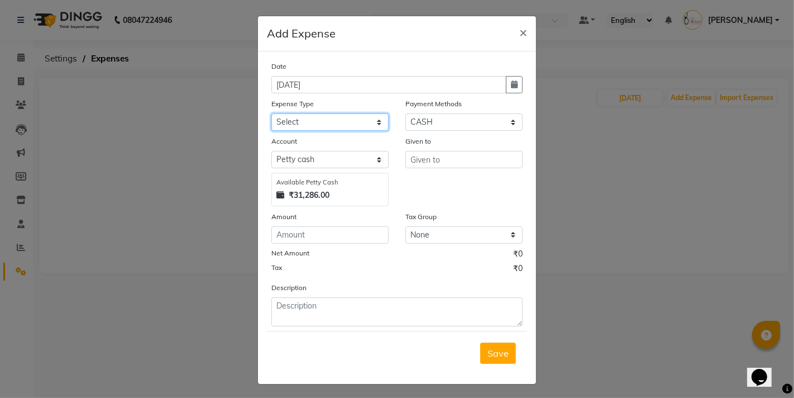
click at [303, 128] on select "Select AARTI MAM BANK TRANSFER Advance Salary CHEQUE Client Snacks Fuel Incenti…" at bounding box center [330, 121] width 117 height 17
select select "23119"
click at [272, 113] on select "Select AARTI MAM BANK TRANSFER Advance Salary CHEQUE Client Snacks Fuel Incenti…" at bounding box center [330, 121] width 117 height 17
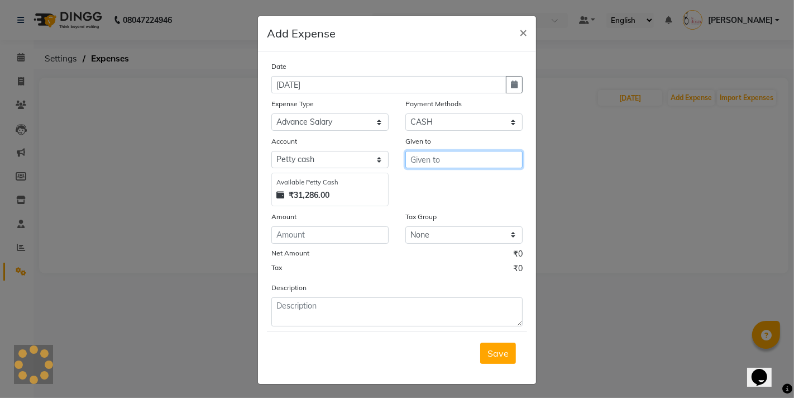
click at [422, 164] on input "text" at bounding box center [464, 159] width 117 height 17
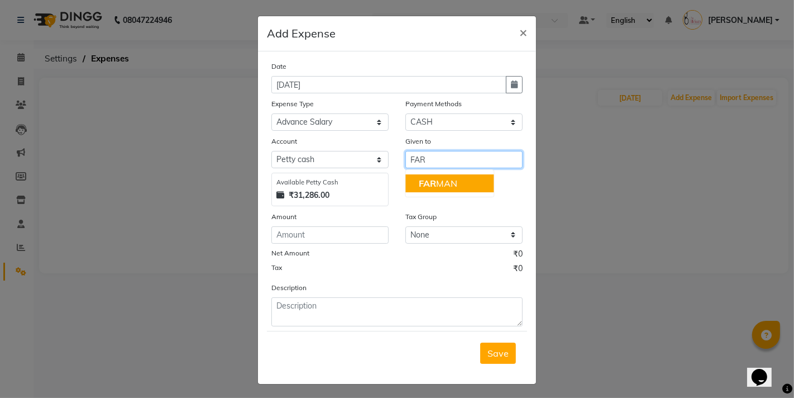
click at [436, 183] on ngb-highlight "FAR MAN" at bounding box center [438, 183] width 39 height 11
type input "FARMAN"
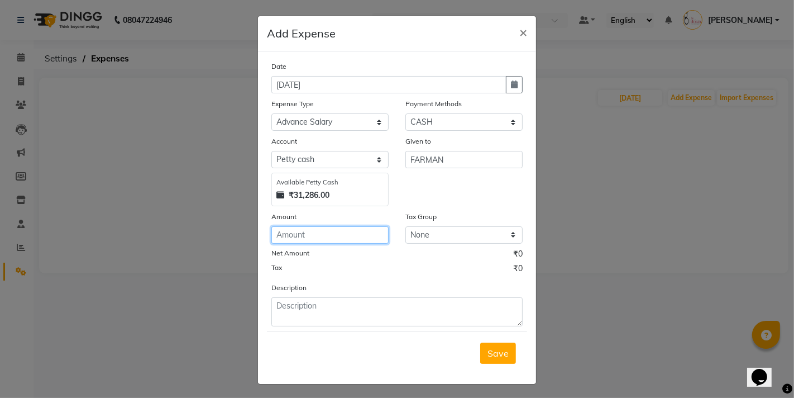
click at [313, 235] on input "number" at bounding box center [330, 234] width 117 height 17
type input "3500"
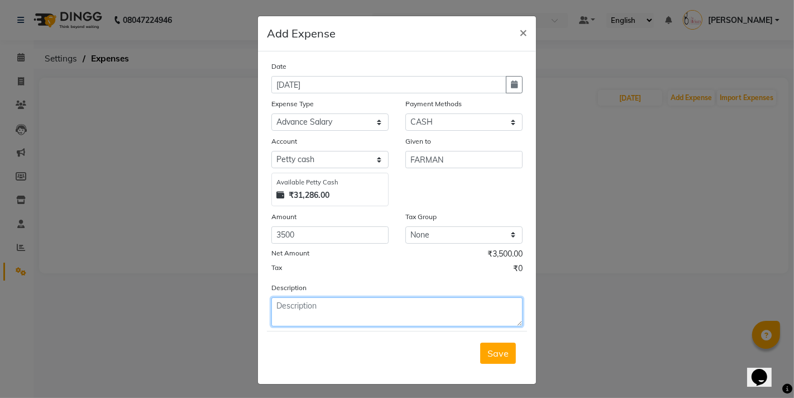
click at [311, 314] on textarea at bounding box center [397, 311] width 251 height 29
type textarea "GIVEN TO FARMAN"
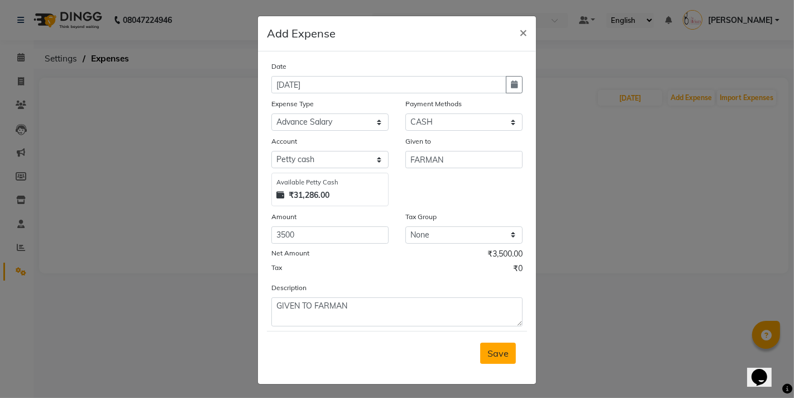
click at [492, 358] on span "Save" at bounding box center [498, 352] width 21 height 11
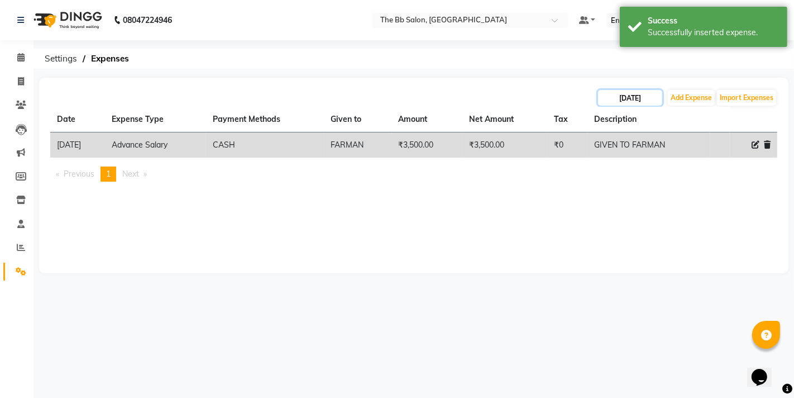
click at [626, 99] on input "[DATE]" at bounding box center [630, 98] width 64 height 16
select select "8"
select select "2025"
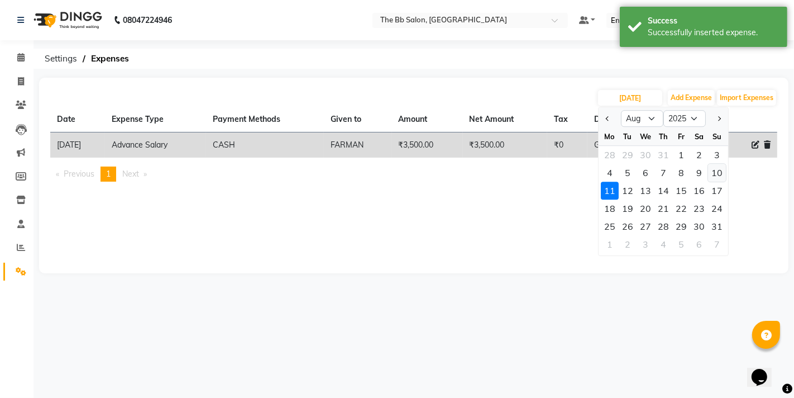
click at [710, 174] on div "10" at bounding box center [717, 173] width 18 height 18
type input "[DATE]"
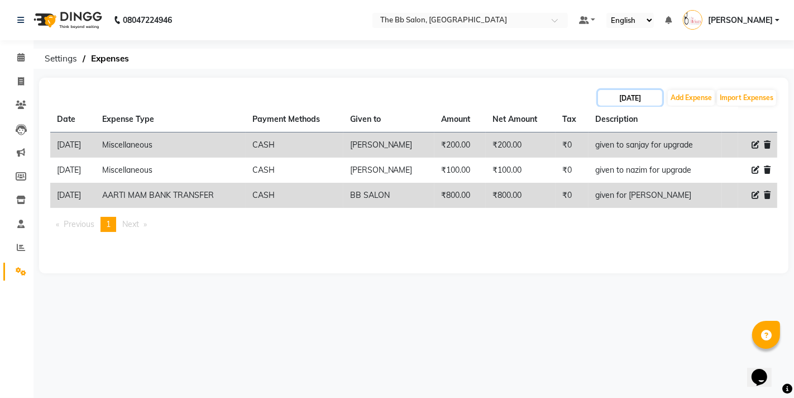
click at [649, 99] on input "[DATE]" at bounding box center [630, 98] width 64 height 16
select select "8"
select select "2025"
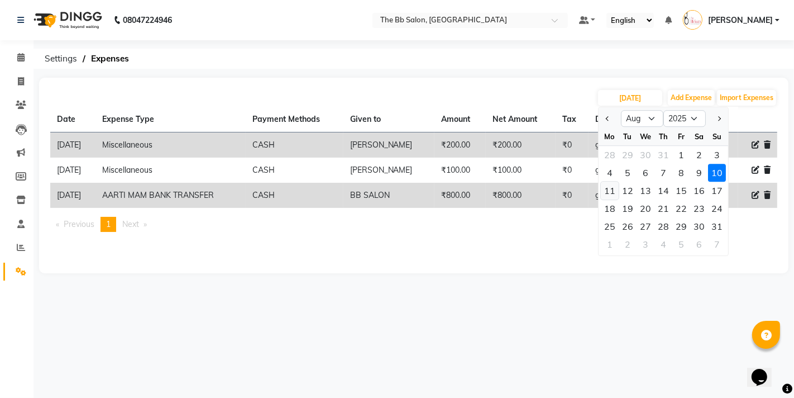
click at [612, 185] on div "11" at bounding box center [610, 191] width 18 height 18
type input "[DATE]"
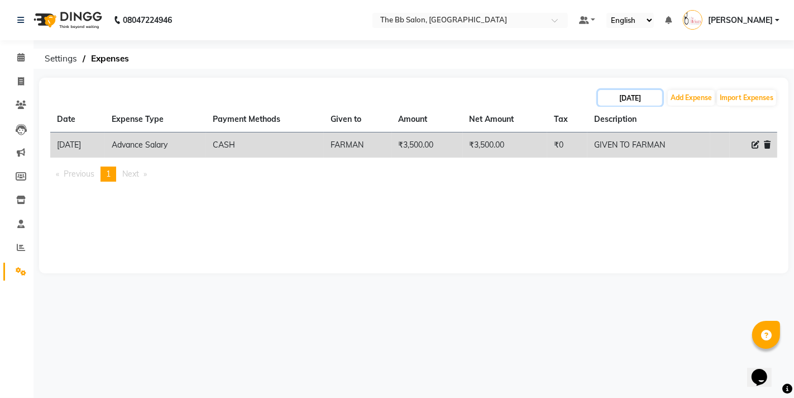
click at [622, 97] on input "[DATE]" at bounding box center [630, 98] width 64 height 16
select select "8"
select select "2025"
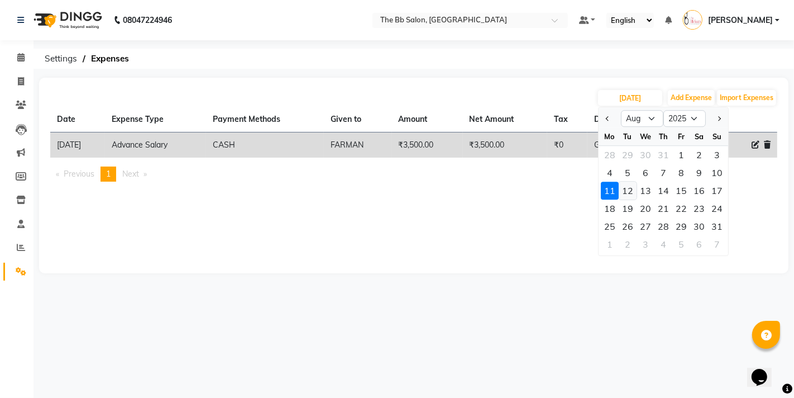
click at [636, 192] on div "12" at bounding box center [628, 191] width 18 height 18
type input "[DATE]"
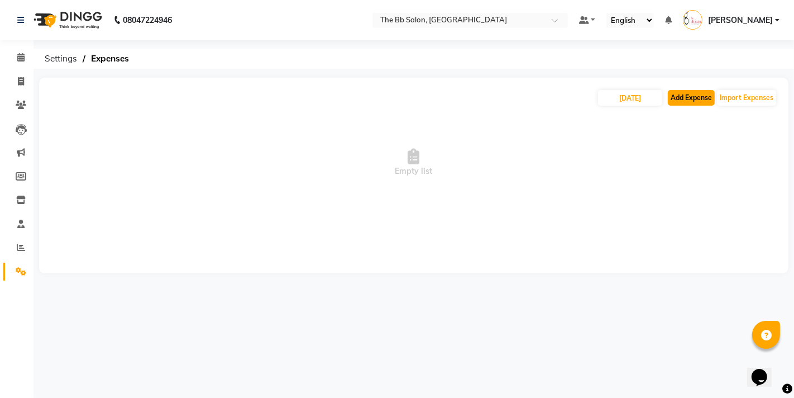
click at [686, 97] on button "Add Expense" at bounding box center [691, 98] width 47 height 16
select select "1"
select select "5223"
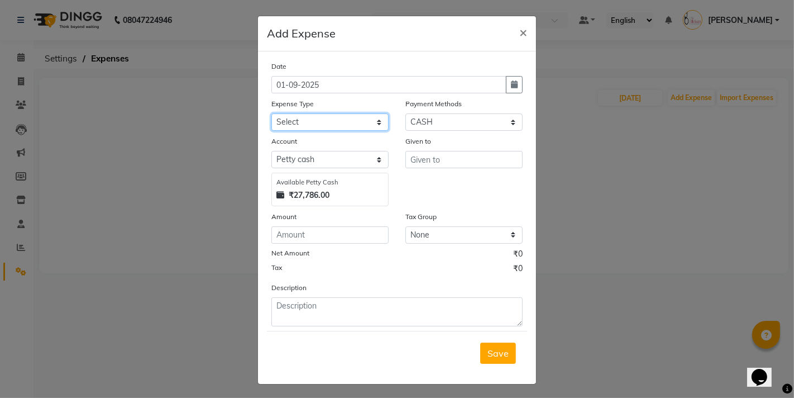
click at [308, 123] on select "Select AARTI MAM BANK TRANSFER Advance Salary CHEQUE Client Snacks Fuel Incenti…" at bounding box center [330, 121] width 117 height 17
click at [663, 125] on ngb-modal-window "Add Expense × Date [DATE] Expense Type Select AARTI MAM BANK TRANSFER Advance S…" at bounding box center [397, 199] width 794 height 398
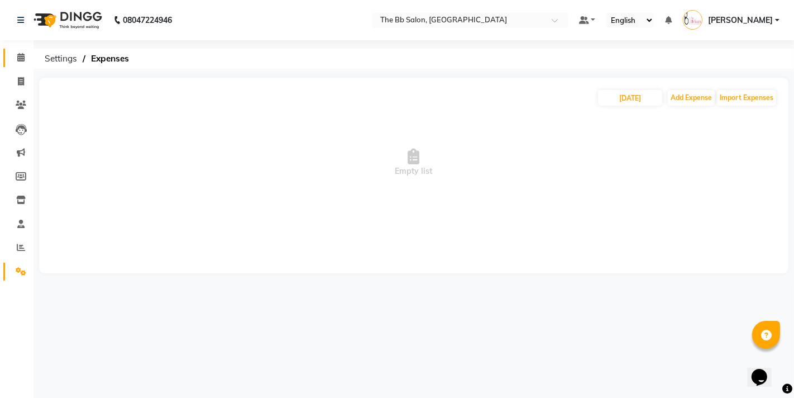
click at [9, 52] on link "Calendar" at bounding box center [16, 58] width 27 height 18
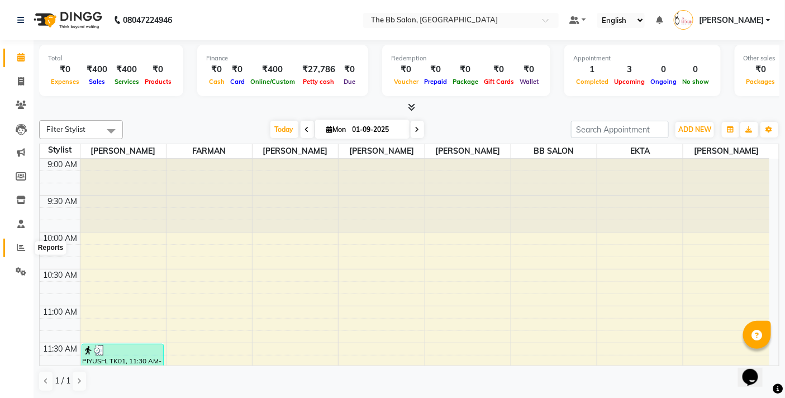
click at [22, 244] on icon at bounding box center [21, 247] width 8 height 8
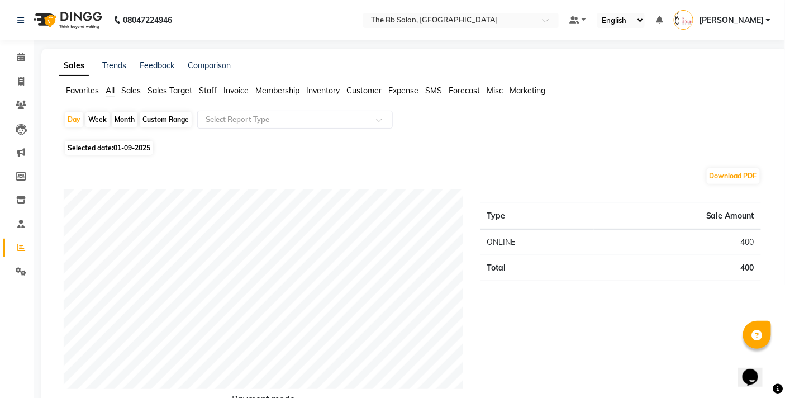
click at [170, 123] on div "Custom Range" at bounding box center [166, 120] width 52 height 16
select select "9"
select select "2025"
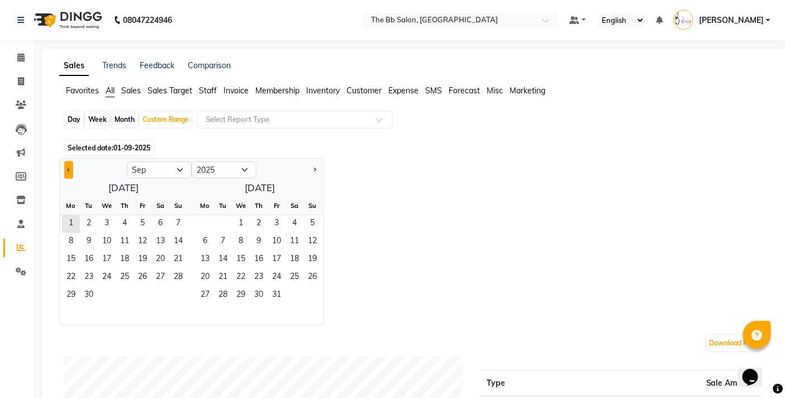
click at [65, 166] on button "Previous month" at bounding box center [68, 170] width 9 height 18
select select "8"
click at [134, 223] on span "1" at bounding box center [143, 224] width 18 height 18
click at [175, 298] on span "31" at bounding box center [178, 296] width 18 height 18
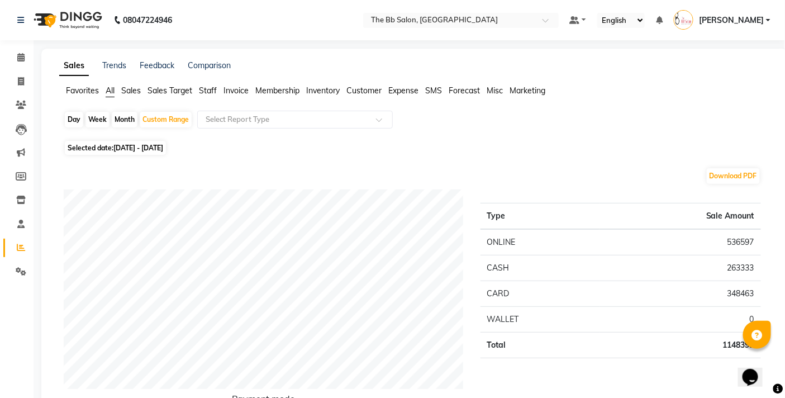
click at [409, 91] on span "Expense" at bounding box center [403, 90] width 30 height 10
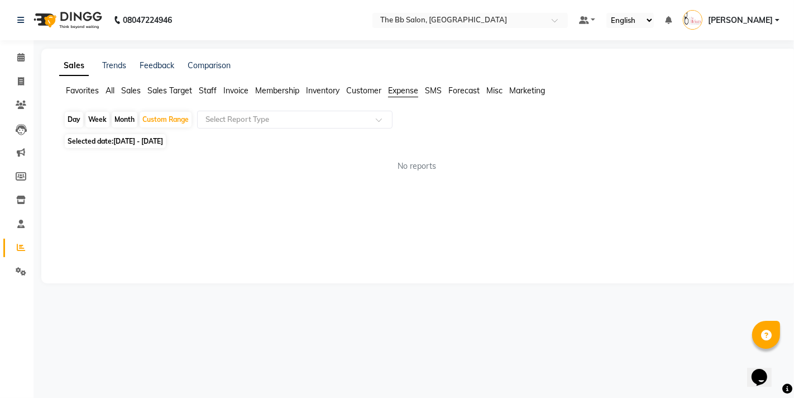
click at [327, 130] on div "Day Week Month Custom Range Select Report Type" at bounding box center [419, 121] width 711 height 20
click at [300, 110] on app-reports "Favorites All Sales Sales Target Staff Invoice Membership Inventory Customer Ex…" at bounding box center [420, 133] width 734 height 96
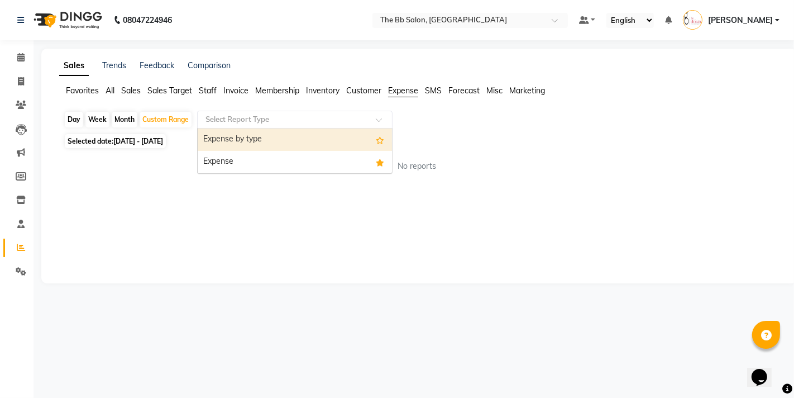
click at [294, 123] on input "text" at bounding box center [283, 119] width 161 height 11
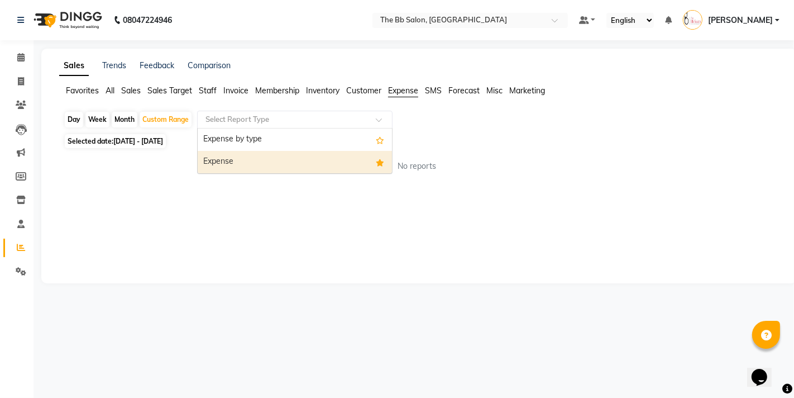
click at [232, 159] on div "Expense" at bounding box center [295, 162] width 194 height 22
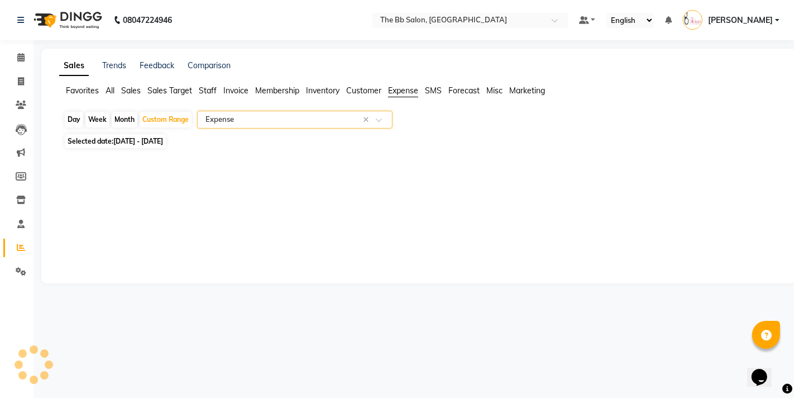
select select "full_report"
select select "csv"
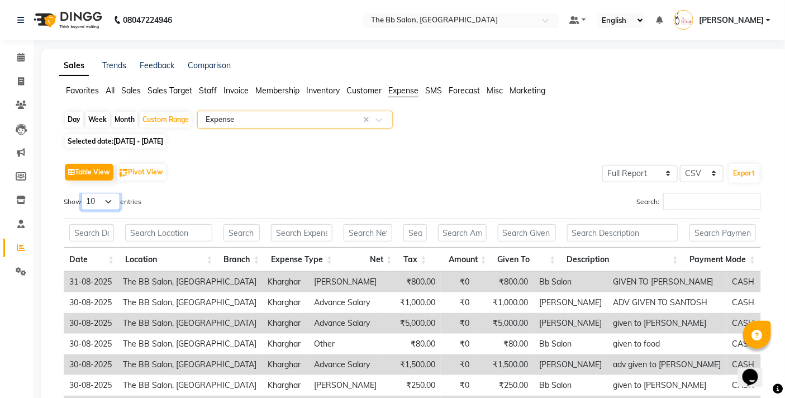
click at [97, 196] on select "10 25 50 100" at bounding box center [100, 201] width 39 height 17
select select "100"
click at [83, 193] on select "10 25 50 100" at bounding box center [100, 201] width 39 height 17
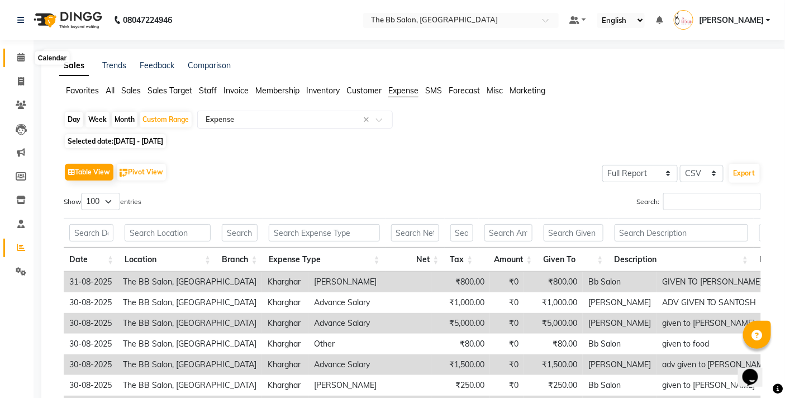
click at [28, 54] on span at bounding box center [21, 57] width 20 height 13
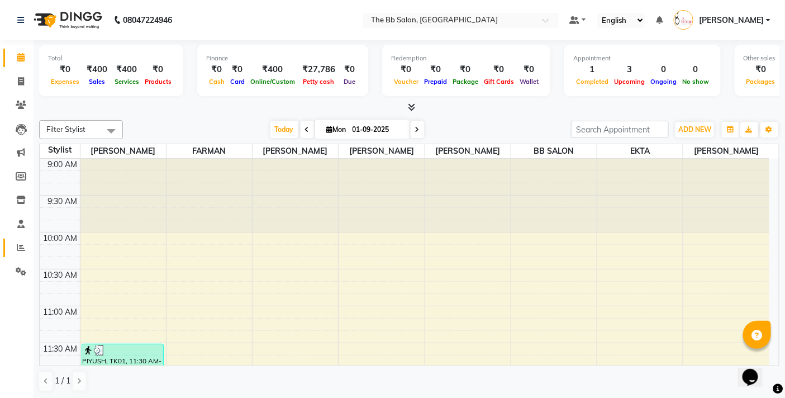
drag, startPoint x: 23, startPoint y: 236, endPoint x: 22, endPoint y: 242, distance: 6.2
click at [22, 240] on li "Reports" at bounding box center [17, 248] width 34 height 24
click at [22, 242] on span at bounding box center [21, 247] width 20 height 13
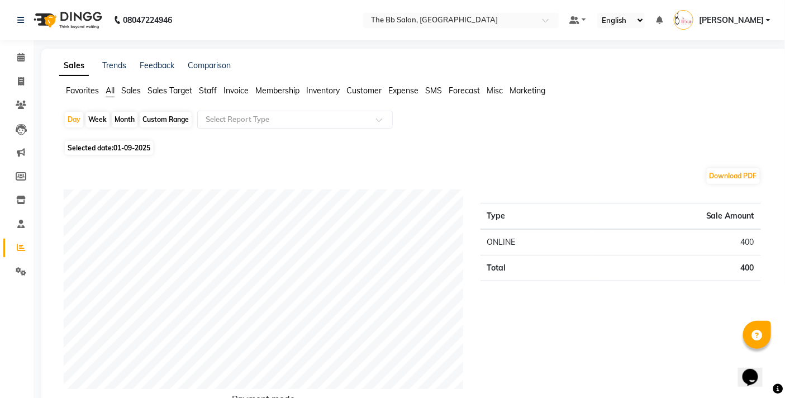
click at [208, 92] on span "Staff" at bounding box center [208, 90] width 18 height 10
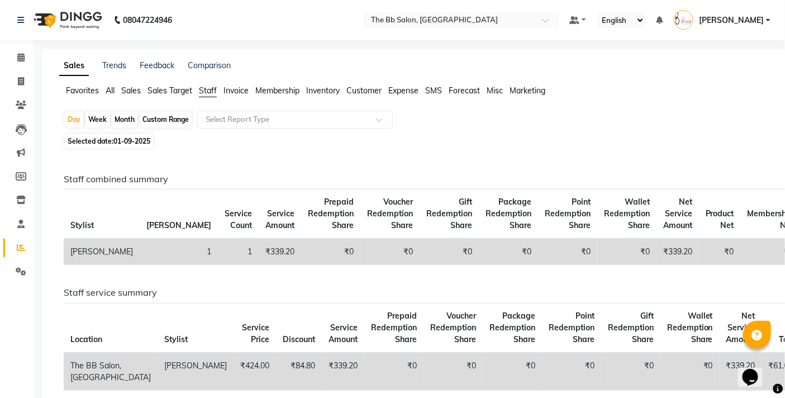
click at [110, 91] on span "All" at bounding box center [110, 90] width 9 height 10
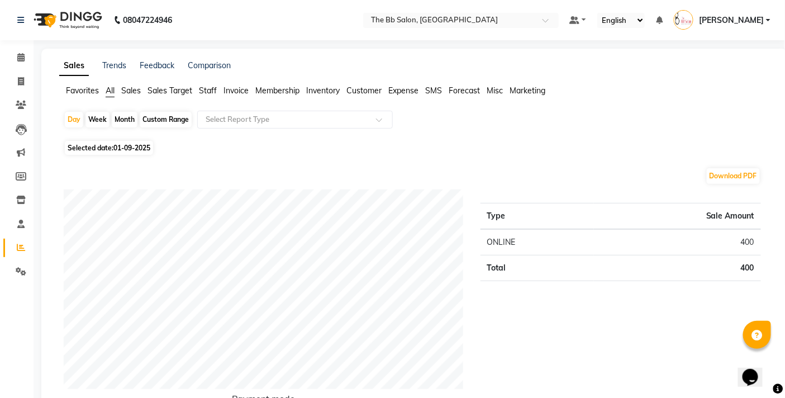
click at [236, 91] on span "Invoice" at bounding box center [235, 90] width 25 height 10
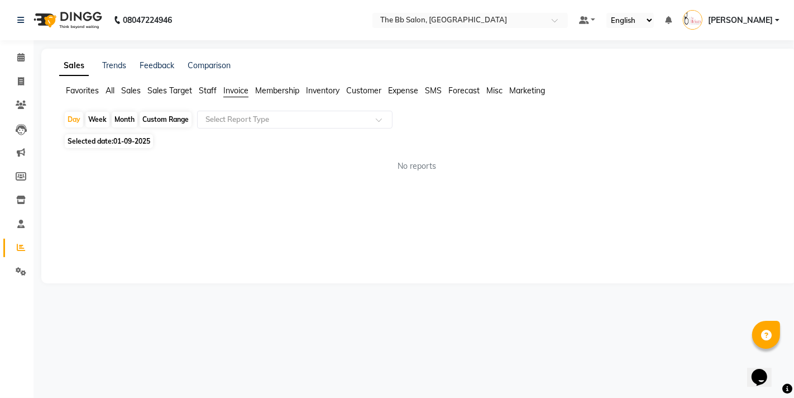
click at [160, 120] on div "Custom Range" at bounding box center [166, 120] width 52 height 16
select select "9"
select select "2025"
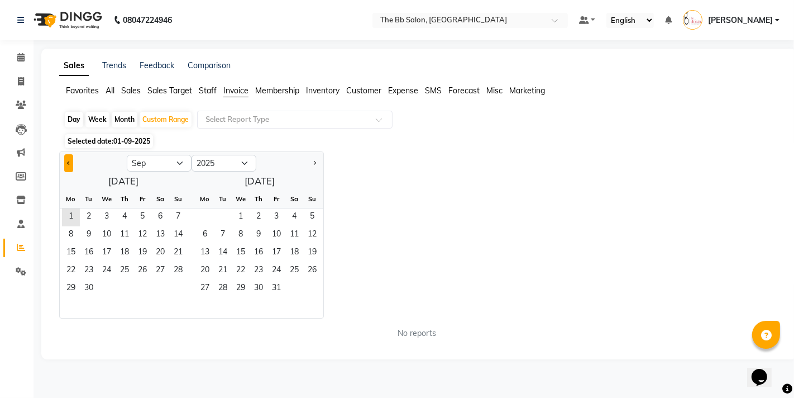
click at [65, 158] on button "Previous month" at bounding box center [68, 163] width 9 height 18
select select "8"
click at [148, 214] on span "1" at bounding box center [143, 217] width 18 height 18
click at [186, 287] on span "31" at bounding box center [178, 289] width 18 height 18
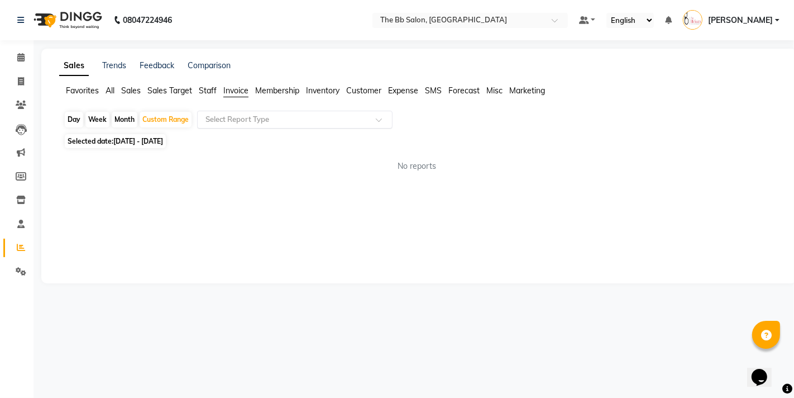
click at [291, 127] on ng-select "Select Report Type" at bounding box center [295, 120] width 196 height 18
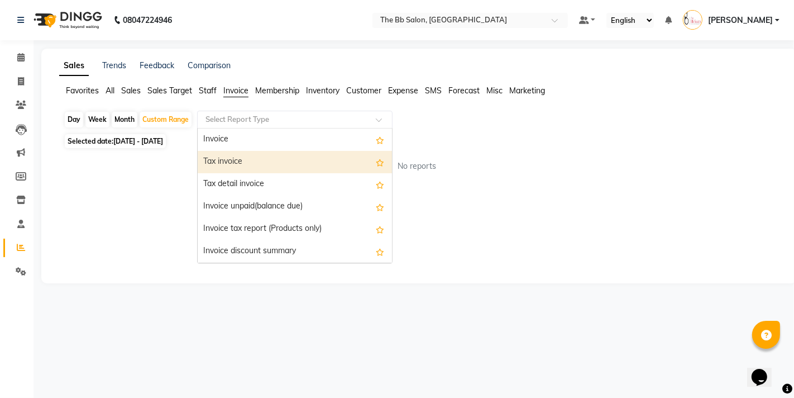
click at [248, 166] on div "Tax invoice" at bounding box center [295, 162] width 194 height 22
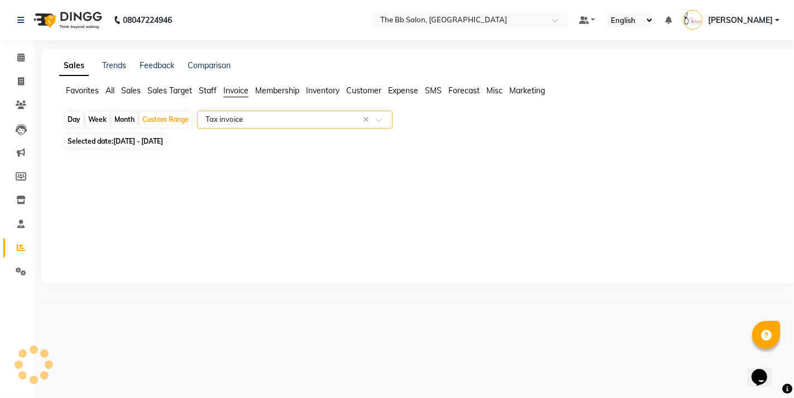
select select "full_report"
select select "csv"
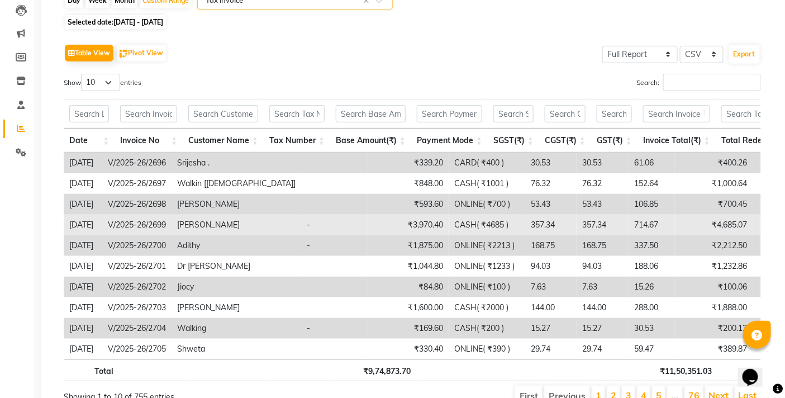
scroll to position [124, 0]
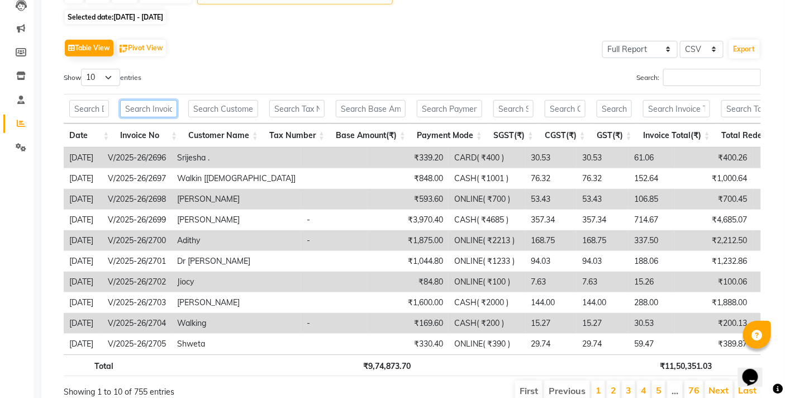
click at [142, 113] on input "text" at bounding box center [148, 108] width 57 height 17
click at [96, 78] on select "10 25 50 100" at bounding box center [100, 77] width 39 height 17
select select "100"
click at [83, 69] on select "10 25 50 100" at bounding box center [100, 77] width 39 height 17
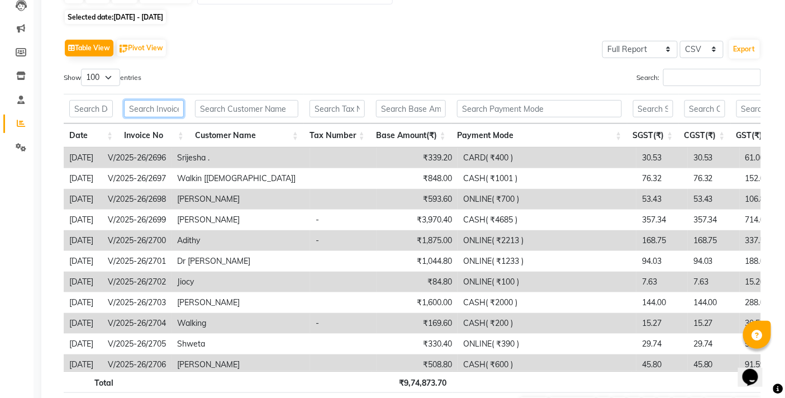
click at [140, 108] on input "text" at bounding box center [154, 108] width 60 height 17
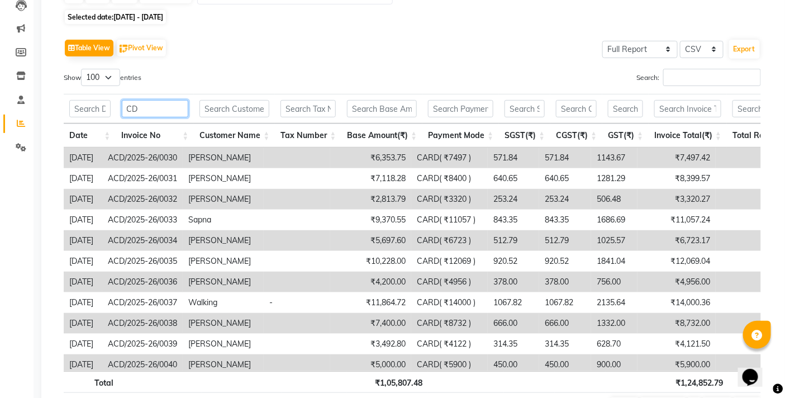
type input "C"
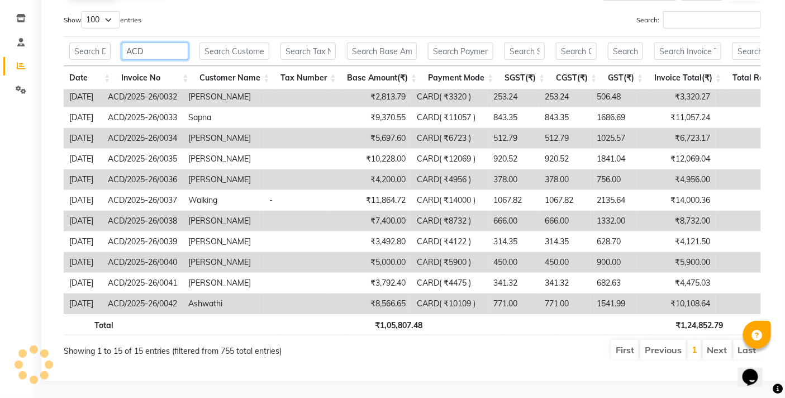
scroll to position [0, 0]
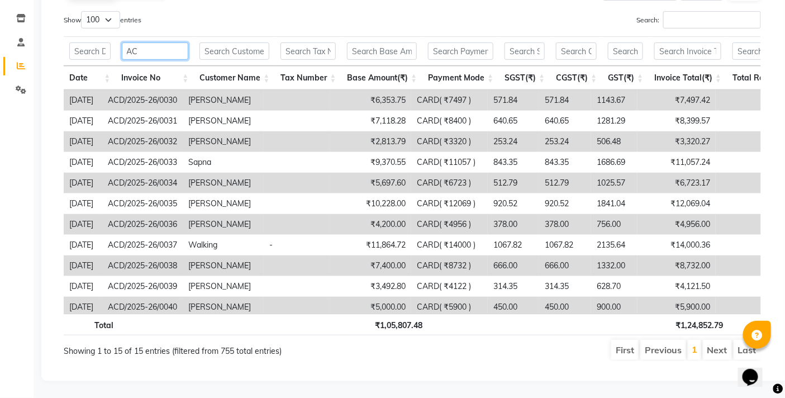
type input "A"
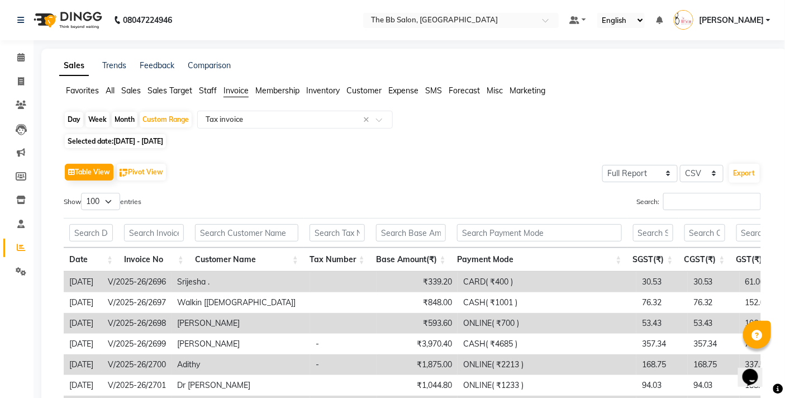
click at [107, 89] on span "All" at bounding box center [110, 90] width 9 height 10
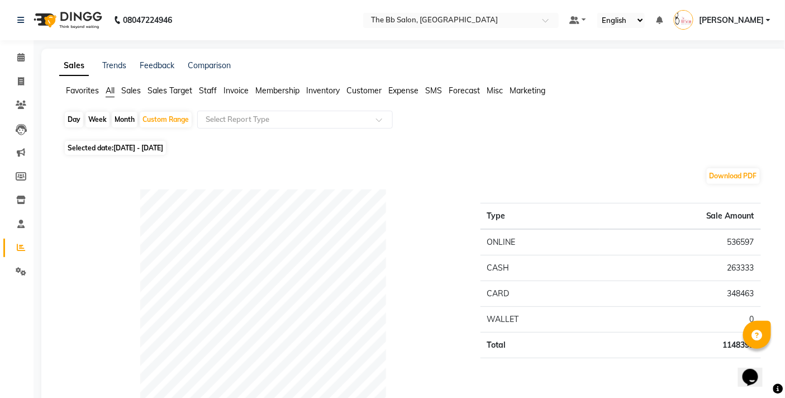
click at [239, 92] on span "Invoice" at bounding box center [235, 90] width 25 height 10
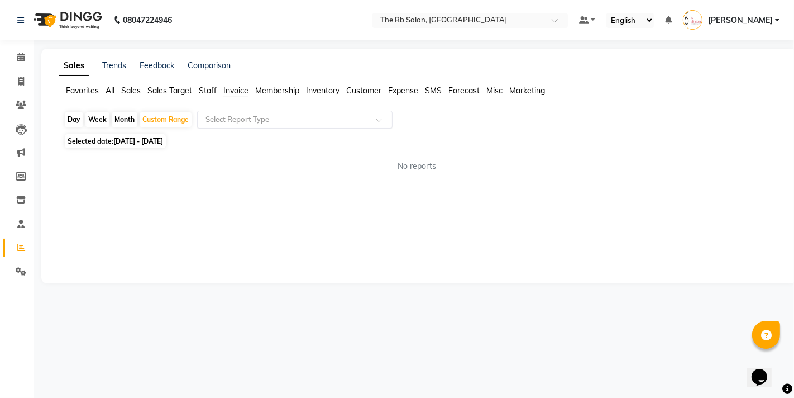
click at [237, 125] on div "Select Report Type" at bounding box center [295, 120] width 196 height 18
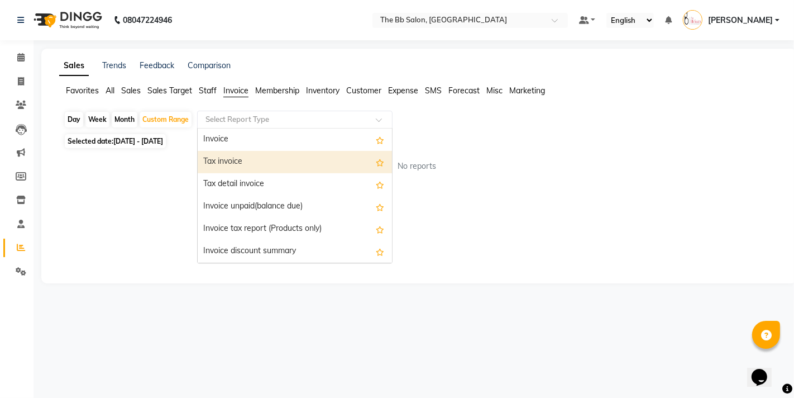
click at [250, 161] on div "Tax invoice" at bounding box center [295, 162] width 194 height 22
select select "full_report"
select select "csv"
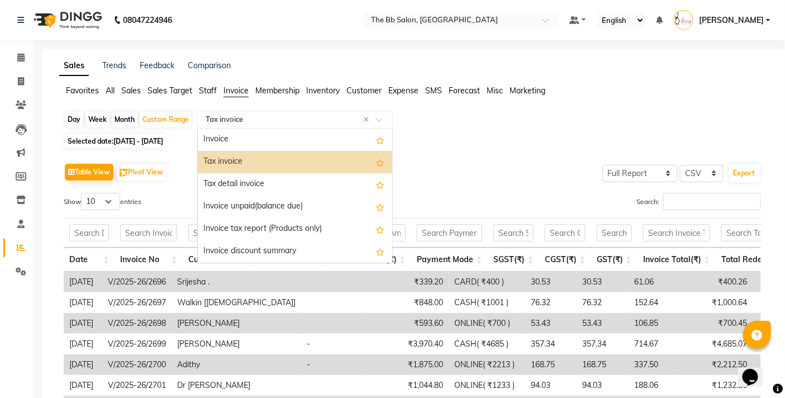
click at [235, 118] on input "text" at bounding box center [283, 119] width 161 height 11
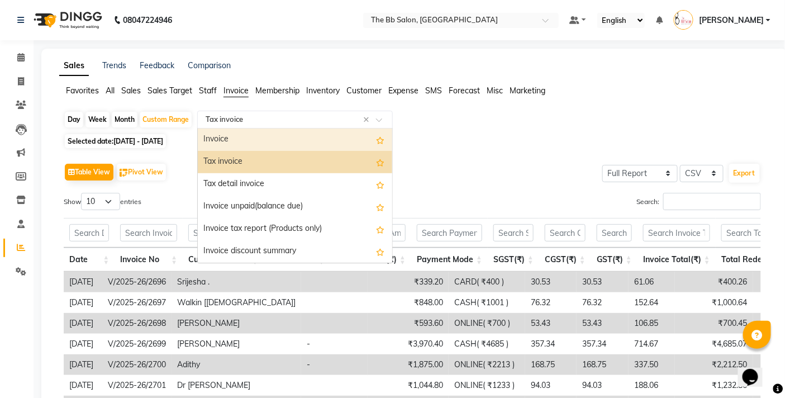
click at [306, 135] on div "Invoice" at bounding box center [295, 139] width 194 height 22
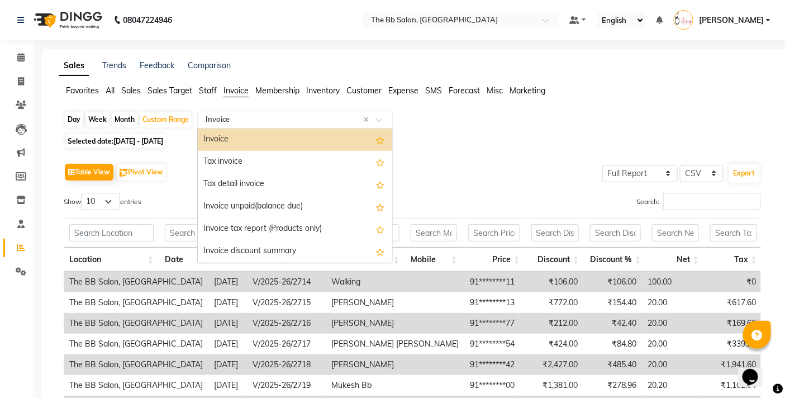
click at [245, 120] on input "text" at bounding box center [283, 119] width 161 height 11
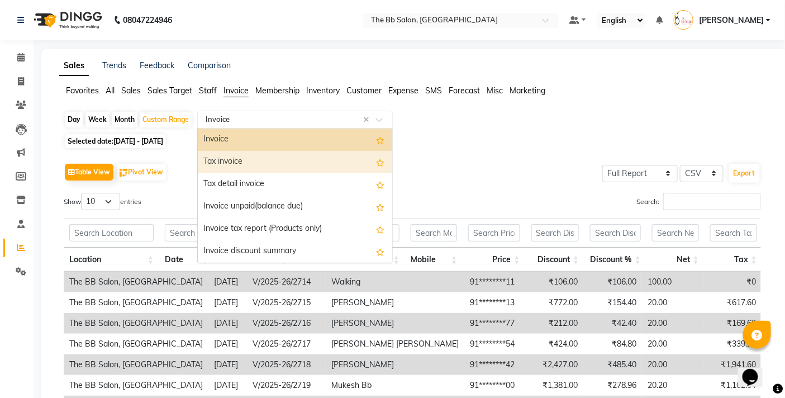
click at [257, 163] on div "Tax invoice" at bounding box center [295, 162] width 194 height 22
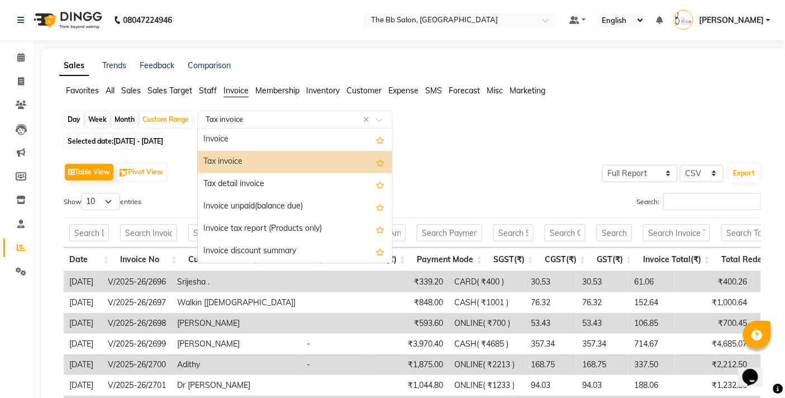
click at [285, 125] on input "text" at bounding box center [283, 119] width 161 height 11
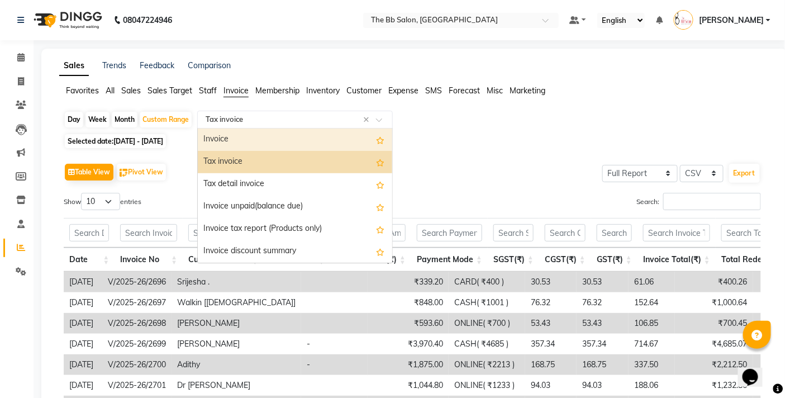
click at [254, 142] on div "Invoice" at bounding box center [295, 139] width 194 height 22
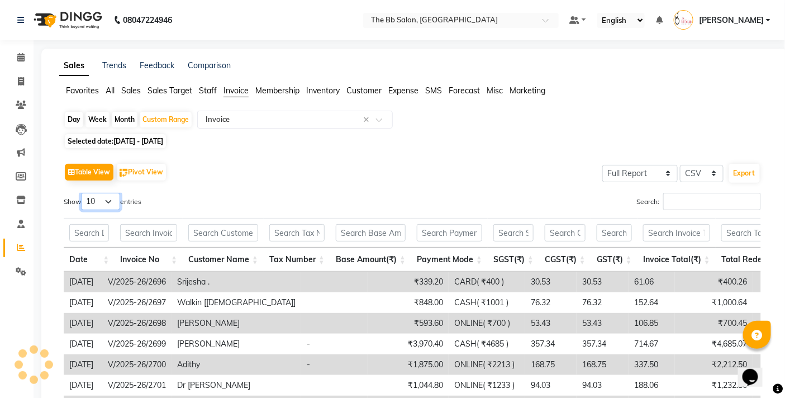
click at [97, 204] on select "10 25 50 100" at bounding box center [100, 201] width 39 height 17
select select "100"
click at [83, 193] on select "10 25 50 100" at bounding box center [100, 201] width 39 height 17
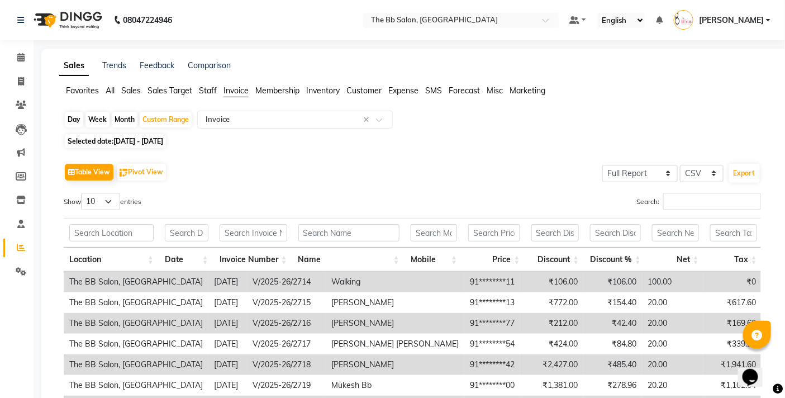
click at [284, 160] on div "Table View Pivot View Select Full Report Filtered Report Select CSV PDF Export" at bounding box center [412, 171] width 697 height 23
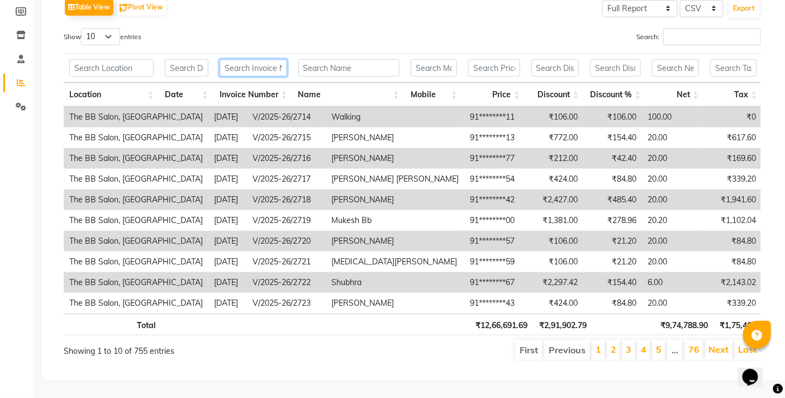
click at [248, 59] on input "text" at bounding box center [254, 67] width 68 height 17
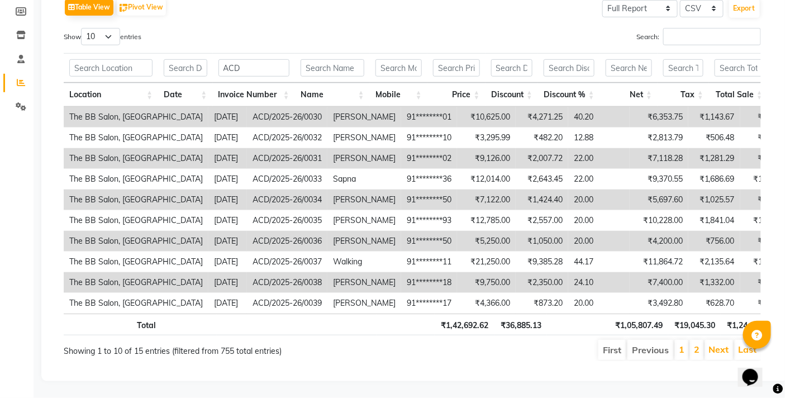
drag, startPoint x: 489, startPoint y: 351, endPoint x: 313, endPoint y: 310, distance: 181.2
click at [313, 326] on div "Show 10 25 50 100 entries Search: ACD Location Date Invoice Number Name Mobile …" at bounding box center [412, 194] width 697 height 333
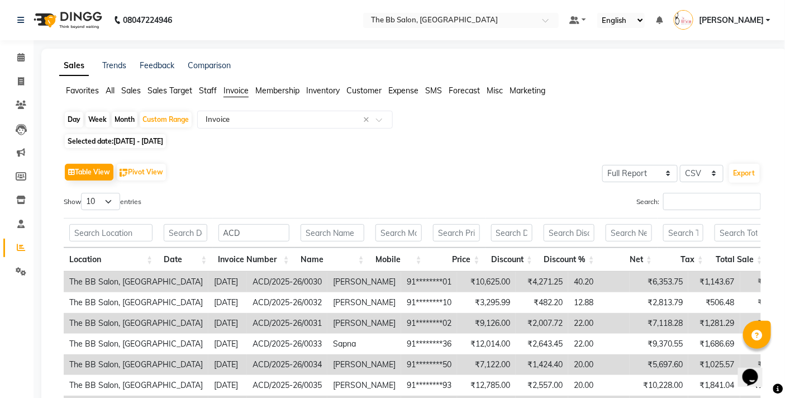
drag, startPoint x: 108, startPoint y: 192, endPoint x: 106, endPoint y: 200, distance: 8.1
click at [108, 193] on div "Table View Pivot View Select Full Report Filtered Report Select CSV PDF Export …" at bounding box center [412, 342] width 697 height 365
click at [295, 186] on div "Table View Pivot View Select Full Report Filtered Report Select CSV PDF Export …" at bounding box center [412, 342] width 697 height 365
click at [258, 236] on input "ACD" at bounding box center [253, 232] width 71 height 17
type input "A"
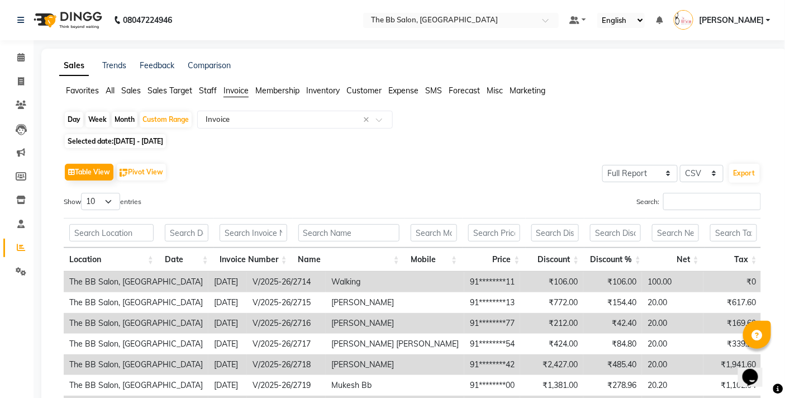
click at [353, 153] on div "Table View Pivot View Select Full Report Filtered Report Select CSV PDF Export …" at bounding box center [412, 342] width 715 height 383
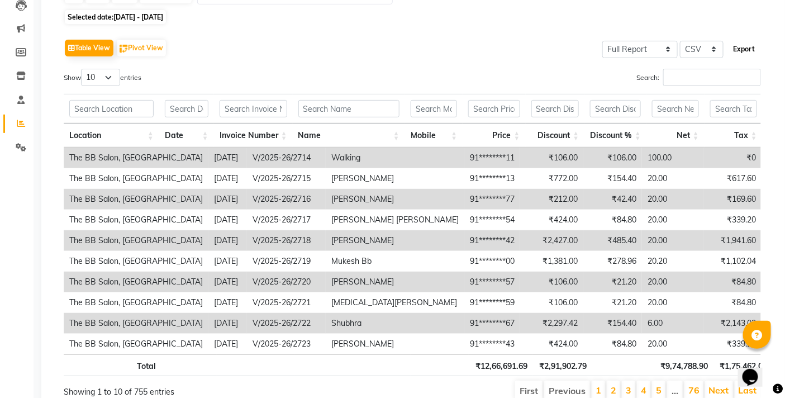
click at [739, 48] on button "Export" at bounding box center [744, 49] width 31 height 19
click at [645, 47] on select "Select Full Report Filtered Report" at bounding box center [639, 49] width 75 height 17
select select "filtered_report"
click at [603, 41] on select "Select Full Report Filtered Report" at bounding box center [639, 49] width 75 height 17
click at [671, 71] on input "Search:" at bounding box center [712, 77] width 98 height 17
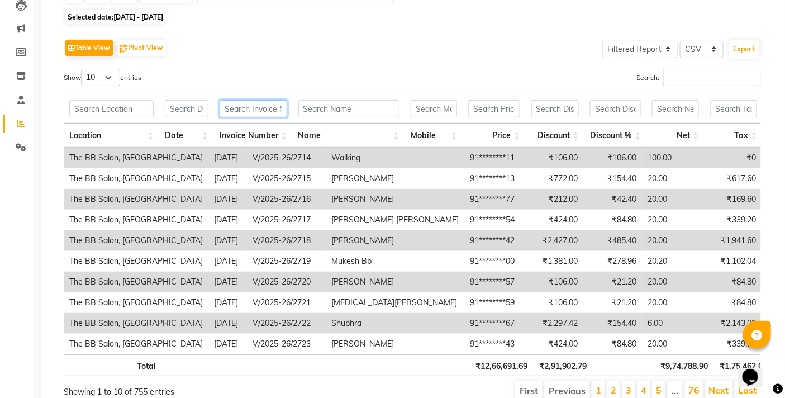
click at [244, 110] on input "text" at bounding box center [254, 108] width 68 height 17
click at [104, 82] on select "10 25 50 100" at bounding box center [100, 77] width 39 height 17
select select "100"
click at [83, 69] on select "10 25 50 100" at bounding box center [100, 77] width 39 height 17
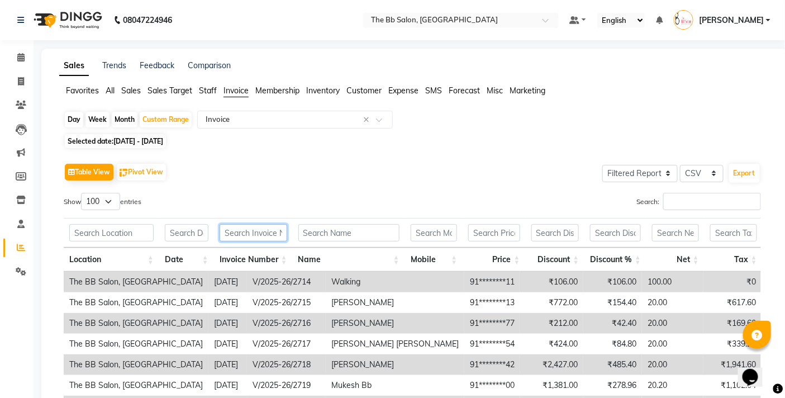
click at [239, 232] on input "text" at bounding box center [254, 232] width 68 height 17
click at [641, 175] on select "Select Full Report Filtered Report" at bounding box center [639, 173] width 75 height 17
click at [603, 165] on select "Select Full Report Filtered Report" at bounding box center [639, 173] width 75 height 17
click at [241, 231] on input "text" at bounding box center [254, 232] width 68 height 17
type input "I"
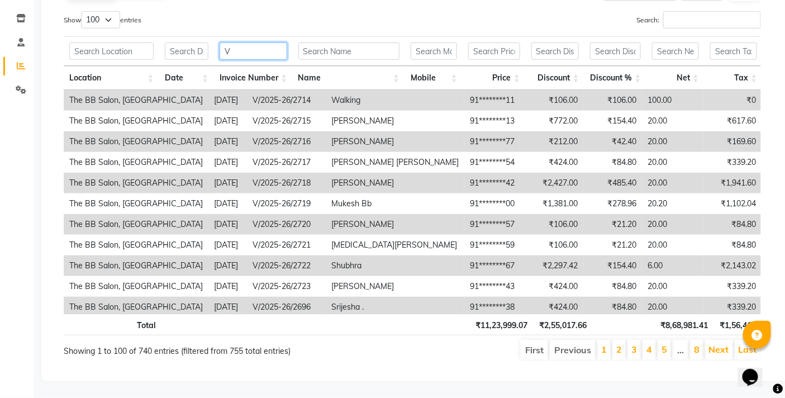
scroll to position [130, 0]
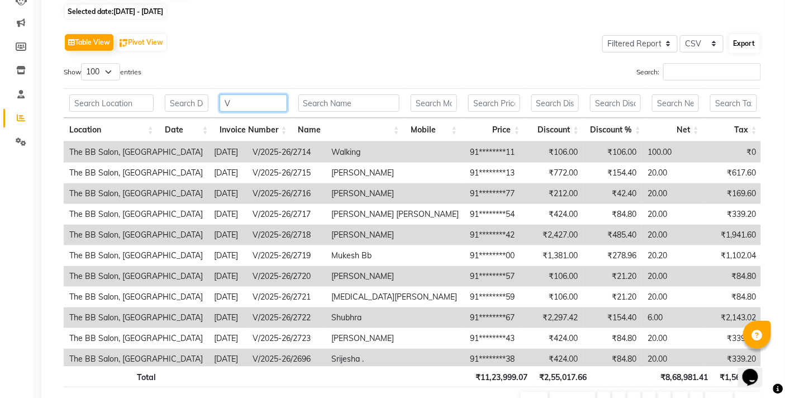
type input "V"
click at [745, 44] on button "Export" at bounding box center [744, 43] width 31 height 19
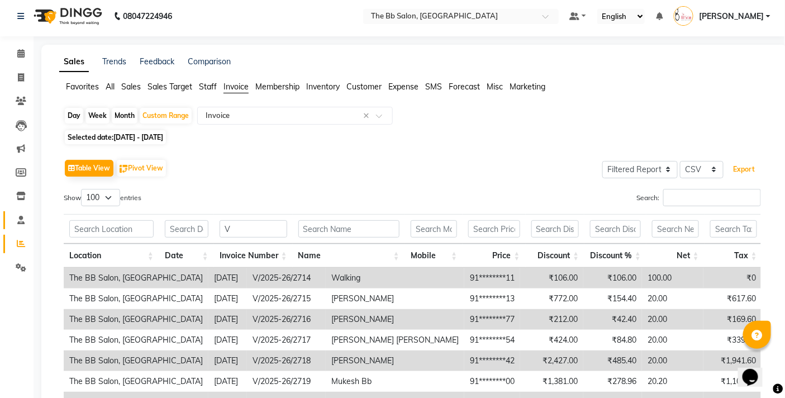
scroll to position [0, 0]
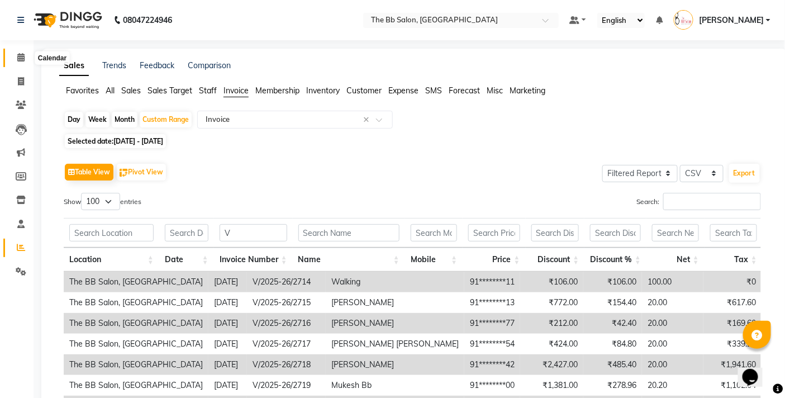
click at [23, 61] on icon at bounding box center [20, 57] width 7 height 8
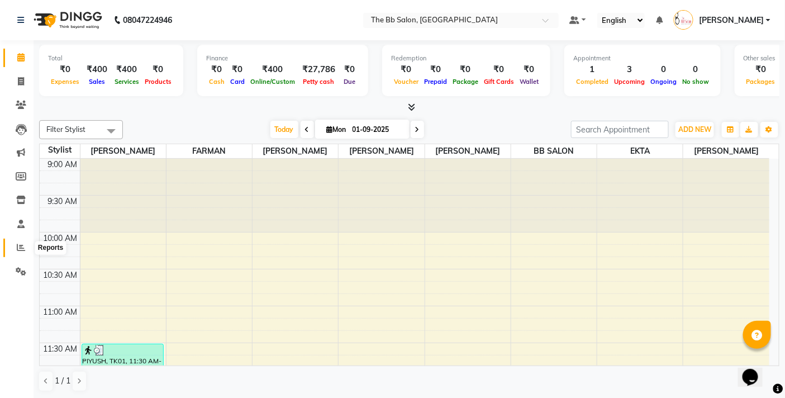
click at [23, 247] on icon at bounding box center [21, 247] width 8 height 8
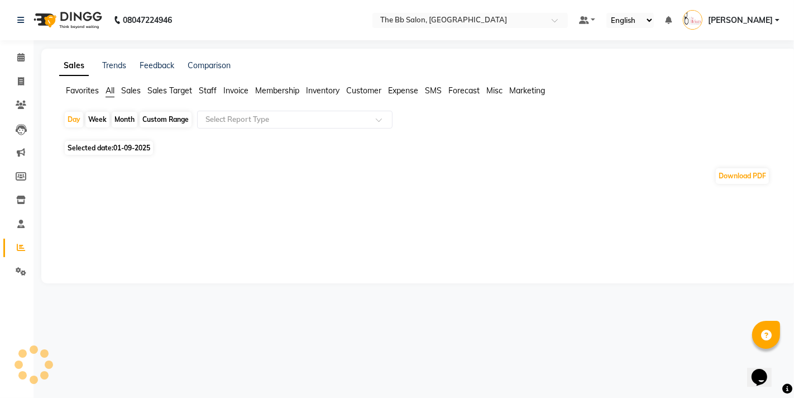
click at [239, 91] on span "Invoice" at bounding box center [235, 90] width 25 height 10
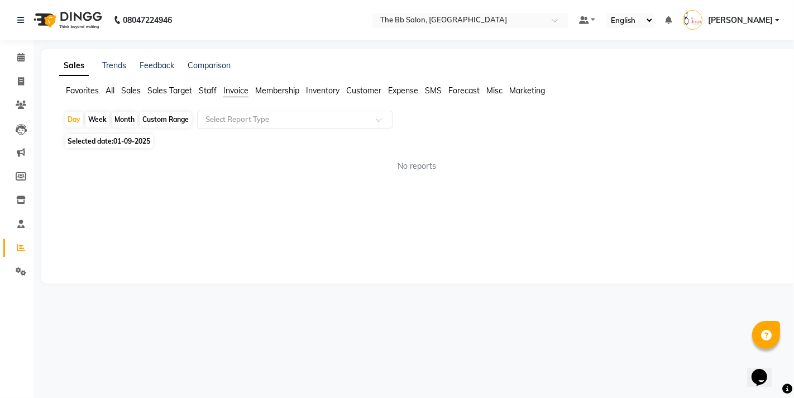
click at [155, 122] on div "Custom Range" at bounding box center [166, 120] width 52 height 16
select select "9"
select select "2025"
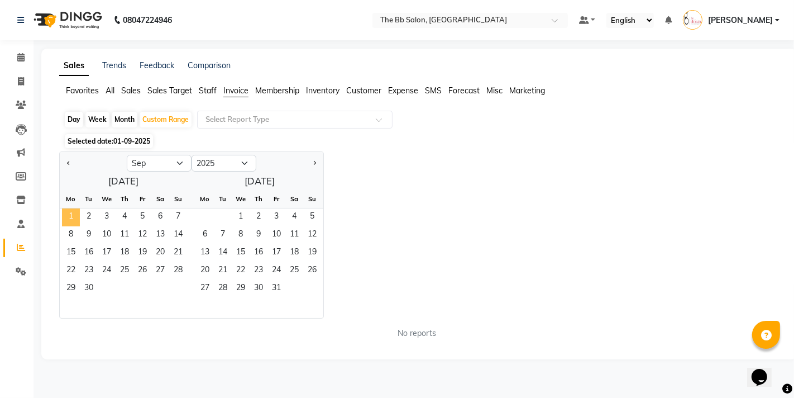
click at [71, 216] on span "1" at bounding box center [71, 217] width 18 height 18
click at [66, 165] on button "Previous month" at bounding box center [68, 163] width 9 height 18
select select "8"
click at [144, 216] on span "1" at bounding box center [143, 217] width 18 height 18
click at [180, 293] on span "31" at bounding box center [178, 289] width 18 height 18
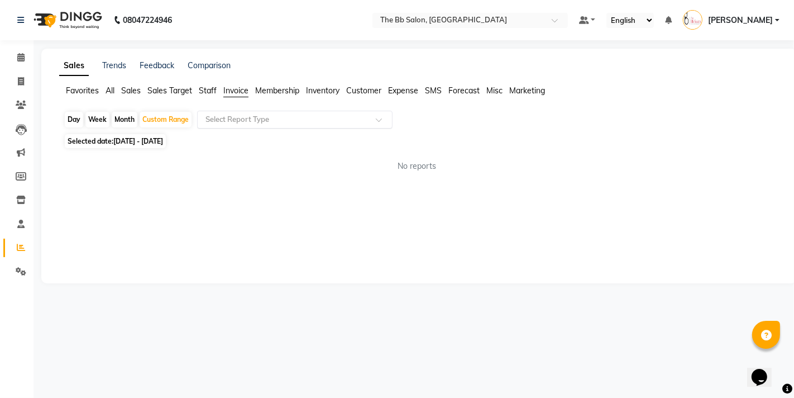
click at [259, 121] on input "text" at bounding box center [283, 119] width 161 height 11
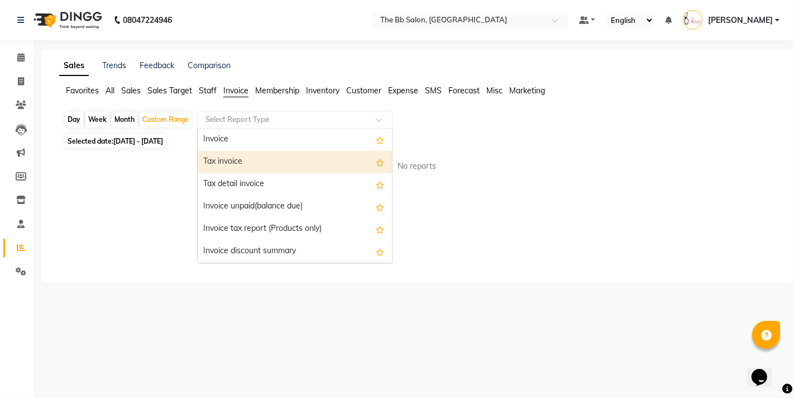
click at [253, 154] on div "Tax invoice" at bounding box center [295, 162] width 194 height 22
select select "filtered_report"
select select "csv"
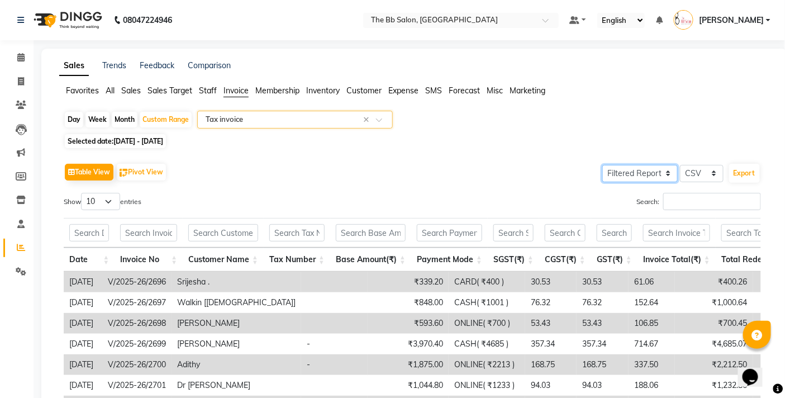
click at [650, 171] on select "Select Full Report Filtered Report" at bounding box center [639, 173] width 75 height 17
select select "full_report"
click at [603, 165] on select "Select Full Report Filtered Report" at bounding box center [639, 173] width 75 height 17
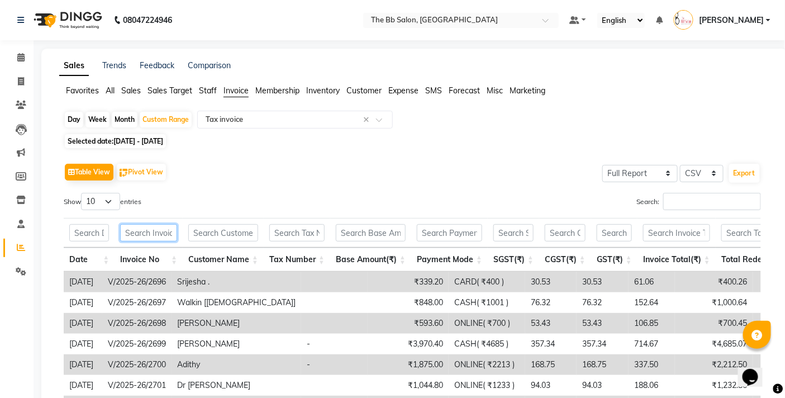
click at [130, 231] on input "text" at bounding box center [148, 232] width 57 height 17
type input "V"
click at [102, 198] on select "10 25 50 100" at bounding box center [100, 201] width 39 height 17
select select "100"
click at [83, 193] on select "10 25 50 100" at bounding box center [100, 201] width 39 height 17
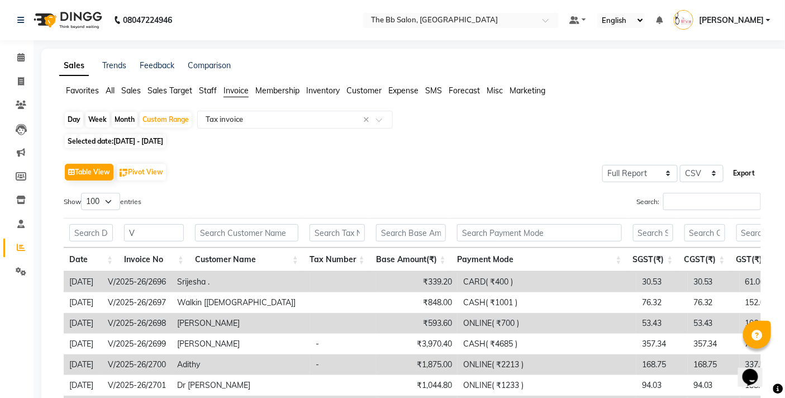
click at [736, 172] on button "Export" at bounding box center [744, 173] width 31 height 19
click at [26, 56] on span at bounding box center [21, 57] width 20 height 13
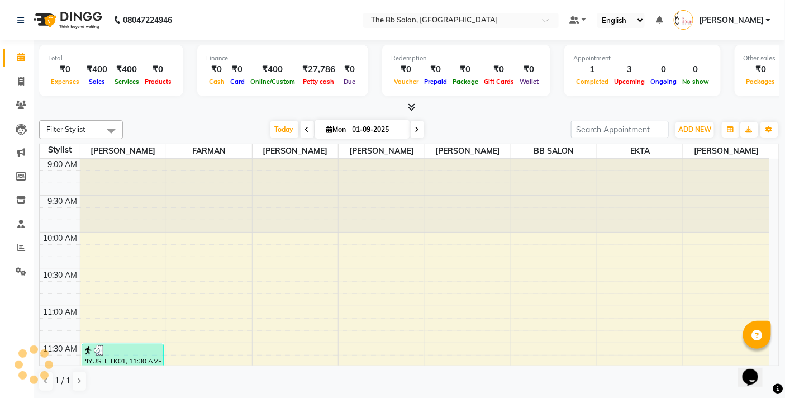
scroll to position [371, 0]
